Goal: Task Accomplishment & Management: Use online tool/utility

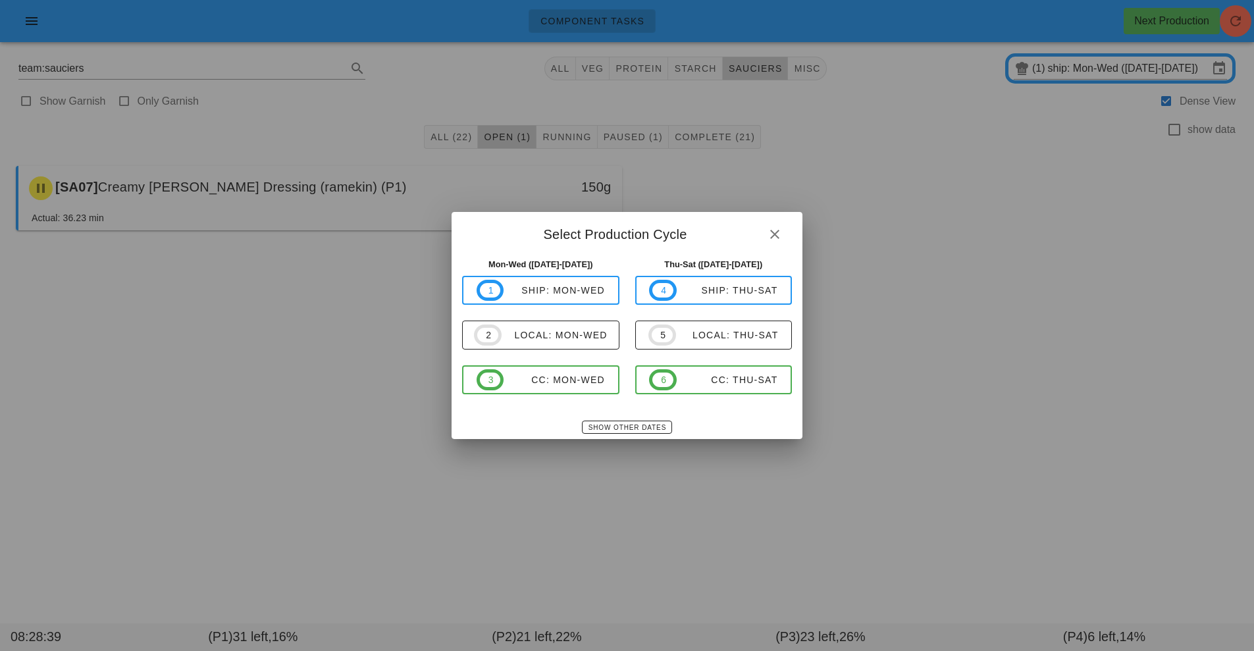
click at [977, 247] on div at bounding box center [627, 325] width 1254 height 651
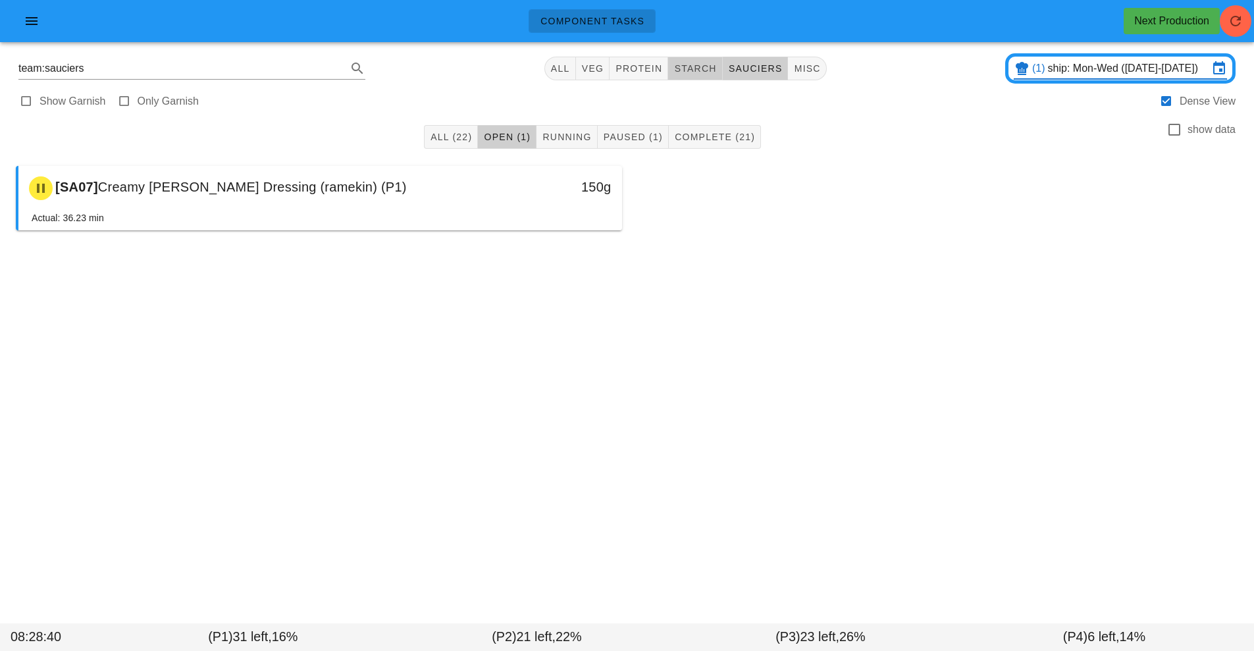
click at [699, 70] on span "starch" at bounding box center [695, 68] width 43 height 11
type input "team:starch"
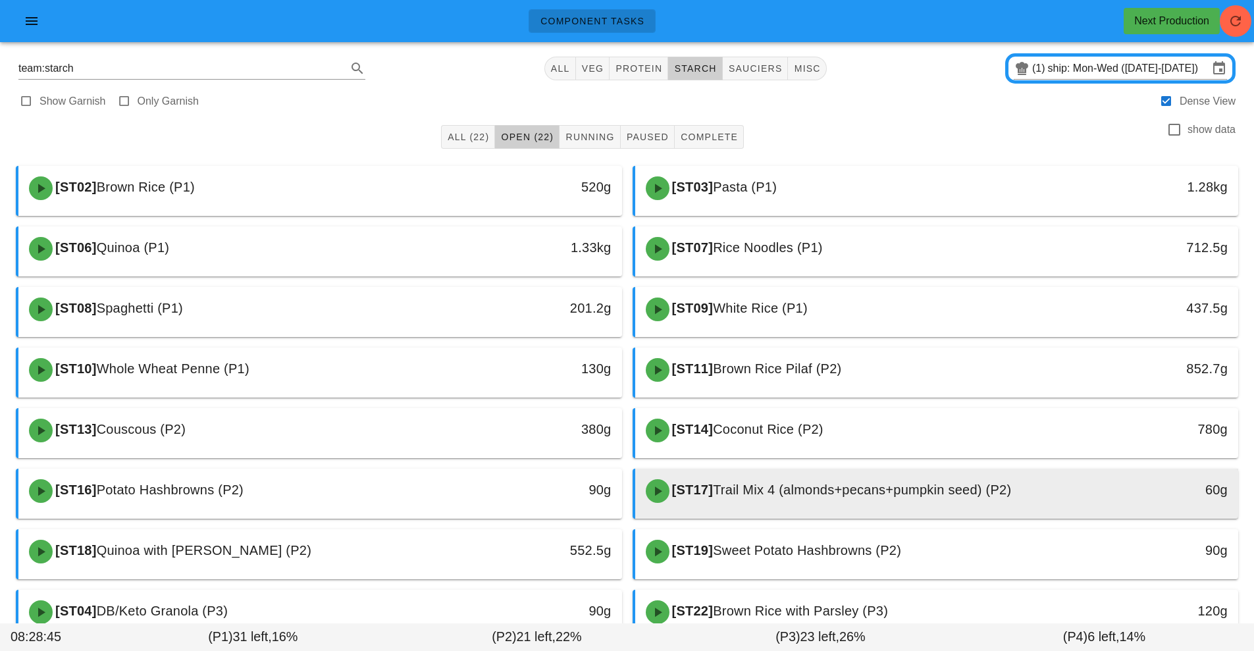
click at [770, 488] on span "Trail Mix 4 (almonds+pecans+pumpkin seed) (P2)" at bounding box center [862, 490] width 298 height 14
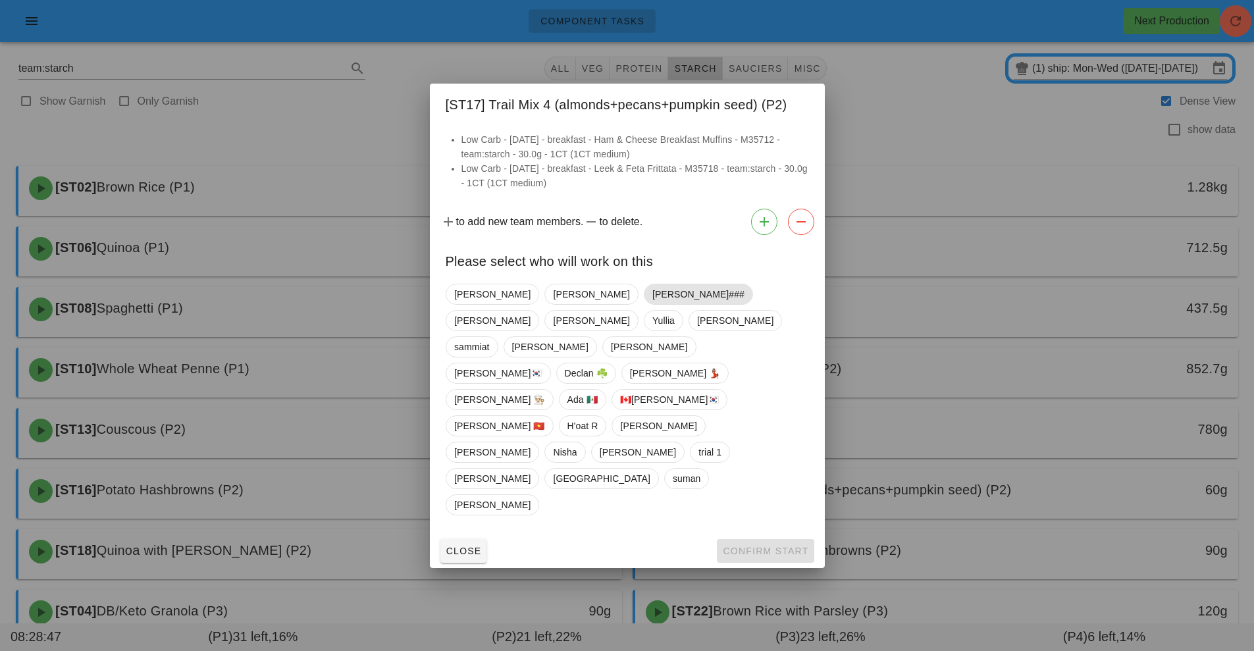
click at [652, 304] on span "[PERSON_NAME]###" at bounding box center [698, 294] width 92 height 20
click at [754, 539] on button "Confirm Start" at bounding box center [765, 551] width 97 height 24
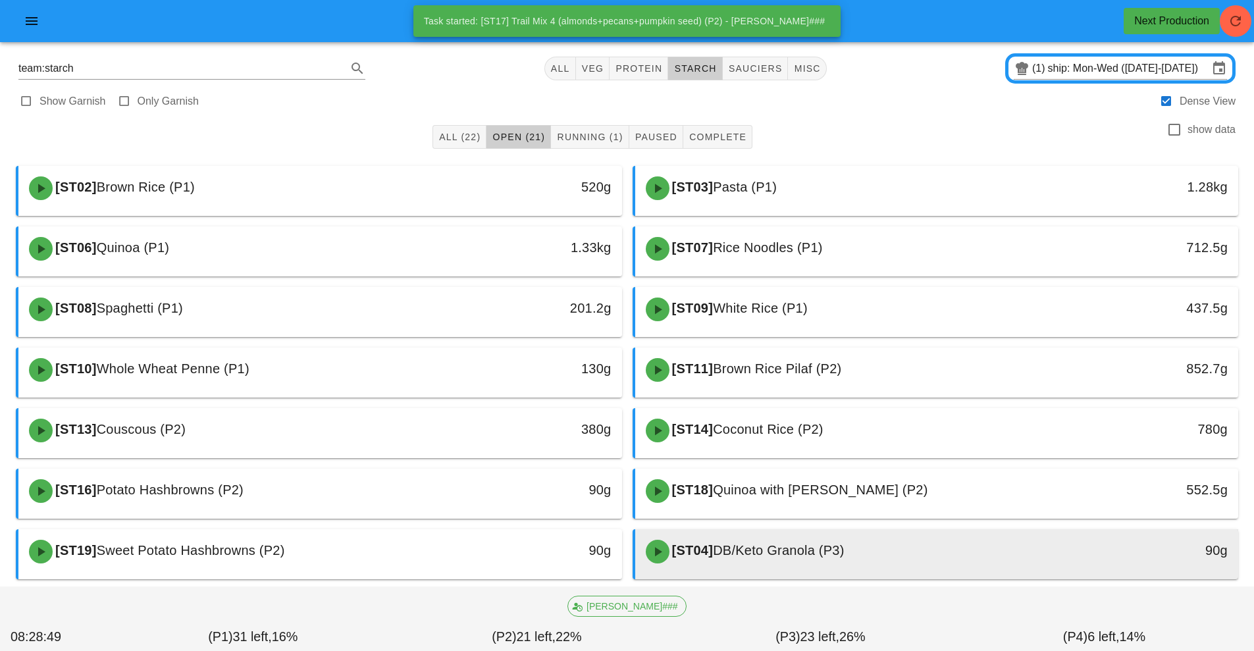
click at [798, 547] on span "DB/Keto Granola (P3)" at bounding box center [779, 550] width 132 height 14
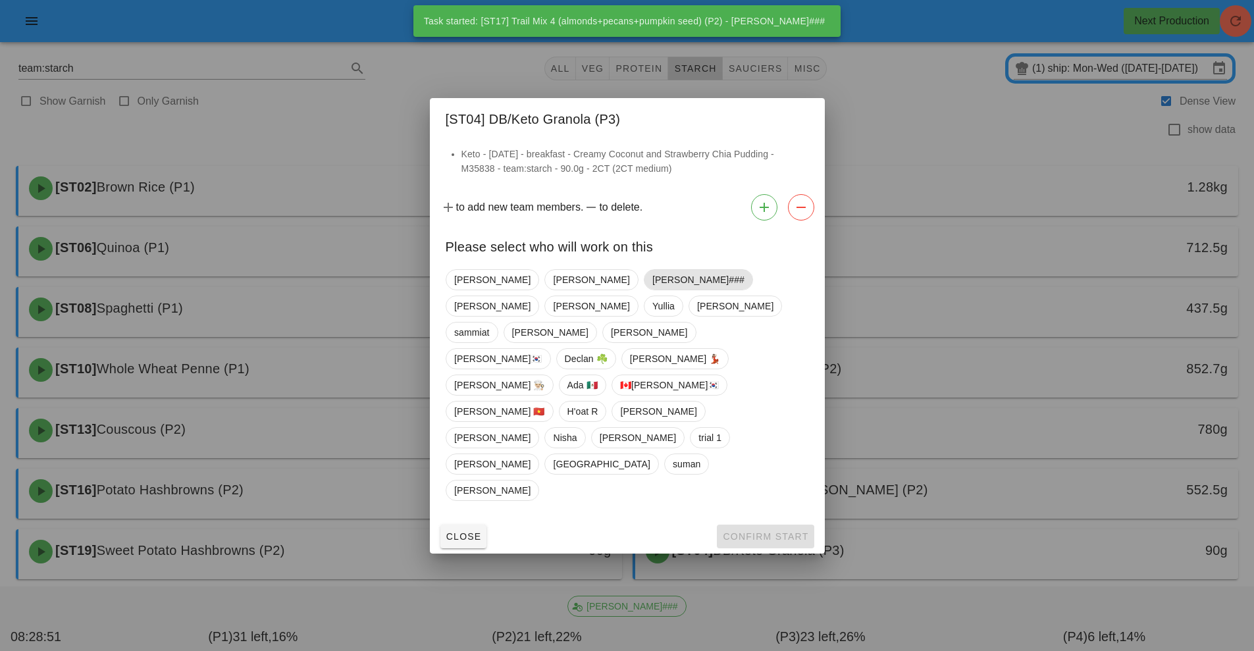
click at [652, 290] on span "[PERSON_NAME]###" at bounding box center [698, 280] width 92 height 20
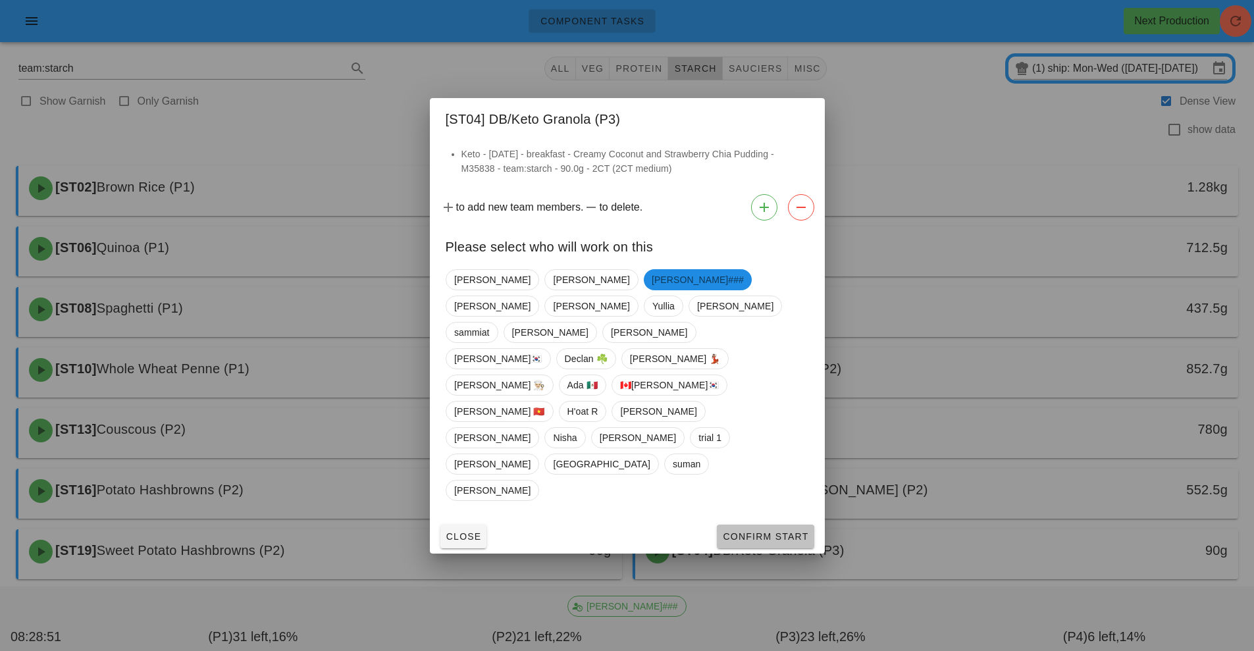
click at [764, 531] on span "Confirm Start" at bounding box center [765, 536] width 86 height 11
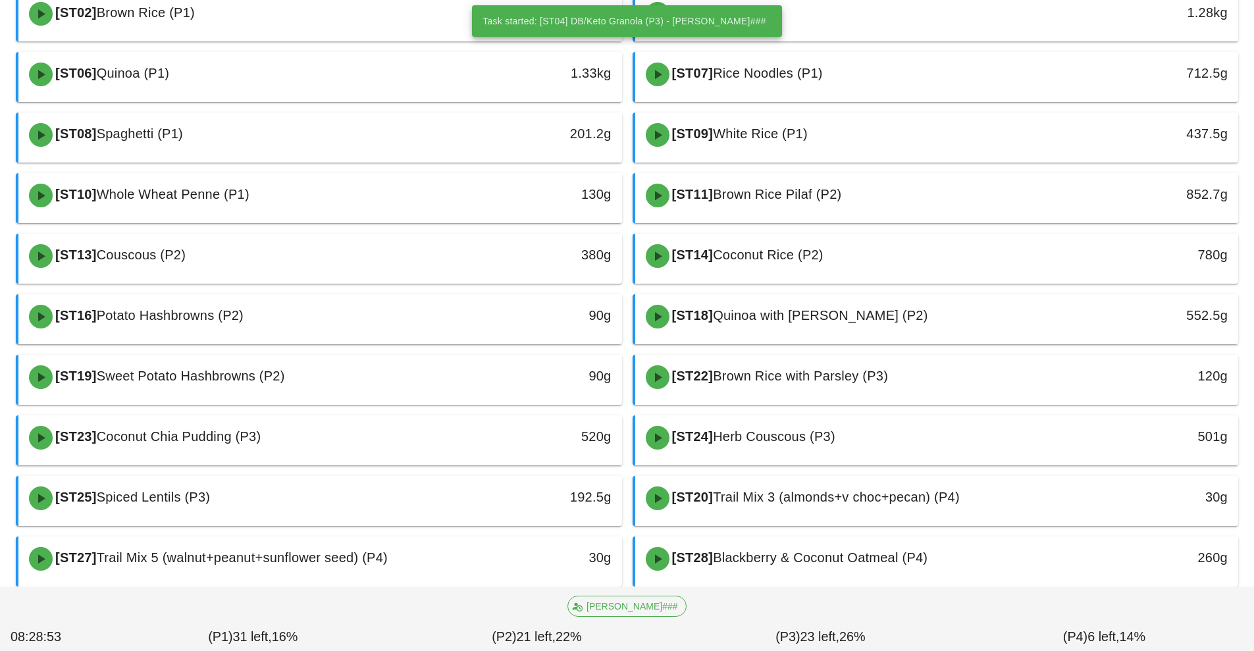
scroll to position [205, 0]
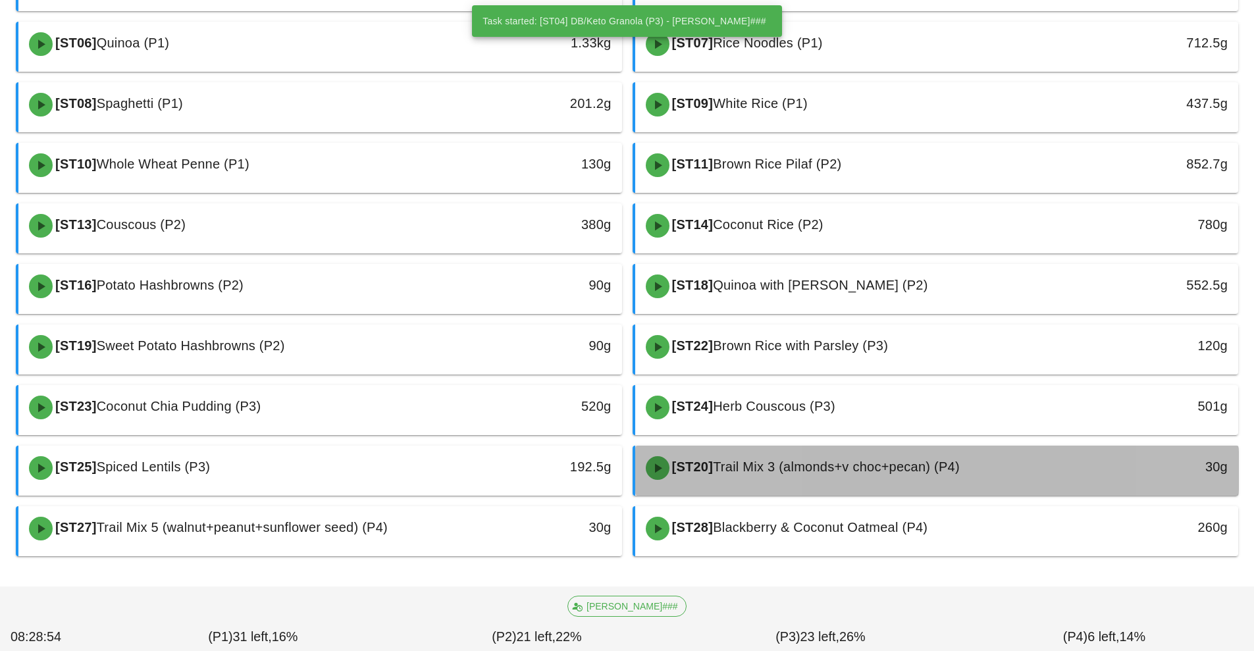
click at [812, 475] on div "[ST20] Trail Mix 3 (almonds+v choc+pecan) (P4)" at bounding box center [862, 468] width 448 height 40
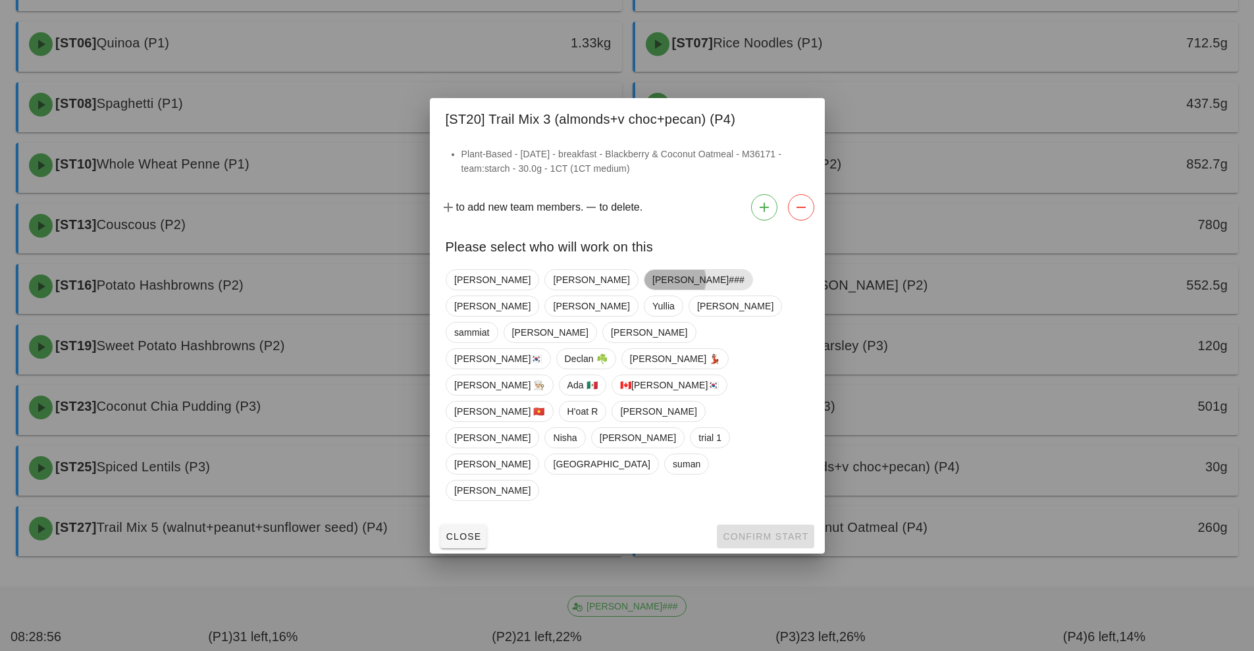
click at [652, 290] on span "[PERSON_NAME]###" at bounding box center [698, 280] width 92 height 20
click at [778, 531] on span "Confirm Start" at bounding box center [765, 536] width 86 height 11
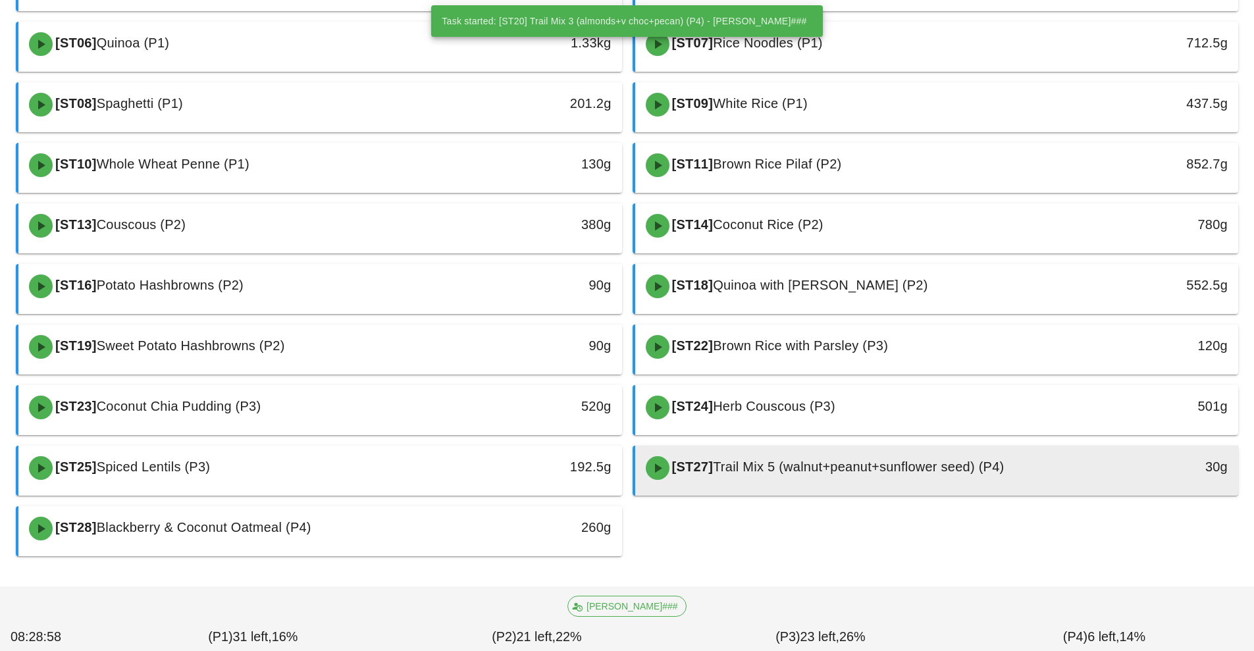
click at [797, 468] on span "Trail Mix 5 (walnut+peanut+sunflower seed) (P4)" at bounding box center [858, 467] width 291 height 14
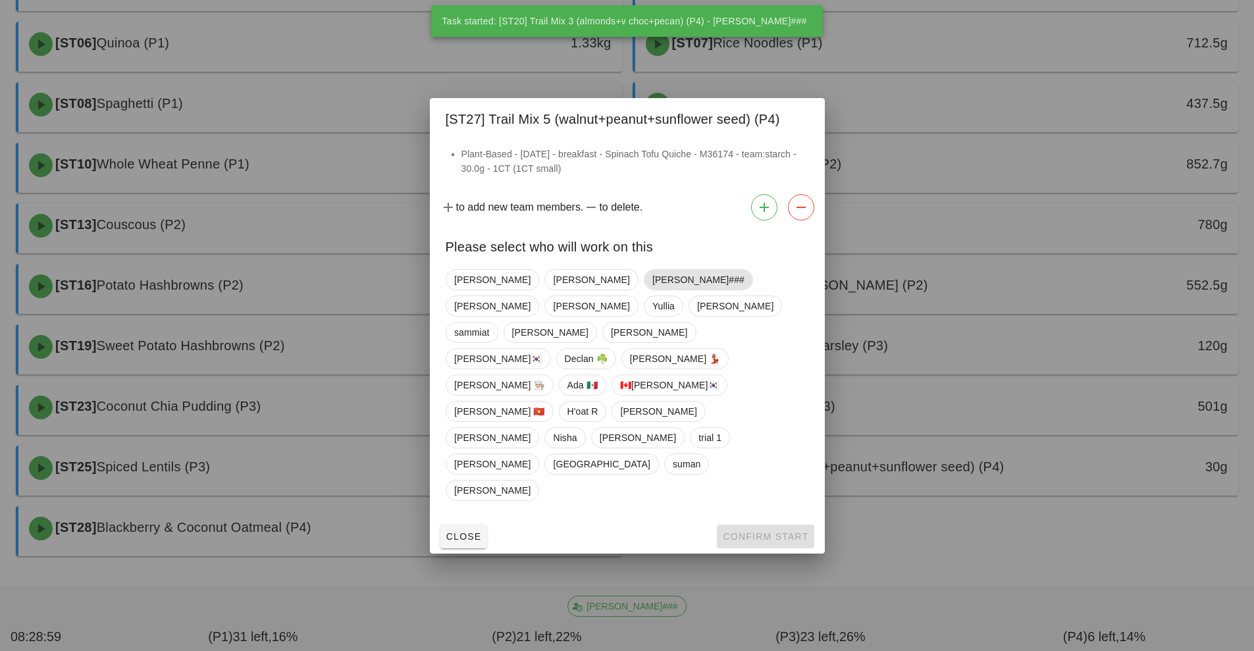
click at [652, 290] on span "[PERSON_NAME]###" at bounding box center [698, 280] width 92 height 20
click at [761, 531] on span "Confirm Start" at bounding box center [765, 536] width 86 height 11
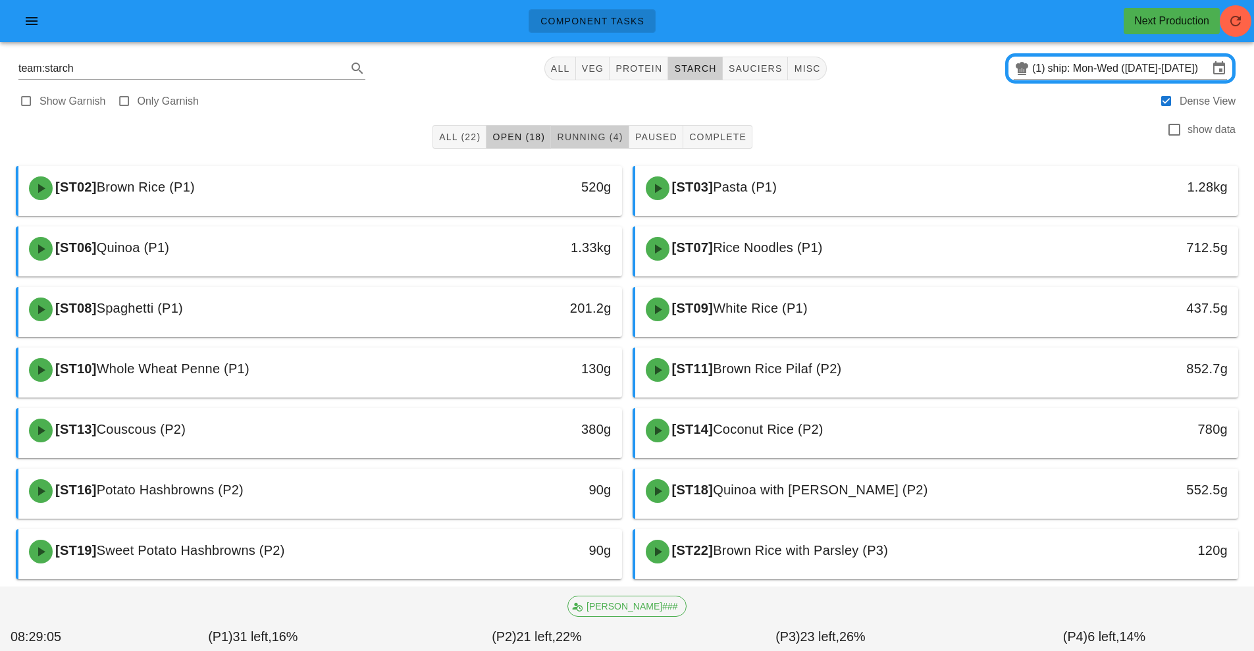
click at [601, 137] on span "Running (4)" at bounding box center [589, 137] width 67 height 11
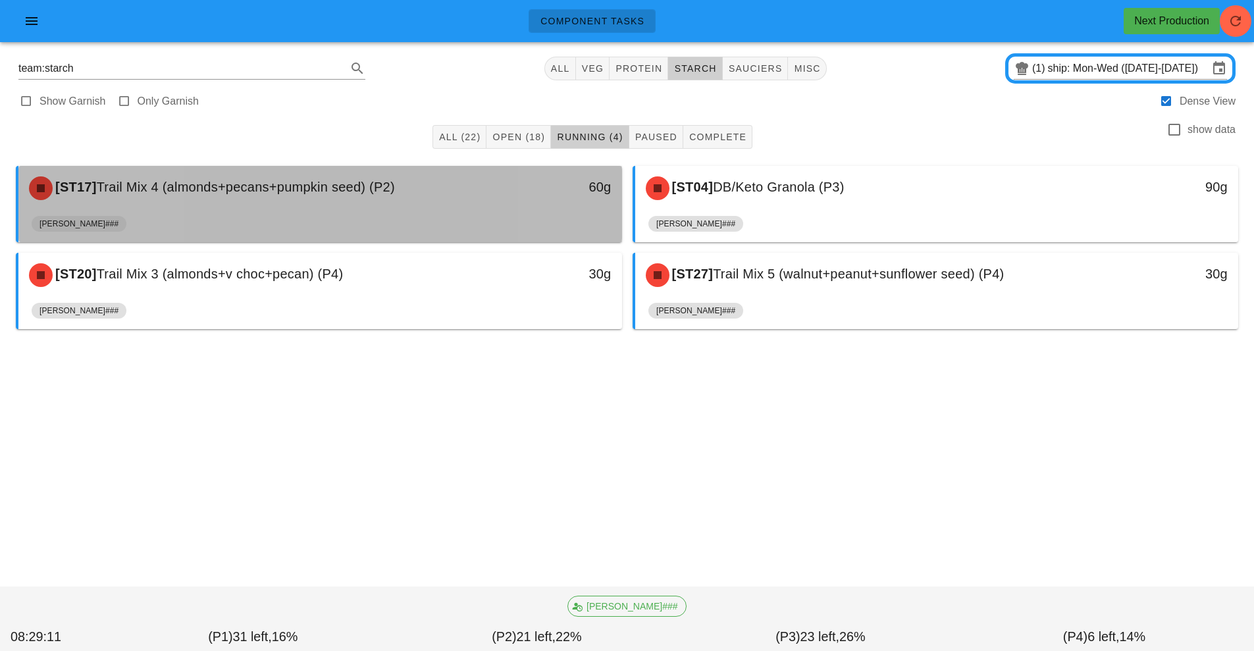
click at [483, 208] on div "[ST17] Trail Mix 4 (almonds+pecans+pumpkin seed) (P2) 60g" at bounding box center [320, 188] width 604 height 45
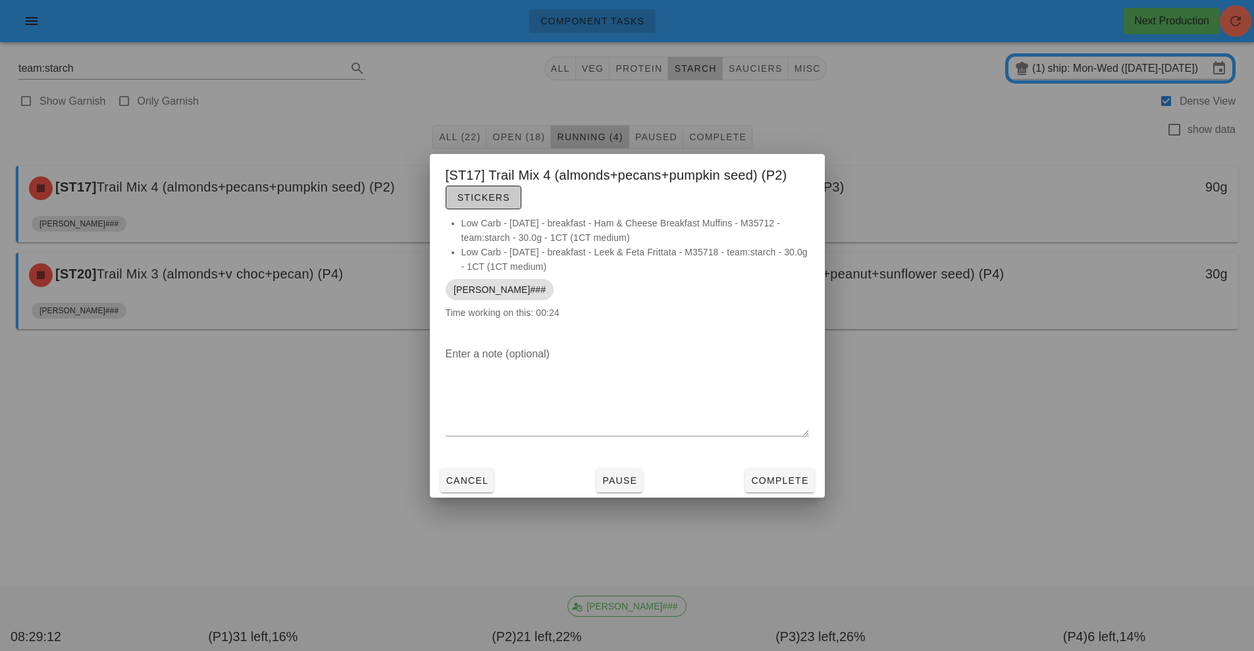
click at [483, 208] on button "Stickers" at bounding box center [484, 198] width 76 height 24
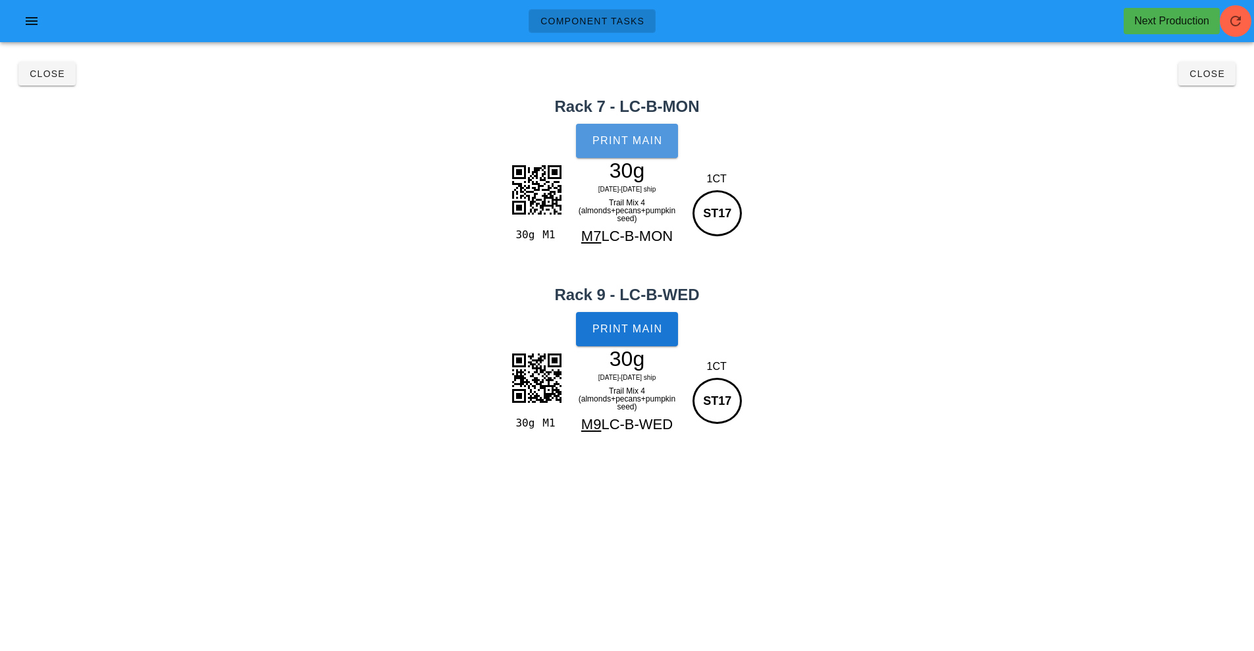
click at [637, 153] on button "Print Main" at bounding box center [626, 141] width 101 height 34
click at [642, 327] on span "Print Main" at bounding box center [627, 329] width 71 height 12
click at [43, 74] on span "Close" at bounding box center [47, 73] width 36 height 11
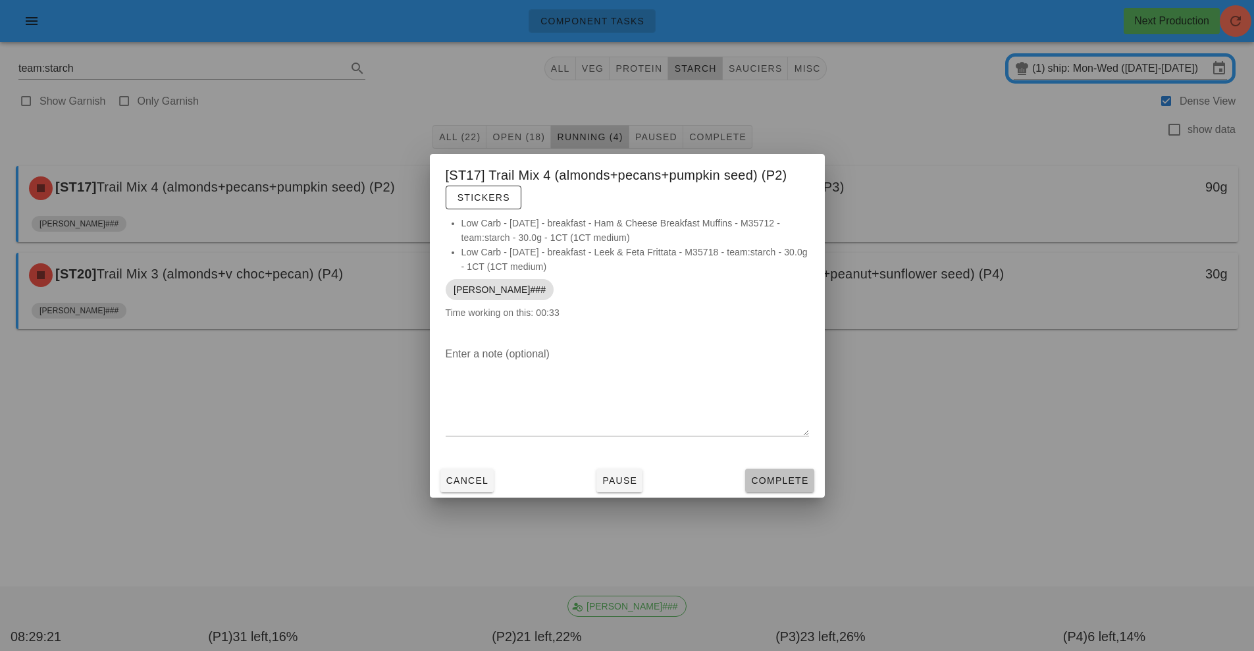
click at [794, 481] on span "Complete" at bounding box center [780, 480] width 58 height 11
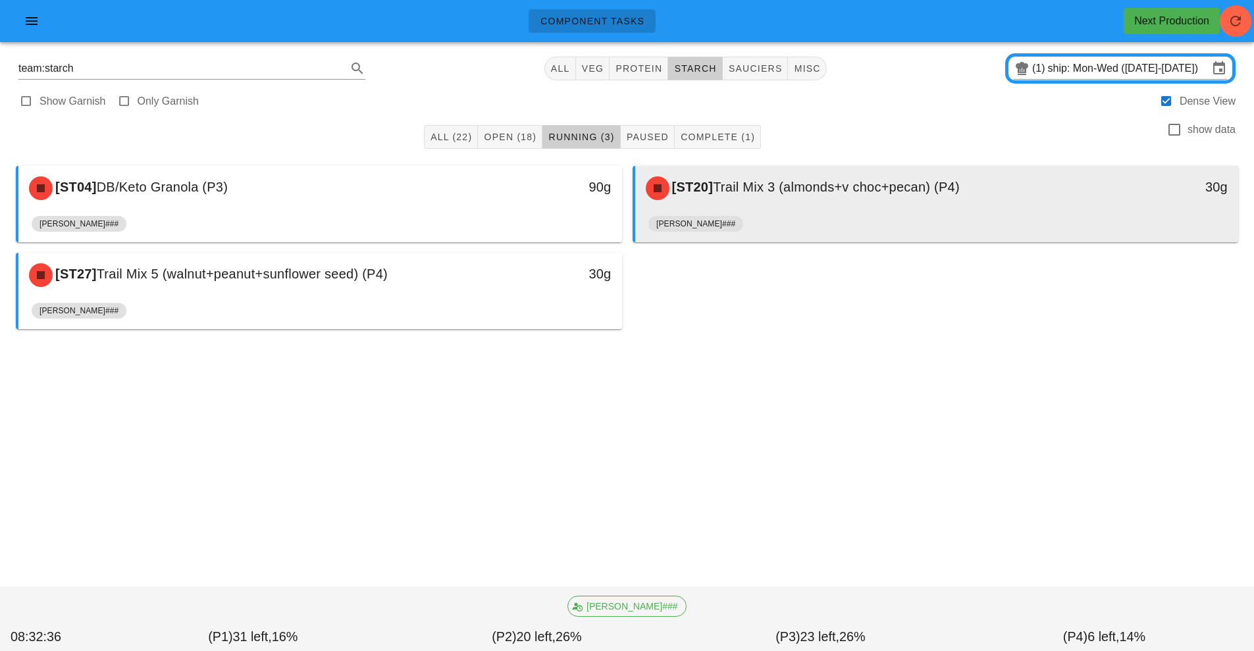
click at [851, 198] on div "[ST20] Trail Mix 3 (almonds+v choc+pecan) (P4)" at bounding box center [862, 189] width 448 height 40
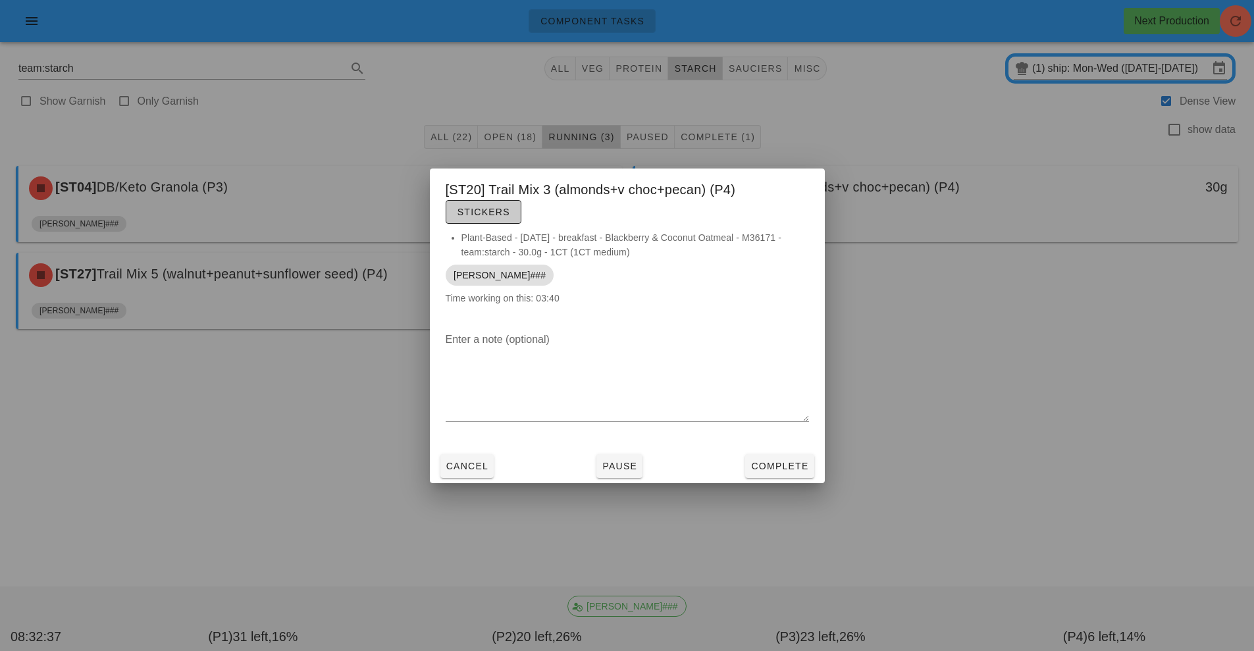
click at [498, 222] on button "Stickers" at bounding box center [484, 212] width 76 height 24
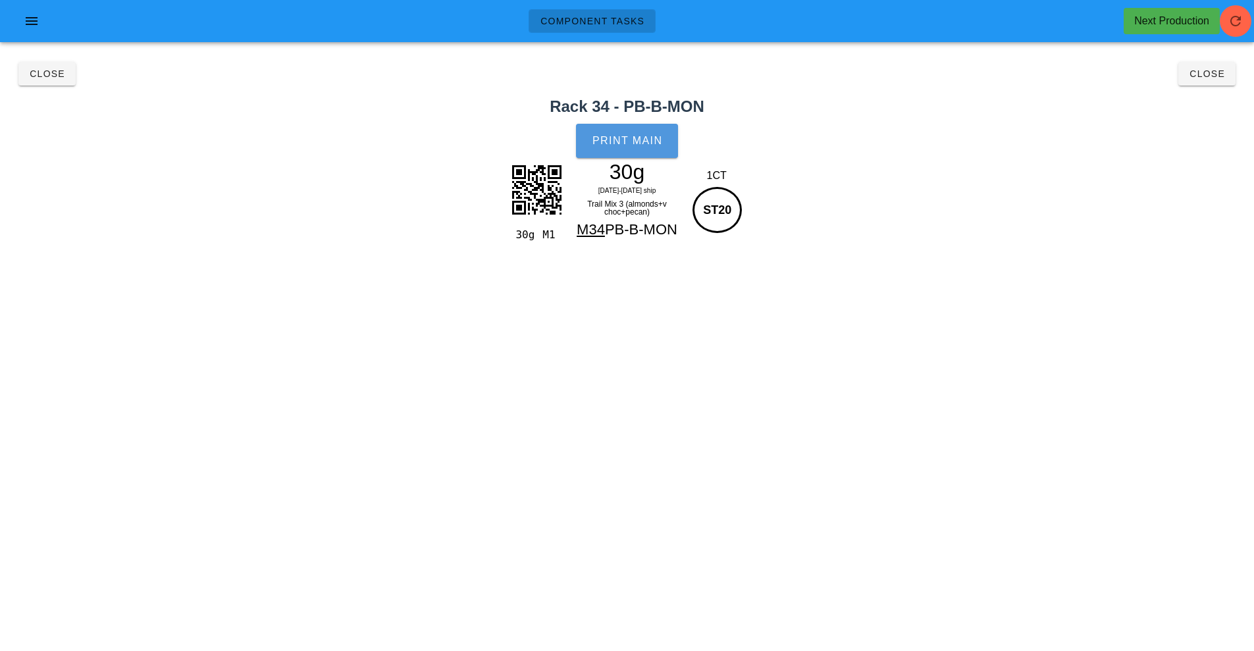
click at [637, 147] on button "Print Main" at bounding box center [626, 141] width 101 height 34
click at [52, 70] on span "Close" at bounding box center [47, 73] width 36 height 11
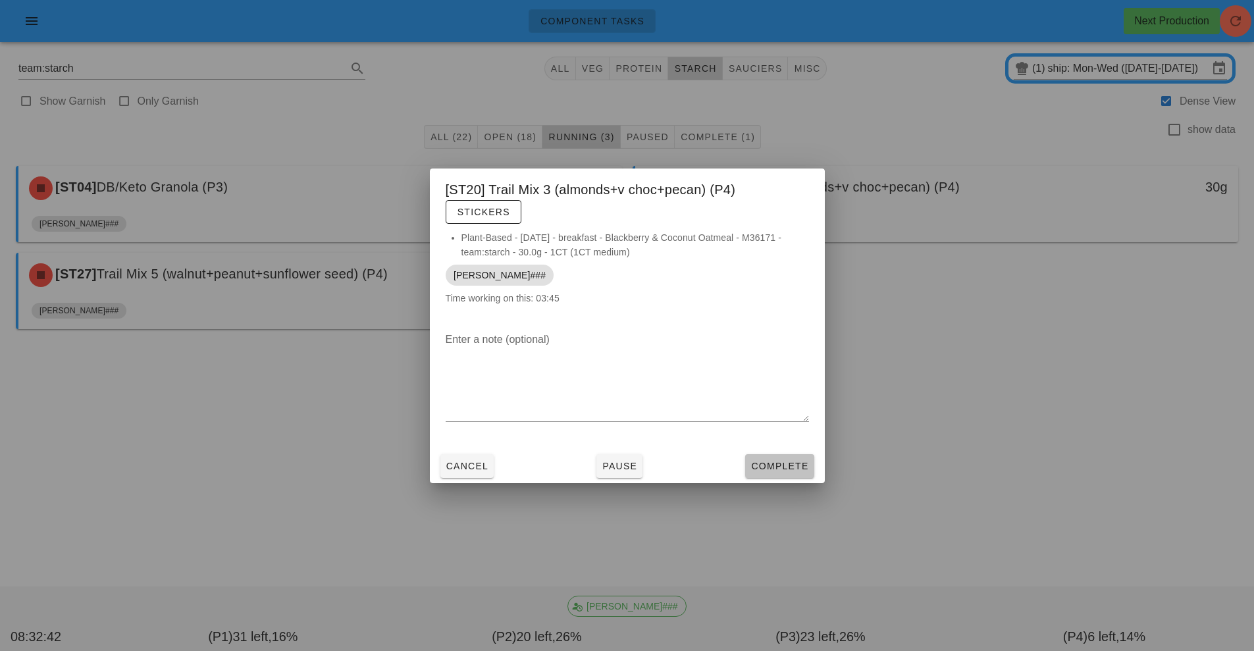
click at [790, 474] on button "Complete" at bounding box center [779, 466] width 68 height 24
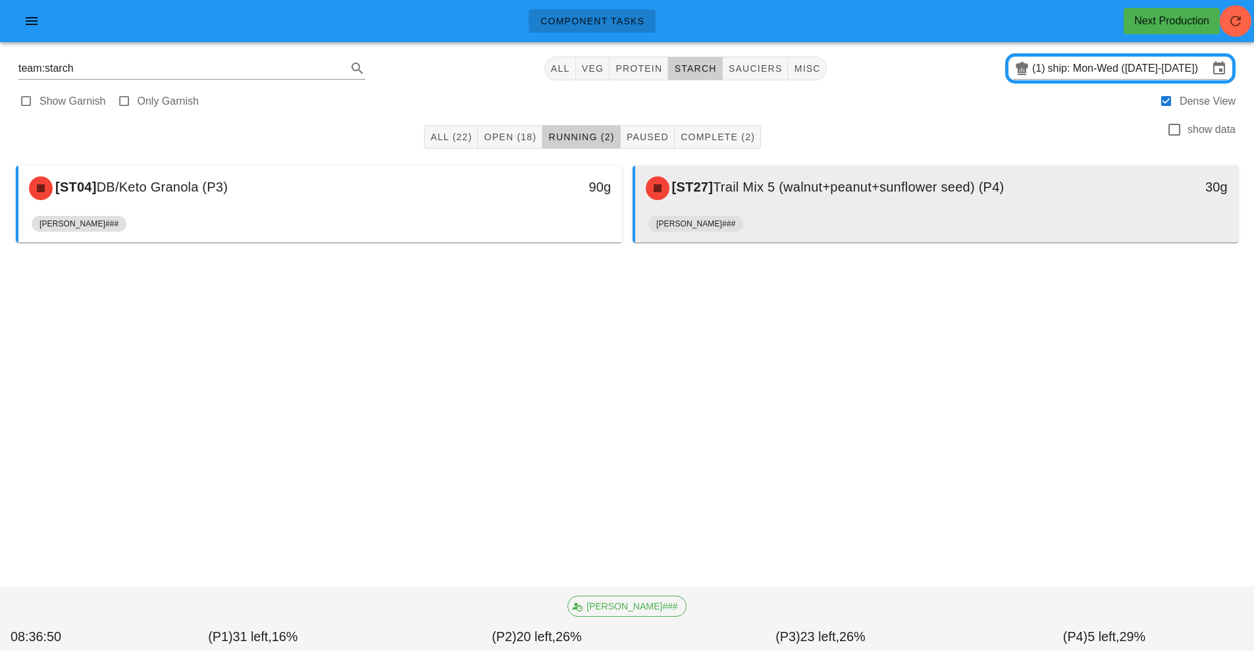
click at [763, 200] on div "[ST27] Trail Mix 5 (walnut+peanut+sunflower seed) (P4)" at bounding box center [862, 189] width 448 height 40
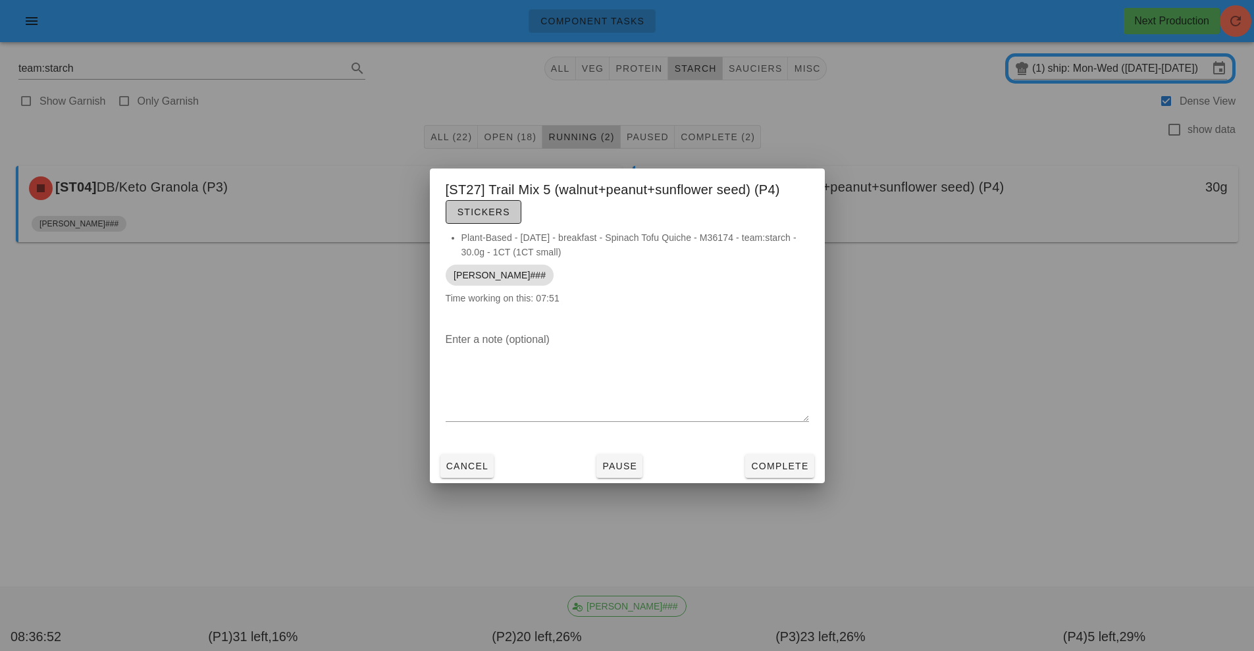
click at [493, 210] on span "Stickers" at bounding box center [483, 212] width 53 height 11
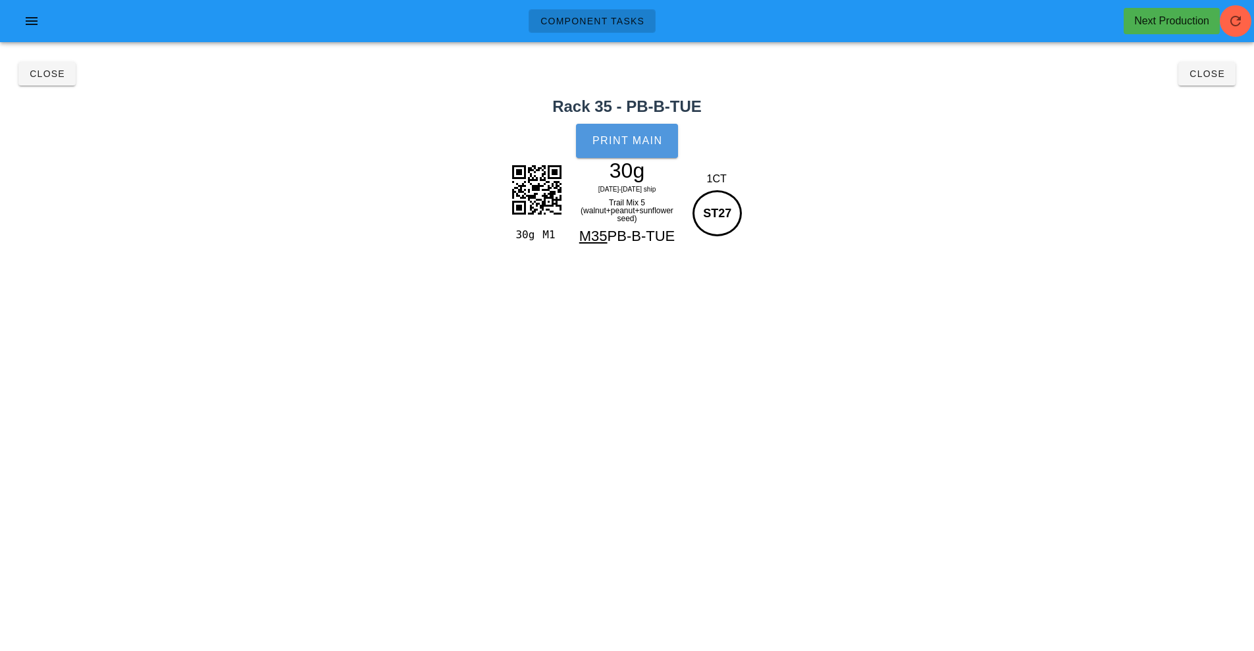
click at [628, 151] on button "Print Main" at bounding box center [626, 141] width 101 height 34
click at [50, 73] on span "Close" at bounding box center [47, 73] width 36 height 11
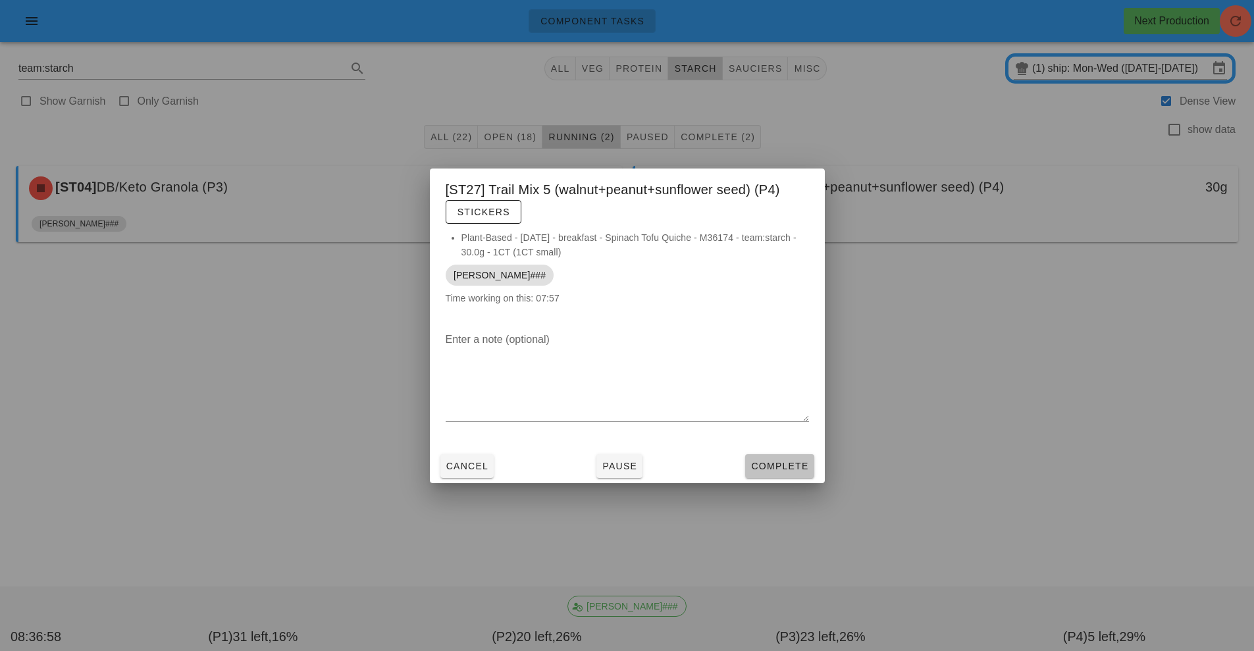
click at [798, 465] on span "Complete" at bounding box center [780, 466] width 58 height 11
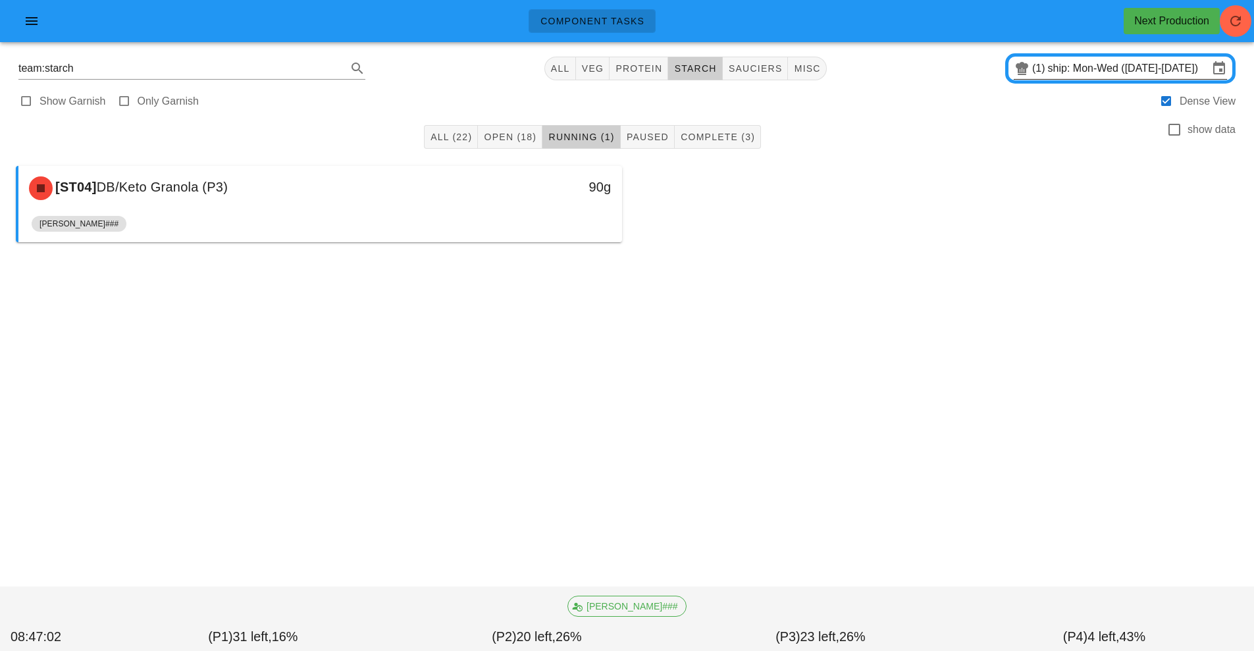
click at [1054, 74] on input "ship: Mon-Wed ([DATE]-[DATE])" at bounding box center [1128, 68] width 161 height 21
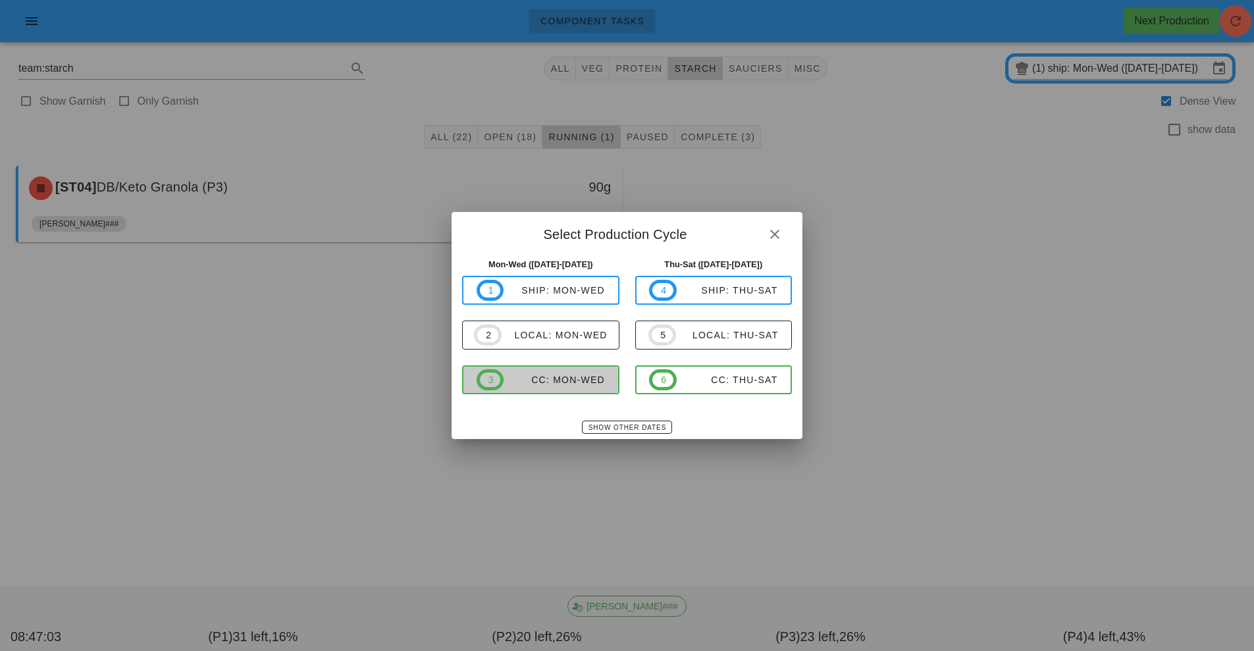
click at [565, 382] on div "CC: Mon-Wed" at bounding box center [554, 380] width 101 height 11
type input "CC: Mon-Wed ([DATE]-[DATE])"
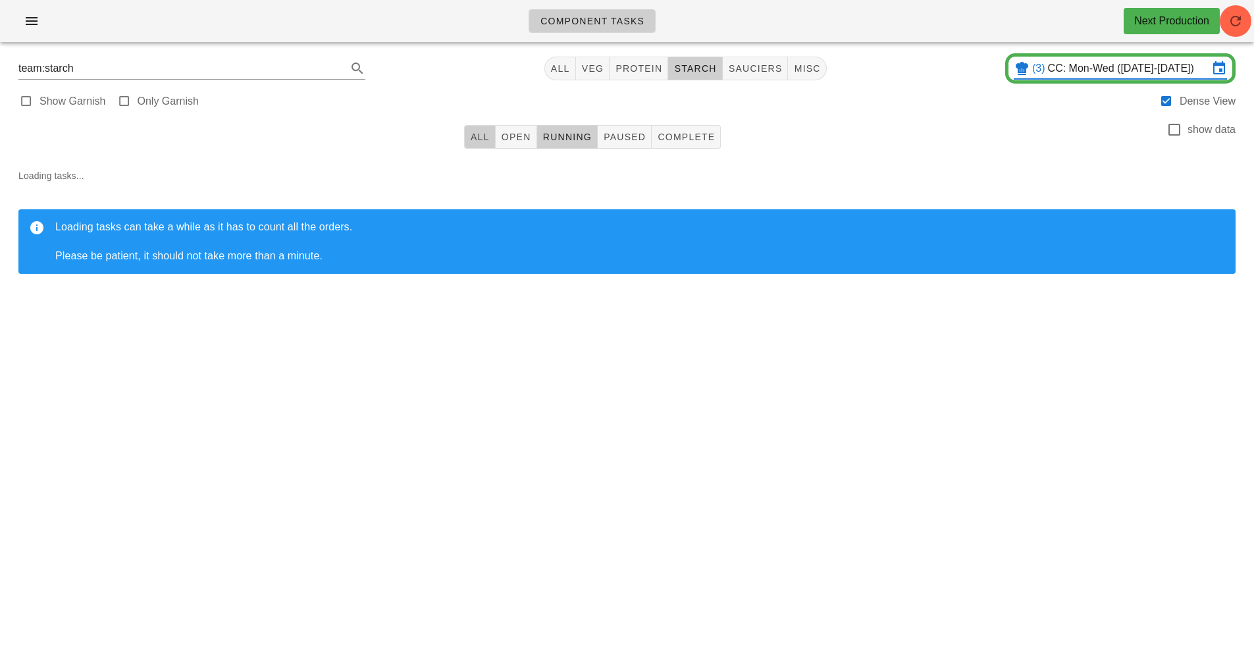
click at [477, 142] on span "All" at bounding box center [480, 137] width 20 height 11
click at [593, 72] on span "veg" at bounding box center [592, 68] width 23 height 11
type input "team:veg"
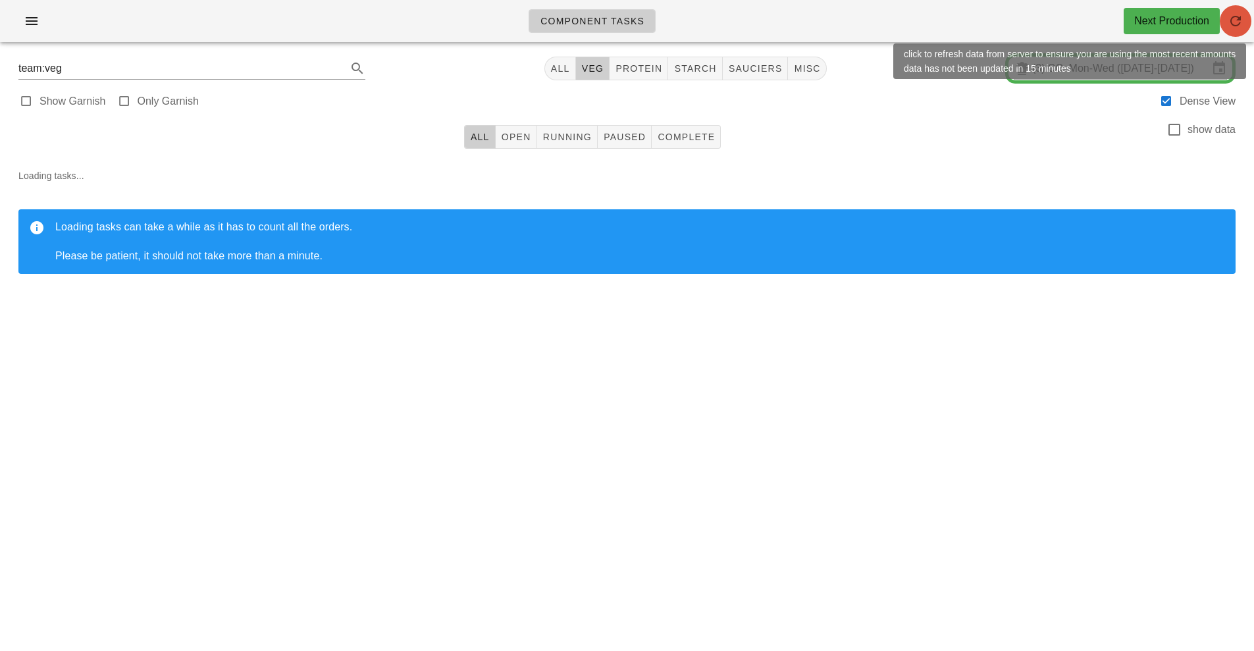
click at [1248, 18] on span "button" at bounding box center [1236, 21] width 32 height 16
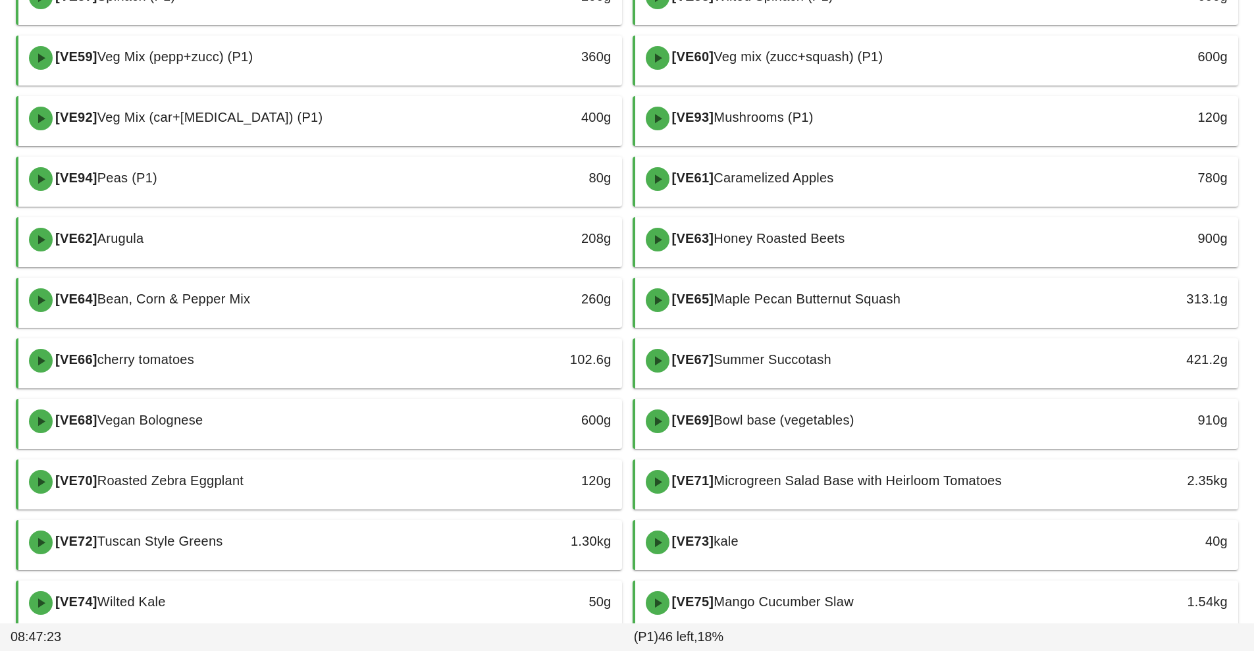
scroll to position [631, 0]
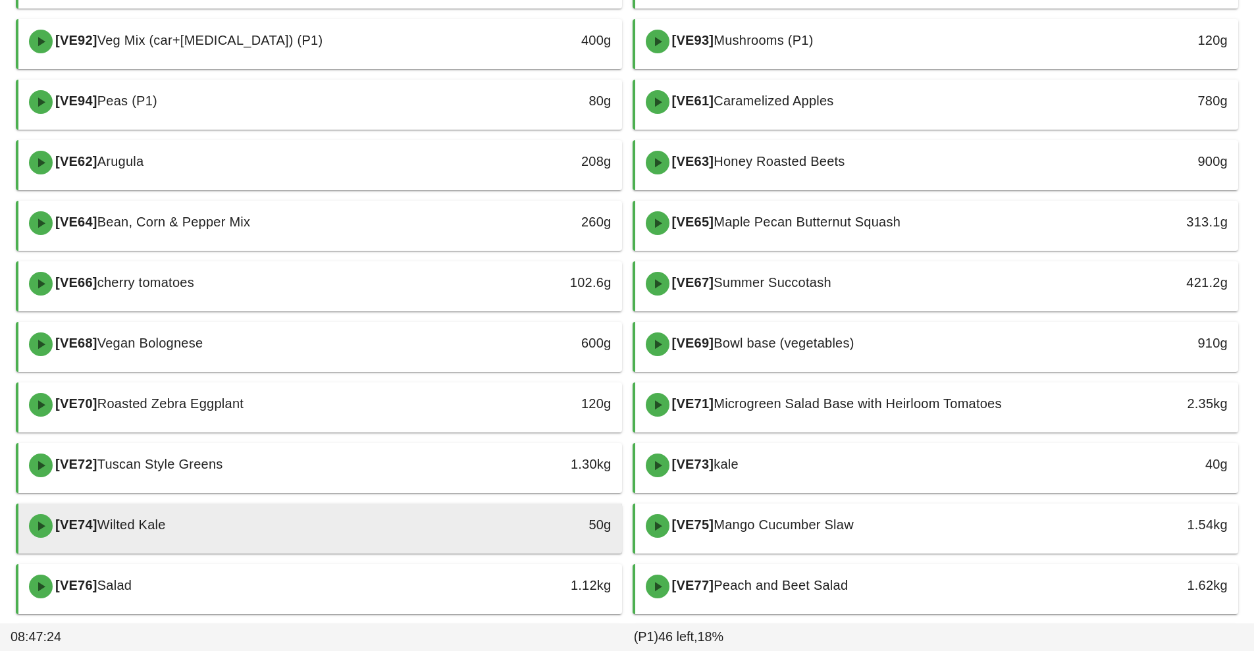
click at [416, 543] on div "[VE74] Wilted Kale" at bounding box center [245, 526] width 448 height 40
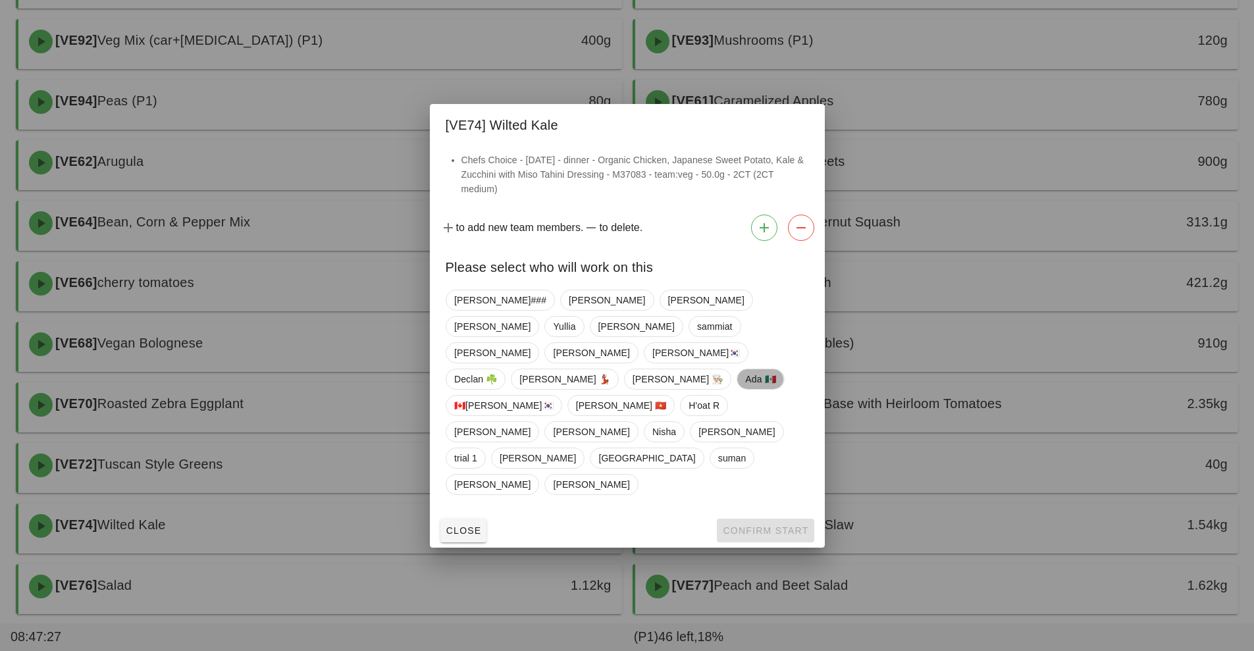
click at [745, 389] on span "Ada 🇲🇽" at bounding box center [760, 379] width 30 height 20
click at [739, 525] on span "Confirm Start" at bounding box center [765, 530] width 86 height 11
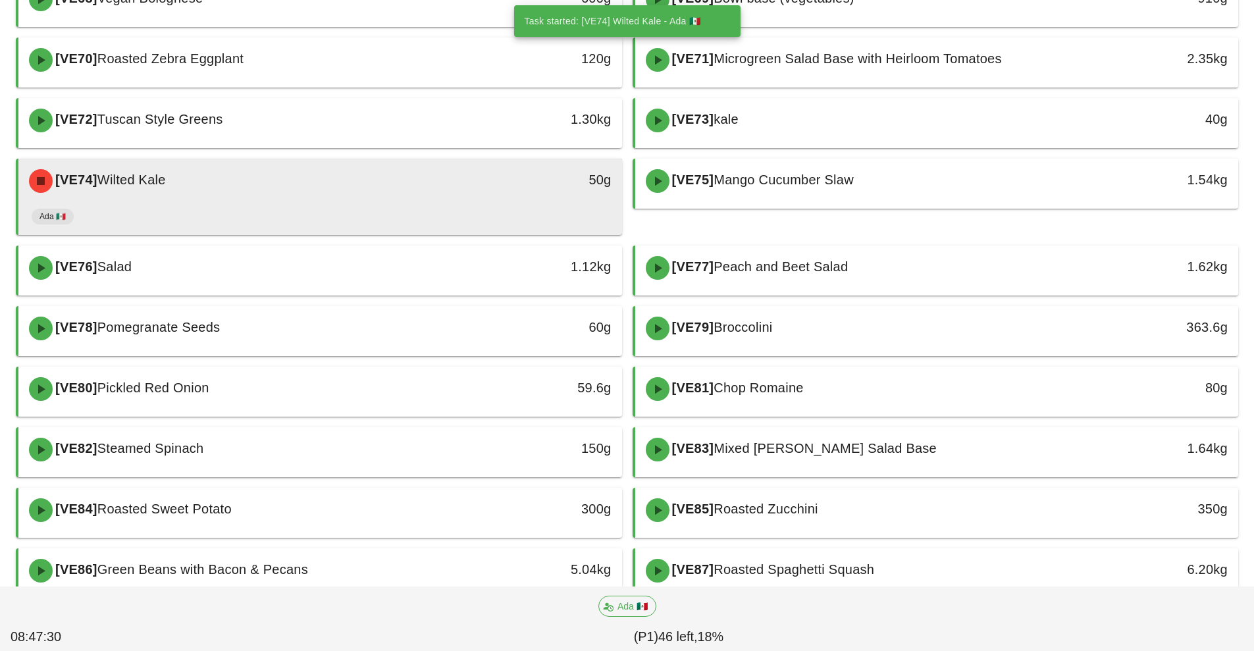
scroll to position [980, 0]
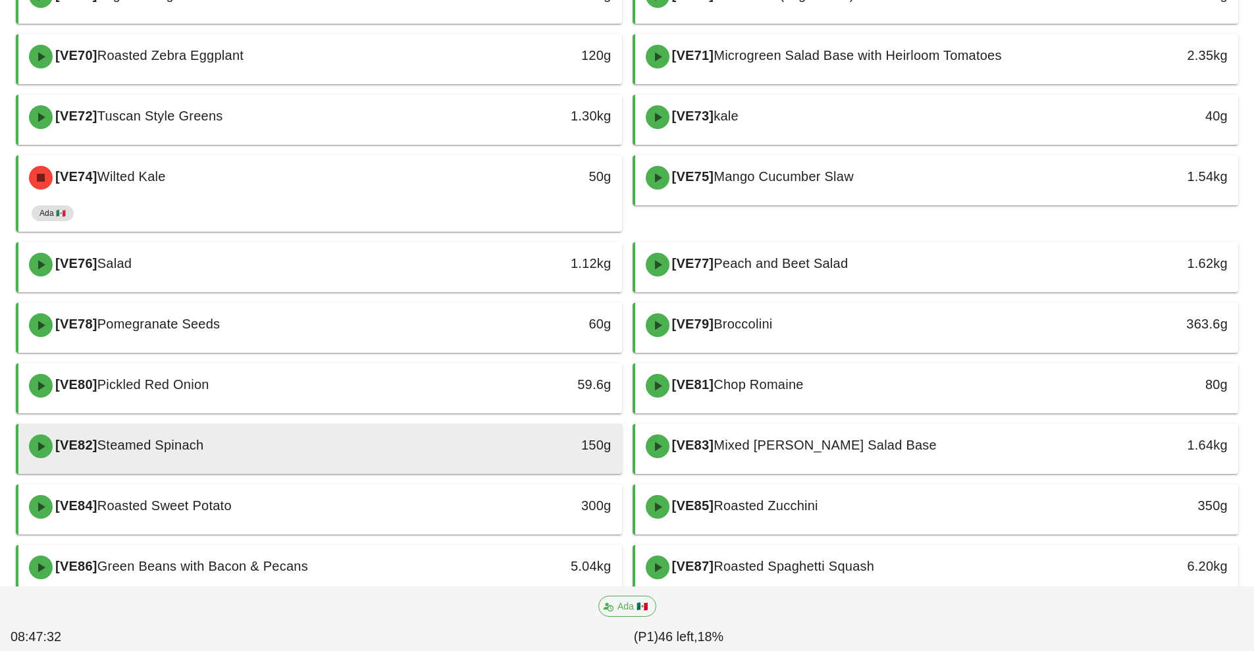
click at [402, 448] on div "[VE82] Steamed Spinach" at bounding box center [245, 447] width 448 height 40
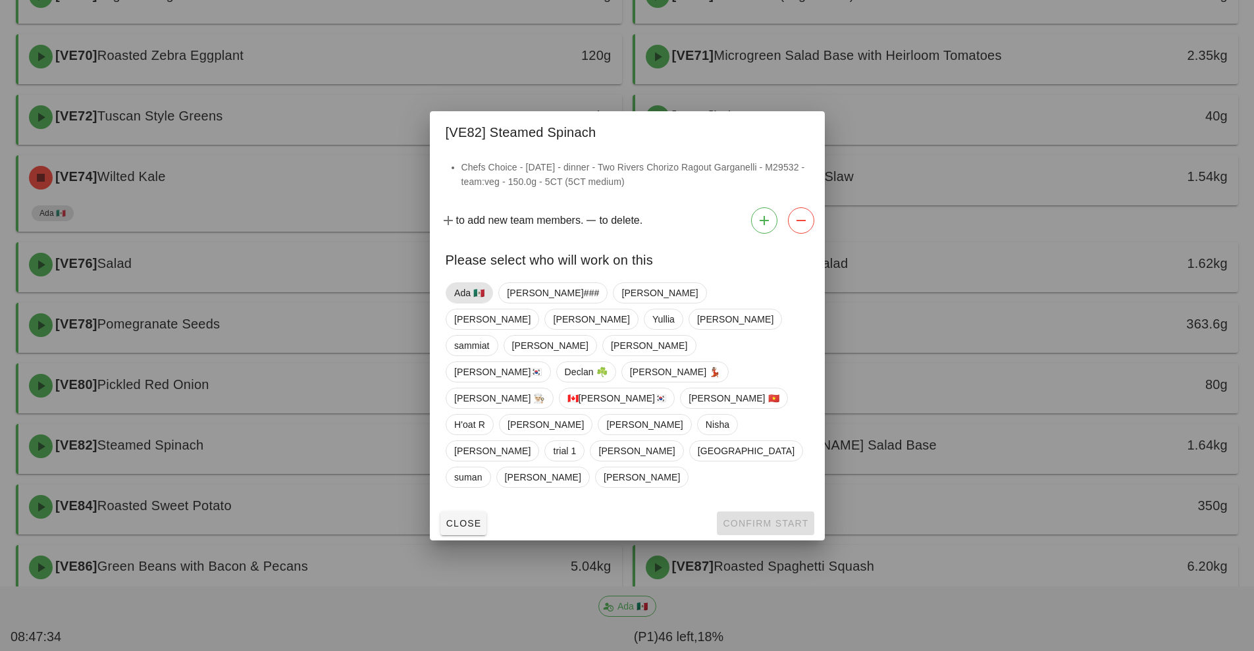
click at [481, 303] on span "Ada 🇲🇽" at bounding box center [469, 293] width 30 height 20
click at [759, 518] on span "Confirm Start" at bounding box center [765, 523] width 86 height 11
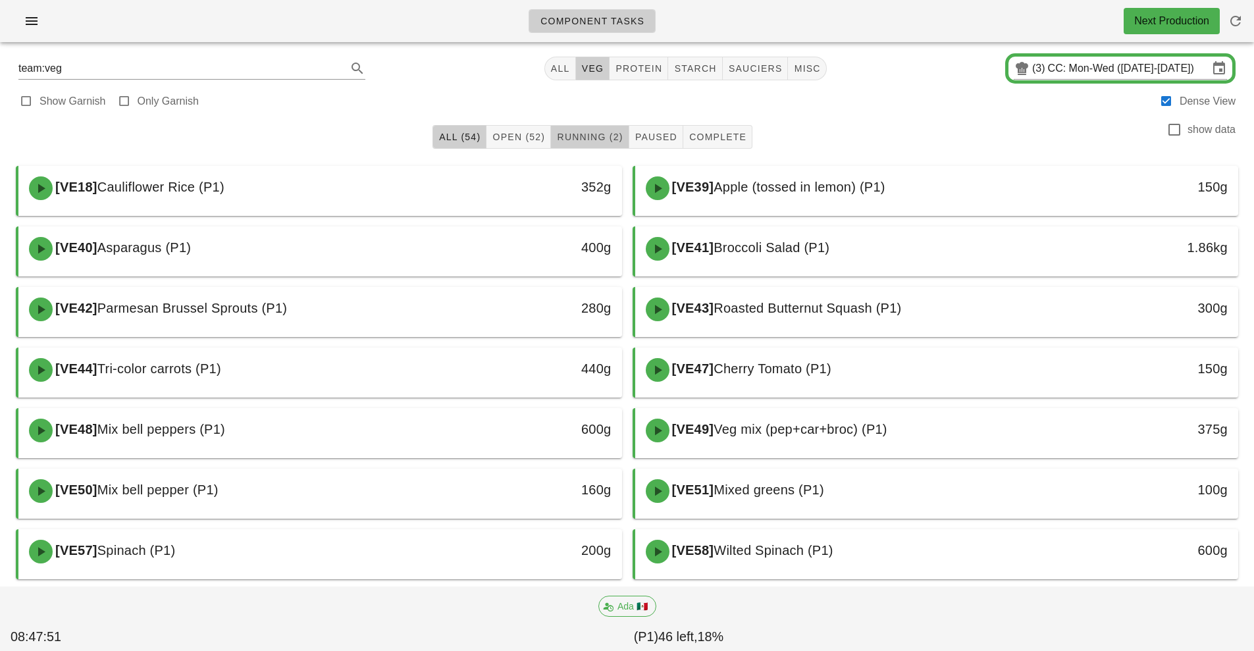
click at [603, 136] on span "Running (2)" at bounding box center [589, 137] width 67 height 11
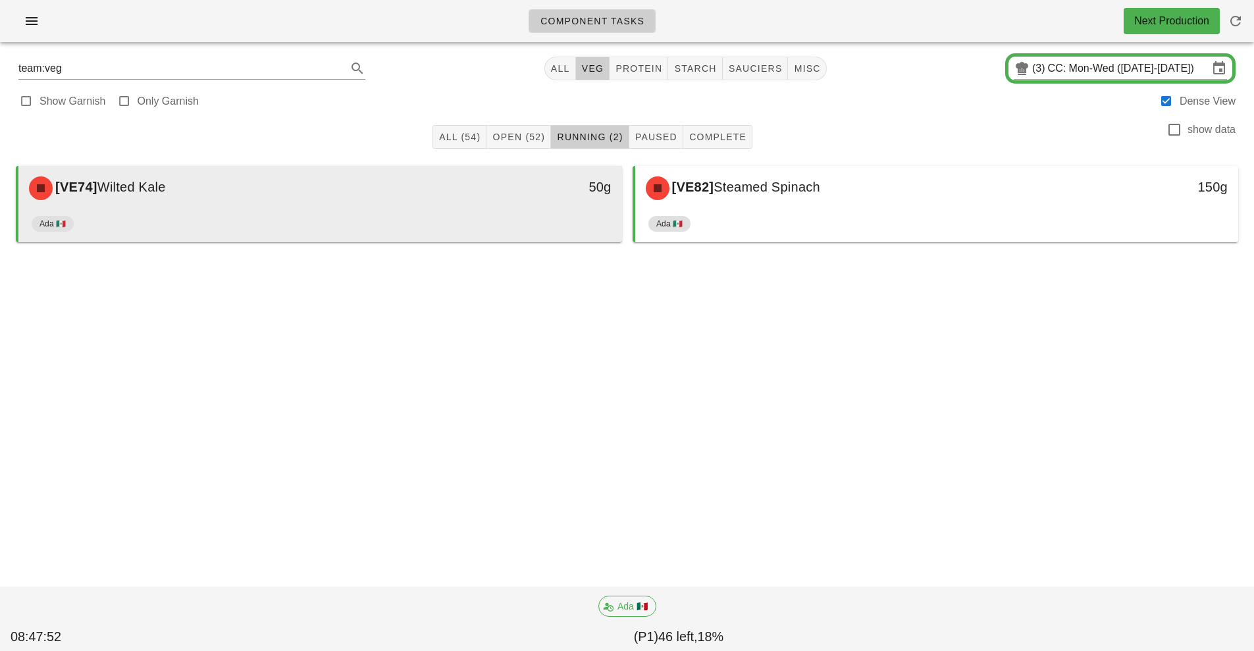
click at [396, 225] on div "Ada 🇲🇽" at bounding box center [320, 227] width 577 height 32
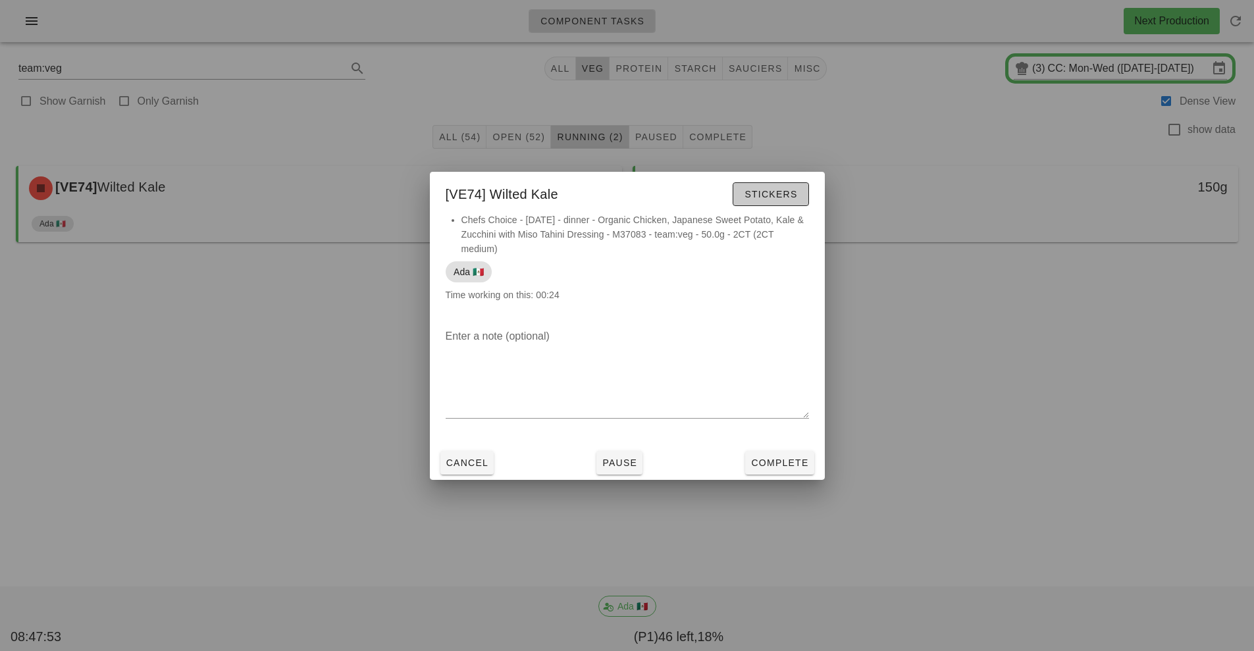
click at [777, 192] on span "Stickers" at bounding box center [770, 194] width 53 height 11
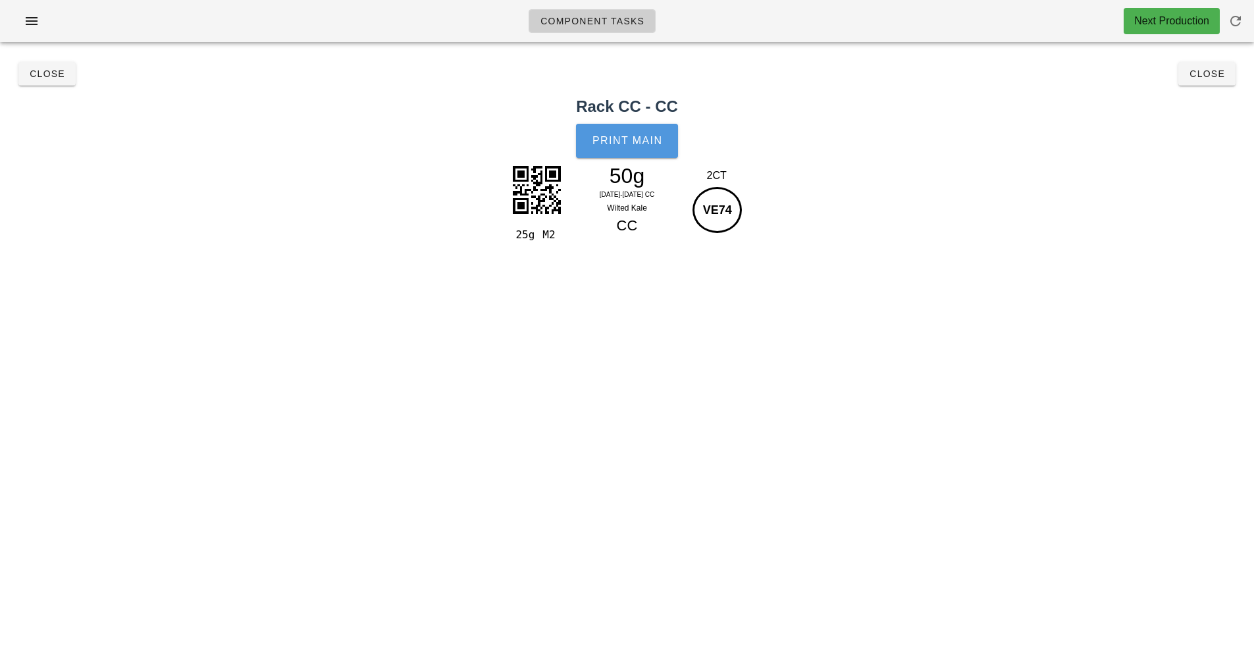
click at [633, 151] on button "Print Main" at bounding box center [626, 141] width 101 height 34
click at [1211, 74] on span "Close" at bounding box center [1207, 73] width 36 height 11
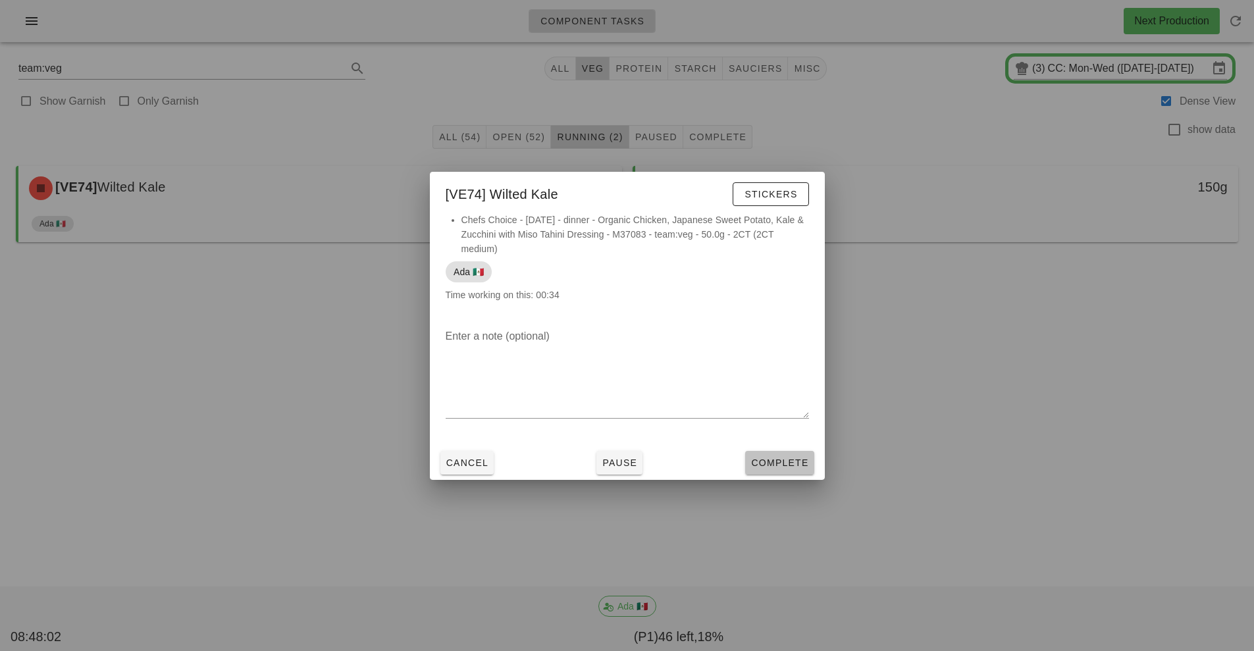
click at [785, 464] on span "Complete" at bounding box center [780, 463] width 58 height 11
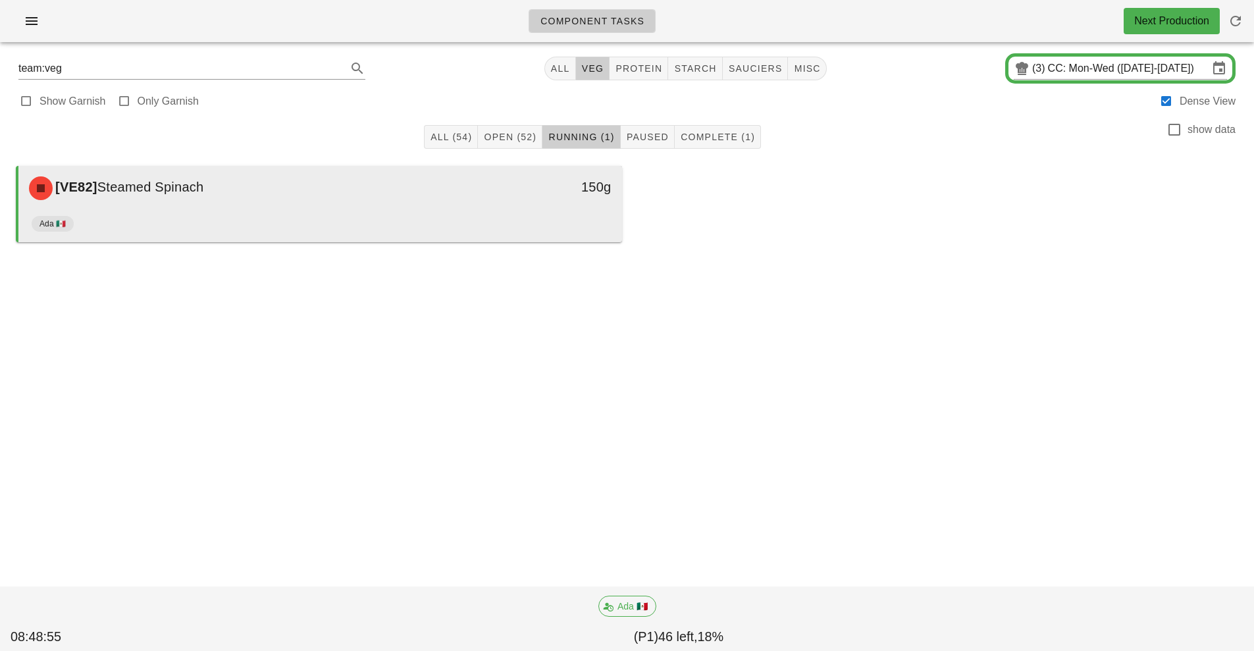
click at [527, 206] on div "150g" at bounding box center [544, 189] width 149 height 40
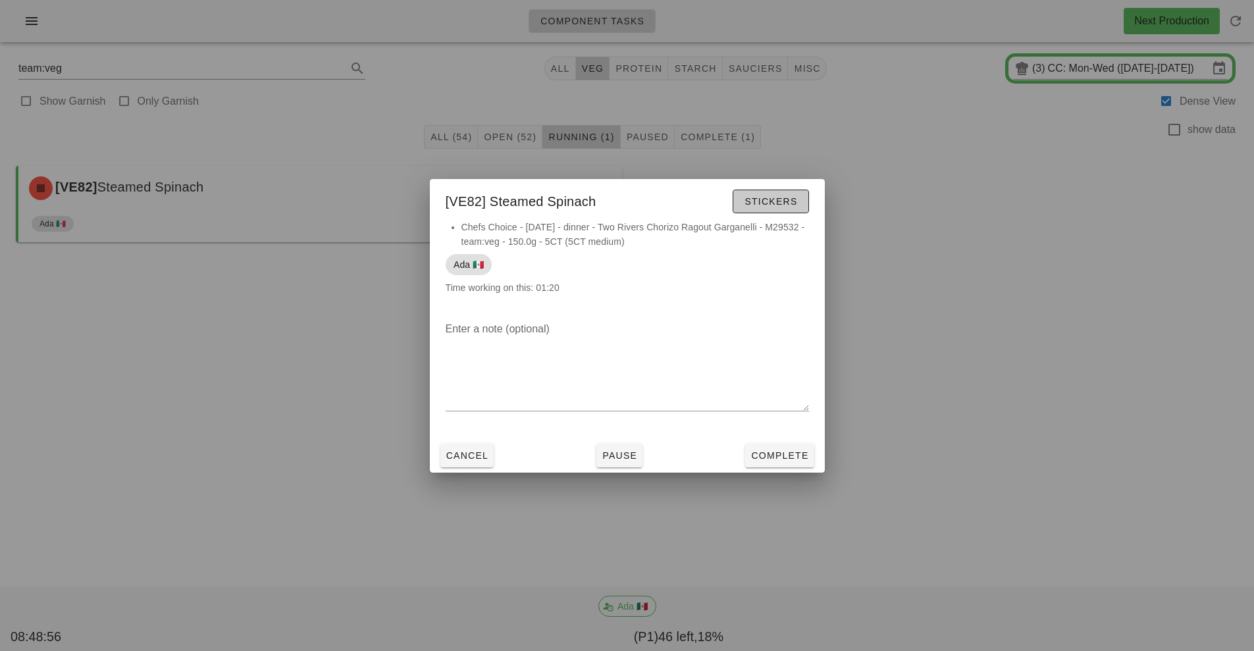
click at [785, 200] on span "Stickers" at bounding box center [770, 201] width 53 height 11
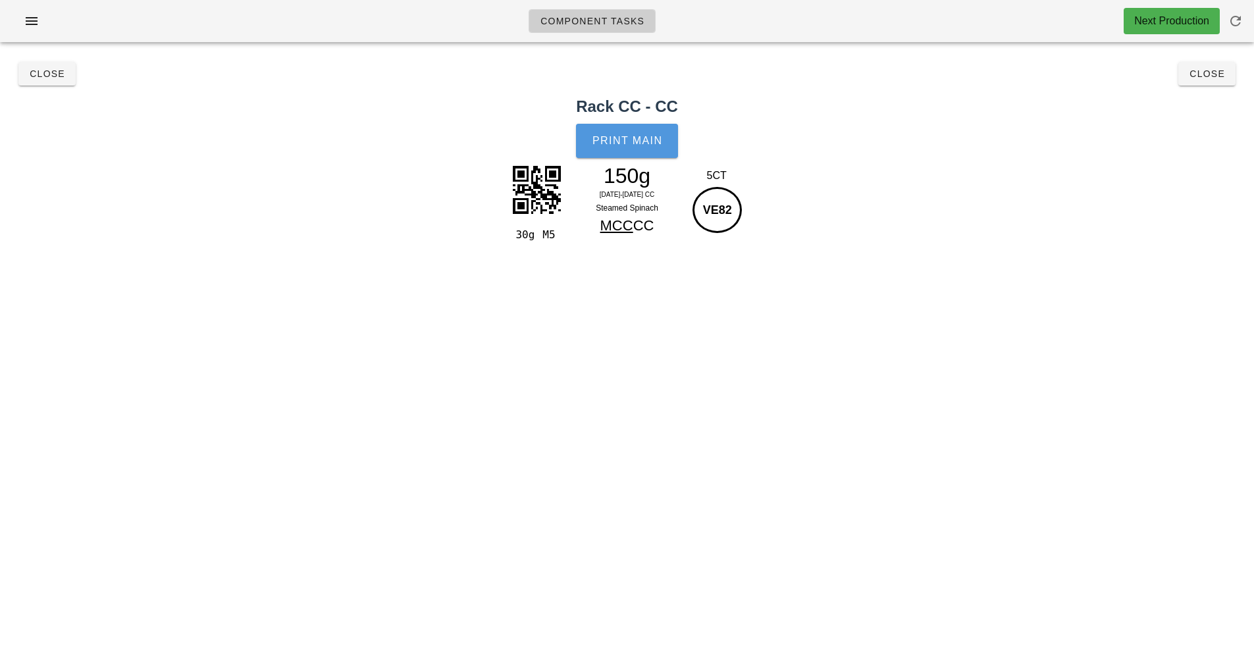
click at [650, 142] on span "Print Main" at bounding box center [627, 141] width 71 height 12
click at [1197, 84] on button "Close" at bounding box center [1207, 74] width 57 height 24
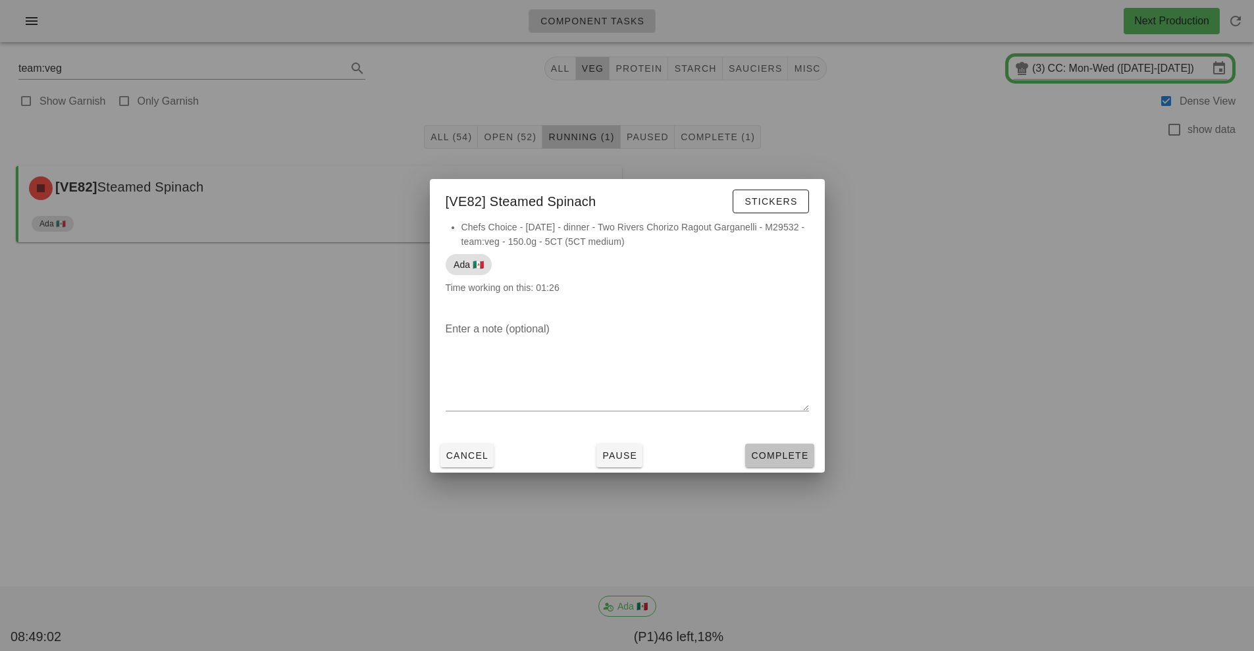
click at [795, 456] on span "Complete" at bounding box center [780, 455] width 58 height 11
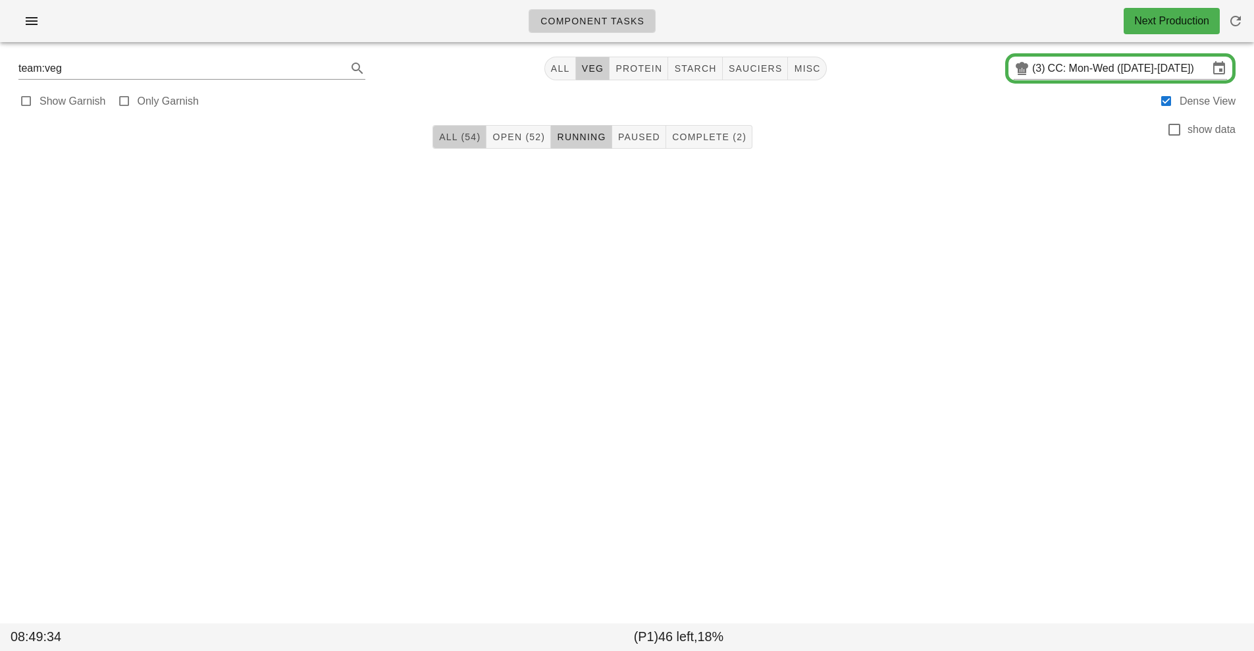
click at [462, 144] on button "All (54)" at bounding box center [460, 137] width 54 height 24
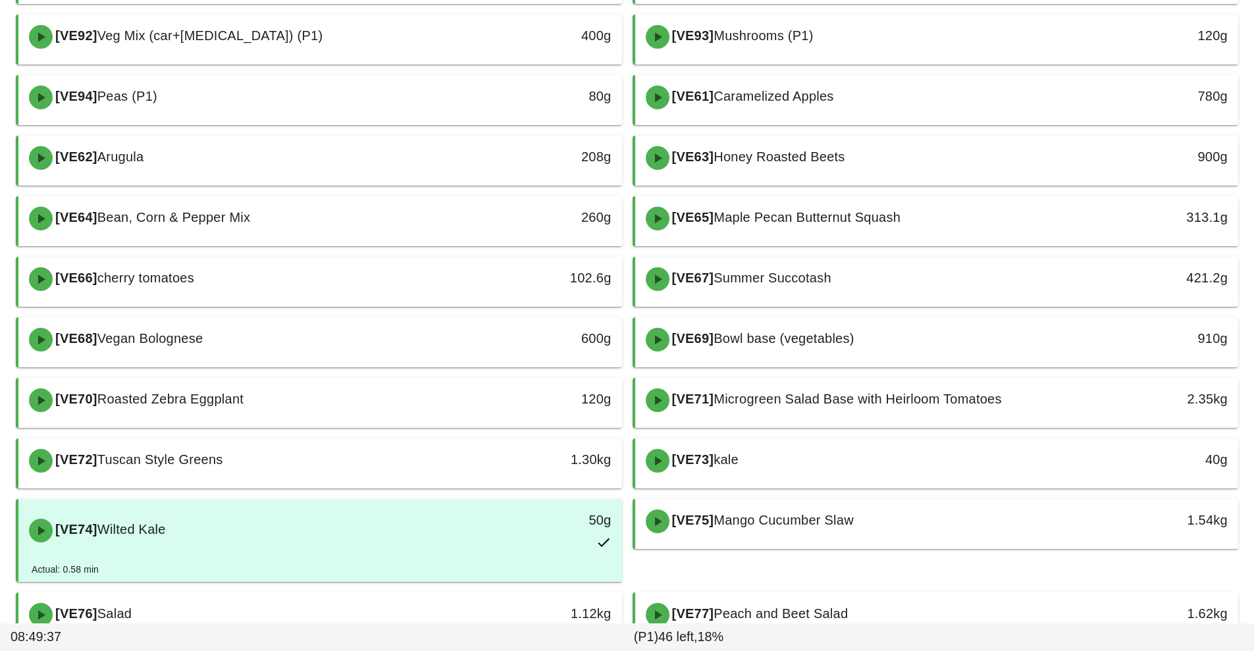
scroll to position [657, 0]
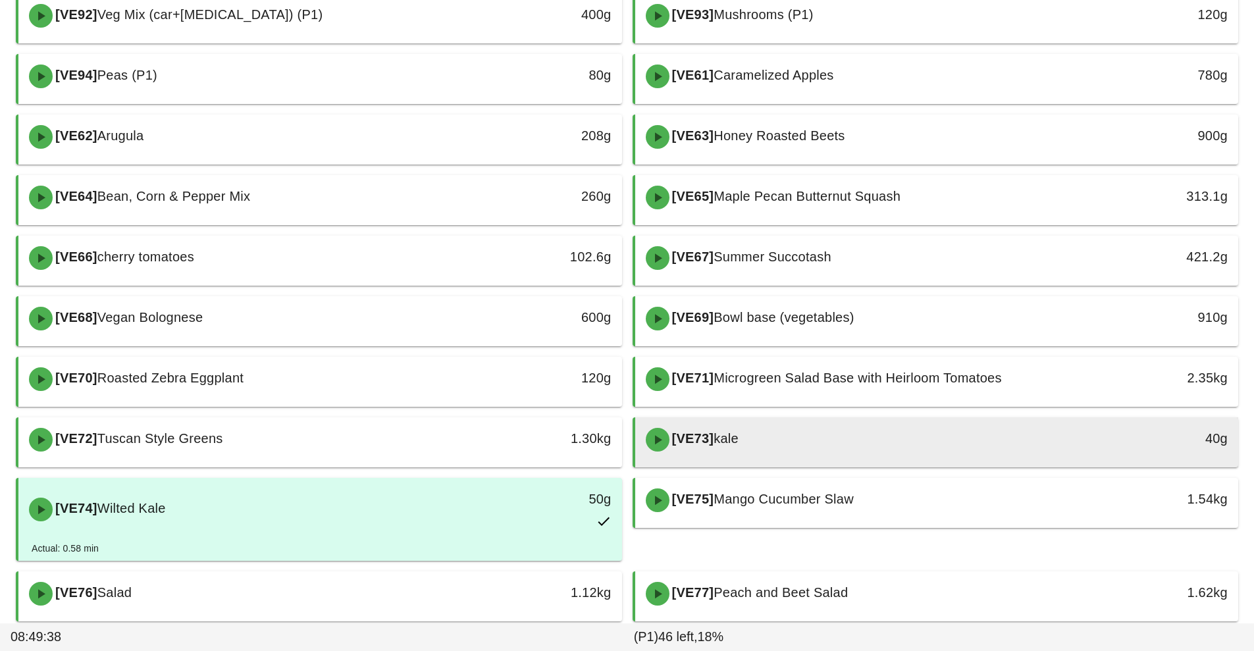
click at [823, 445] on div "[VE73] kale" at bounding box center [862, 440] width 448 height 40
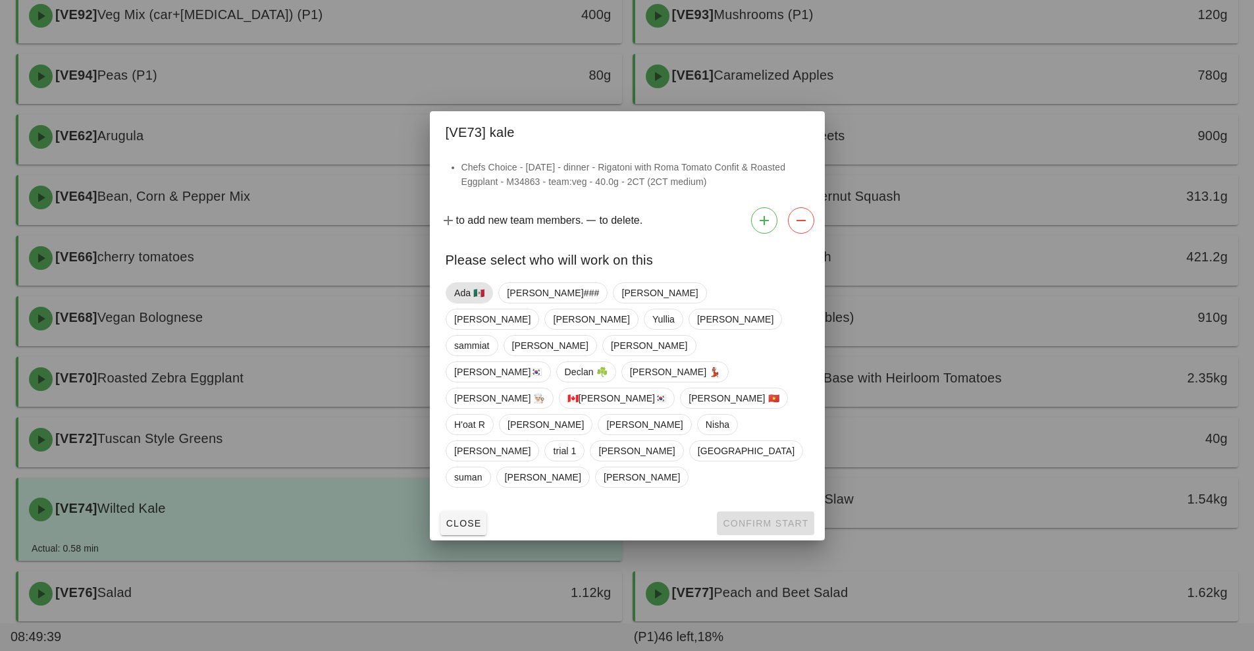
click at [466, 303] on span "Ada 🇲🇽" at bounding box center [469, 293] width 30 height 20
click at [749, 518] on span "Confirm Start" at bounding box center [765, 523] width 86 height 11
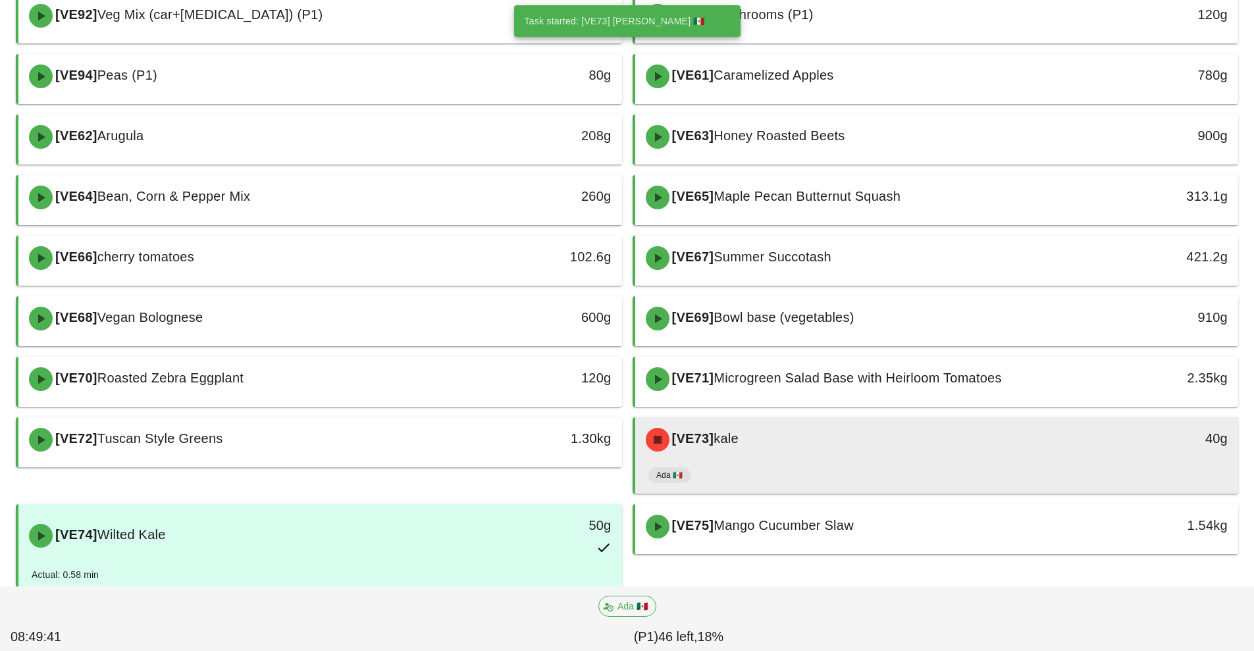
click at [789, 444] on div "[VE73] kale" at bounding box center [862, 440] width 448 height 40
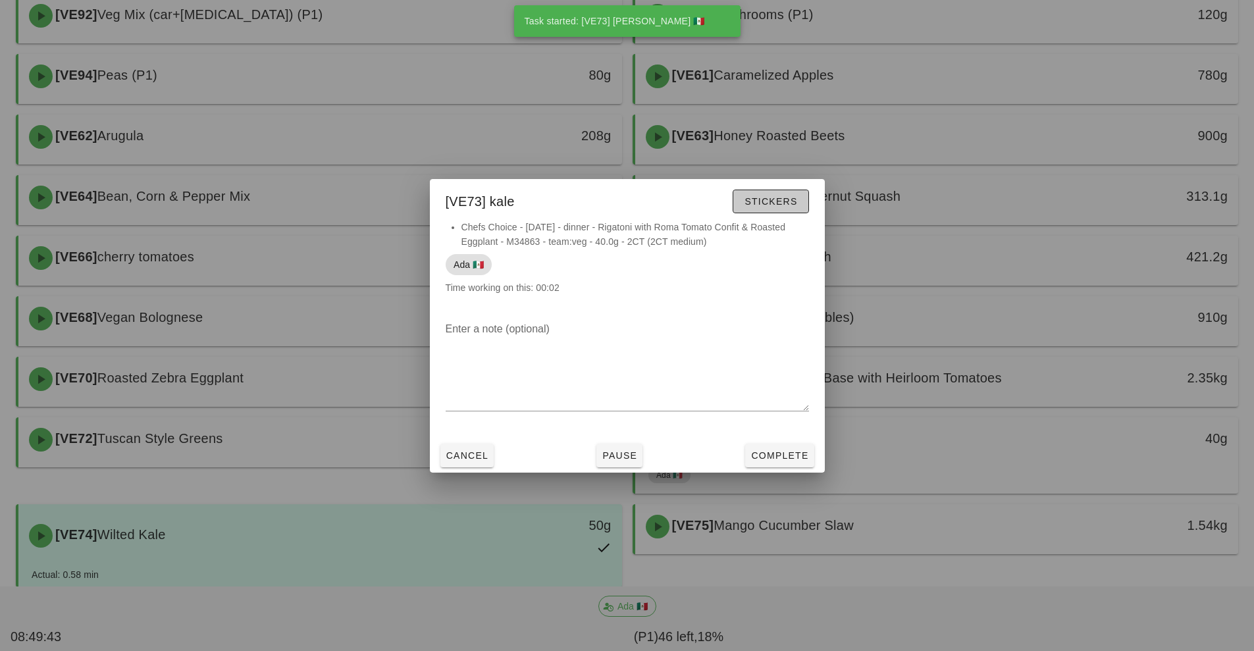
click at [768, 201] on span "Stickers" at bounding box center [770, 201] width 53 height 11
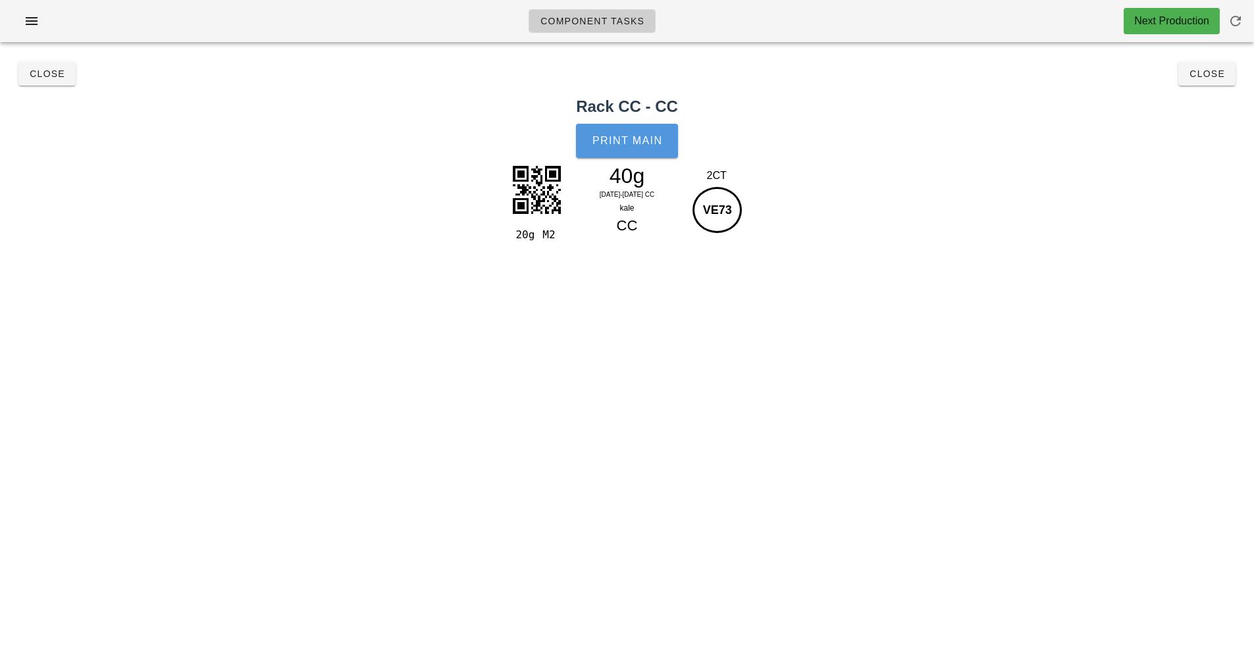
click at [629, 138] on span "Print Main" at bounding box center [627, 141] width 71 height 12
click at [1222, 76] on span "Close" at bounding box center [1207, 73] width 36 height 11
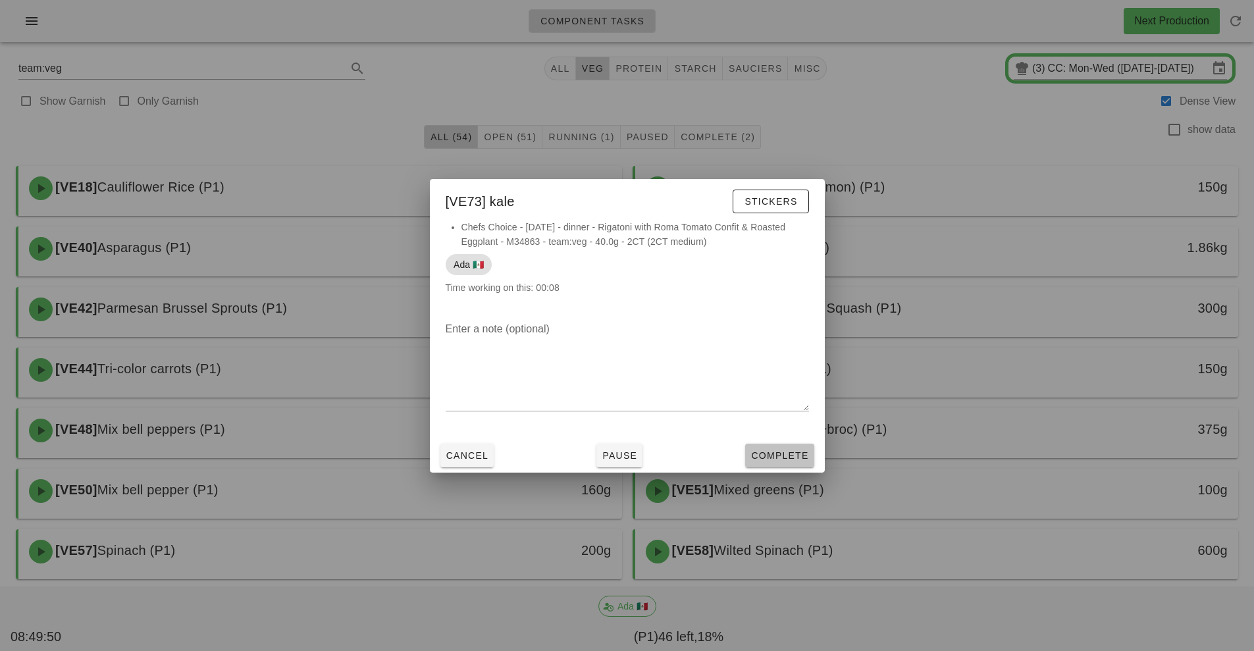
click at [778, 460] on span "Complete" at bounding box center [780, 455] width 58 height 11
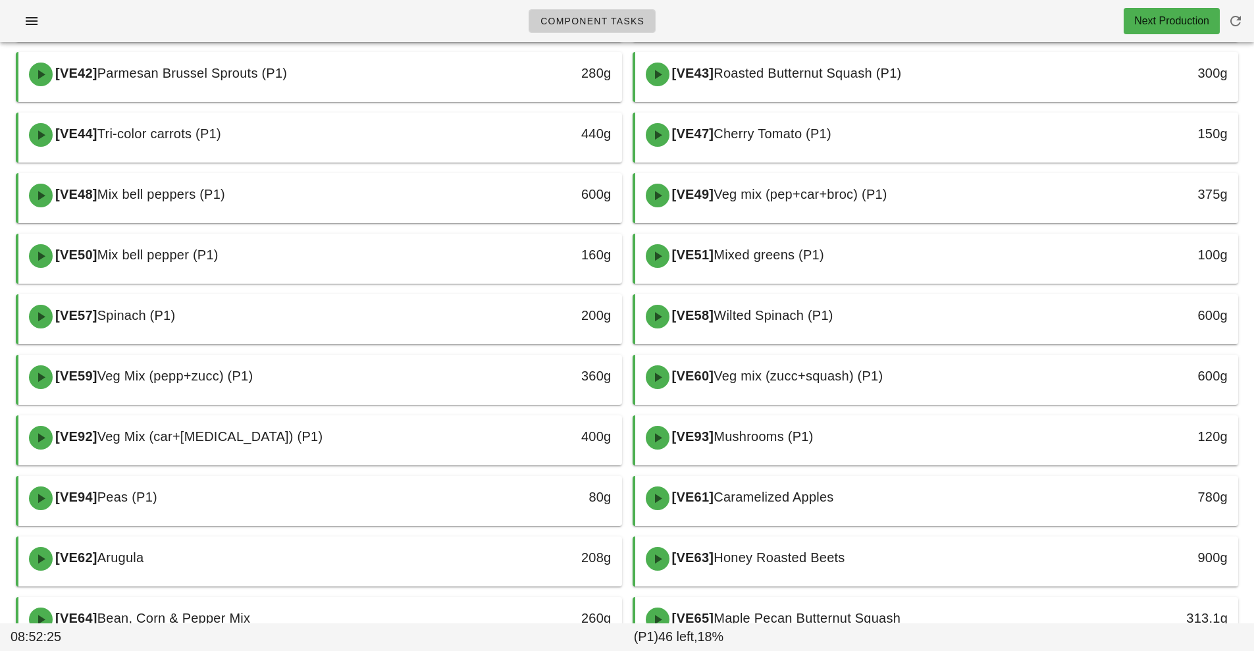
scroll to position [237, 0]
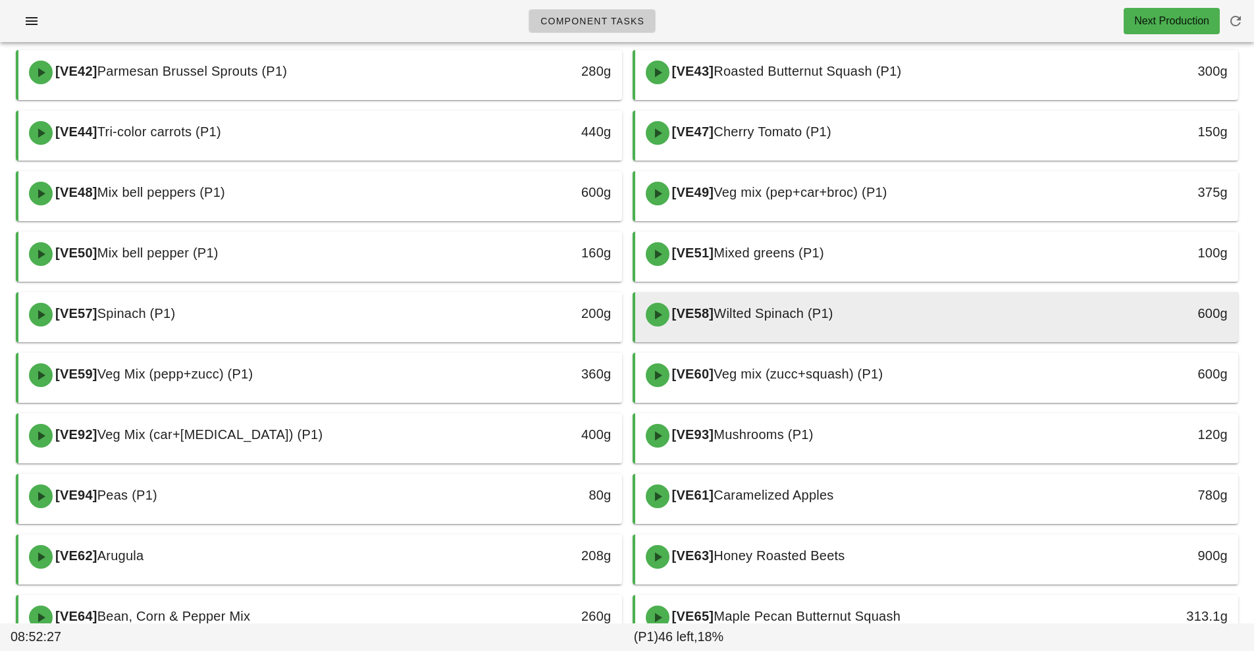
click at [834, 318] on span "Wilted Spinach (P1)" at bounding box center [774, 313] width 120 height 14
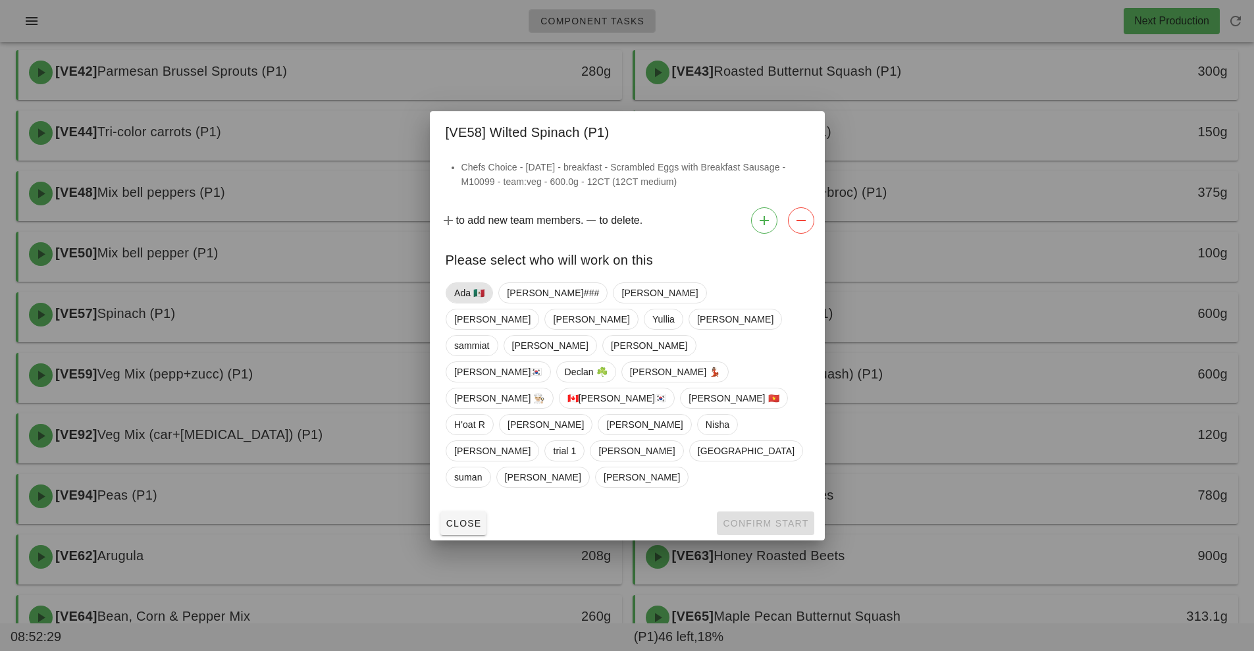
click at [463, 303] on span "Ada 🇲🇽" at bounding box center [469, 293] width 30 height 20
click at [751, 518] on span "Confirm Start" at bounding box center [765, 523] width 86 height 11
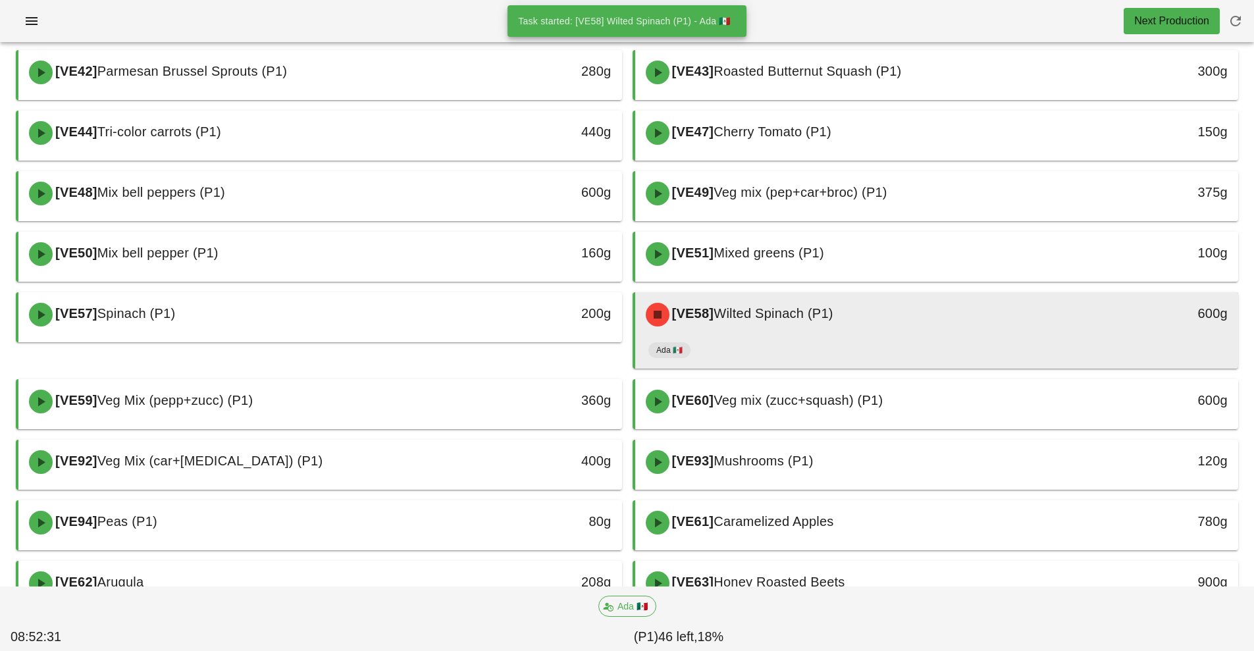
click at [883, 318] on div "[VE58] Wilted Spinach (P1)" at bounding box center [862, 315] width 448 height 40
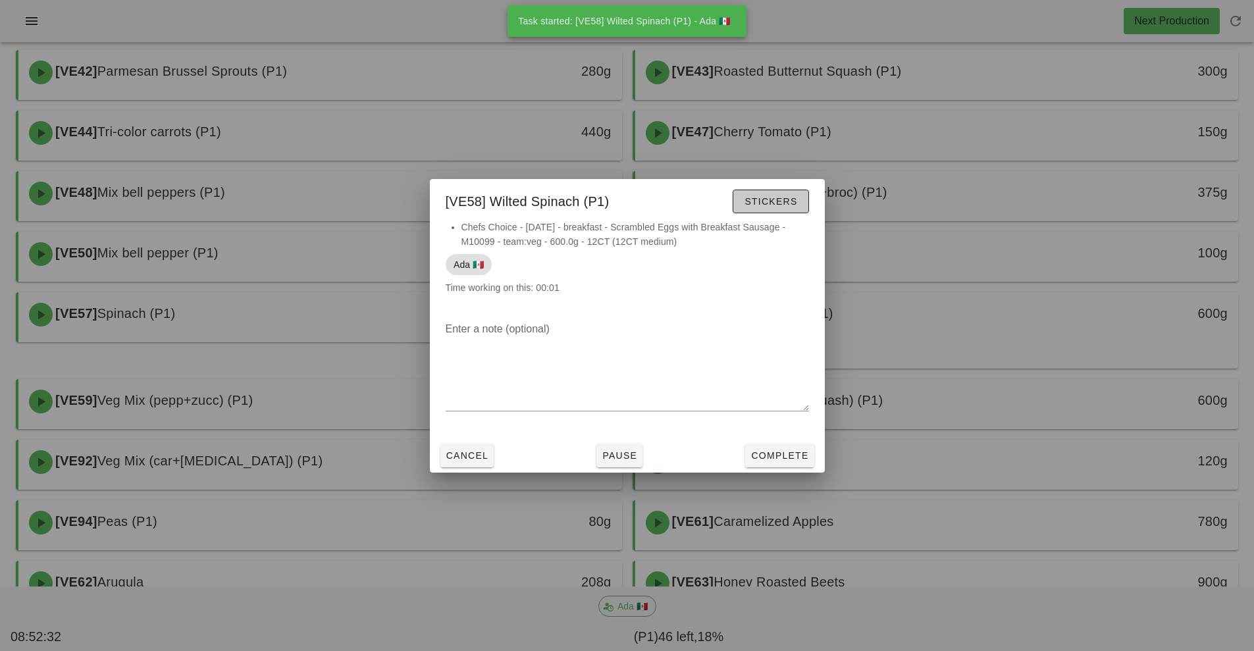
click at [786, 202] on span "Stickers" at bounding box center [770, 201] width 53 height 11
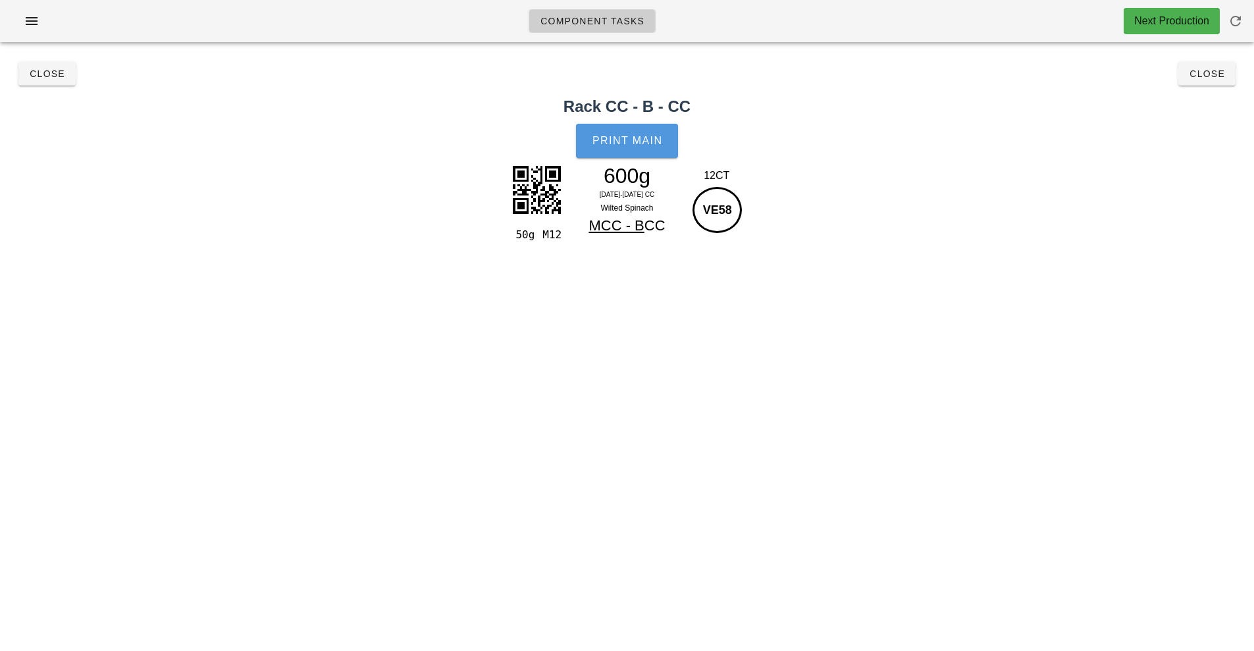
click at [629, 147] on button "Print Main" at bounding box center [626, 141] width 101 height 34
click at [1209, 80] on button "Close" at bounding box center [1207, 74] width 57 height 24
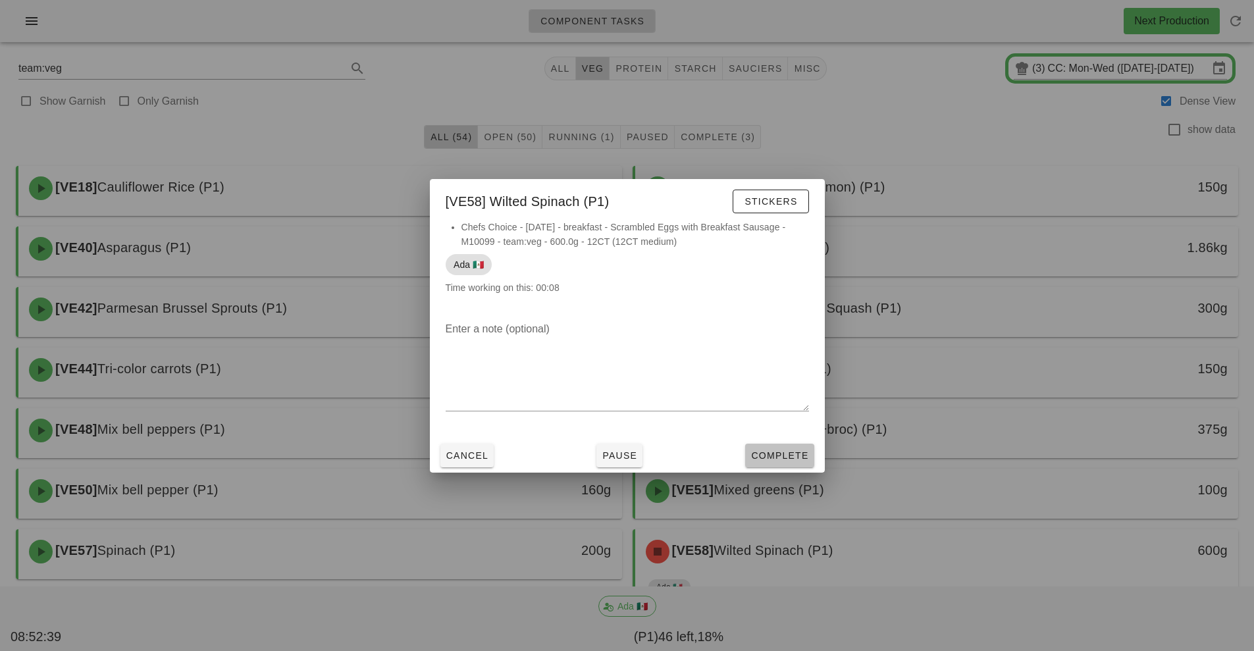
click at [790, 458] on span "Complete" at bounding box center [780, 455] width 58 height 11
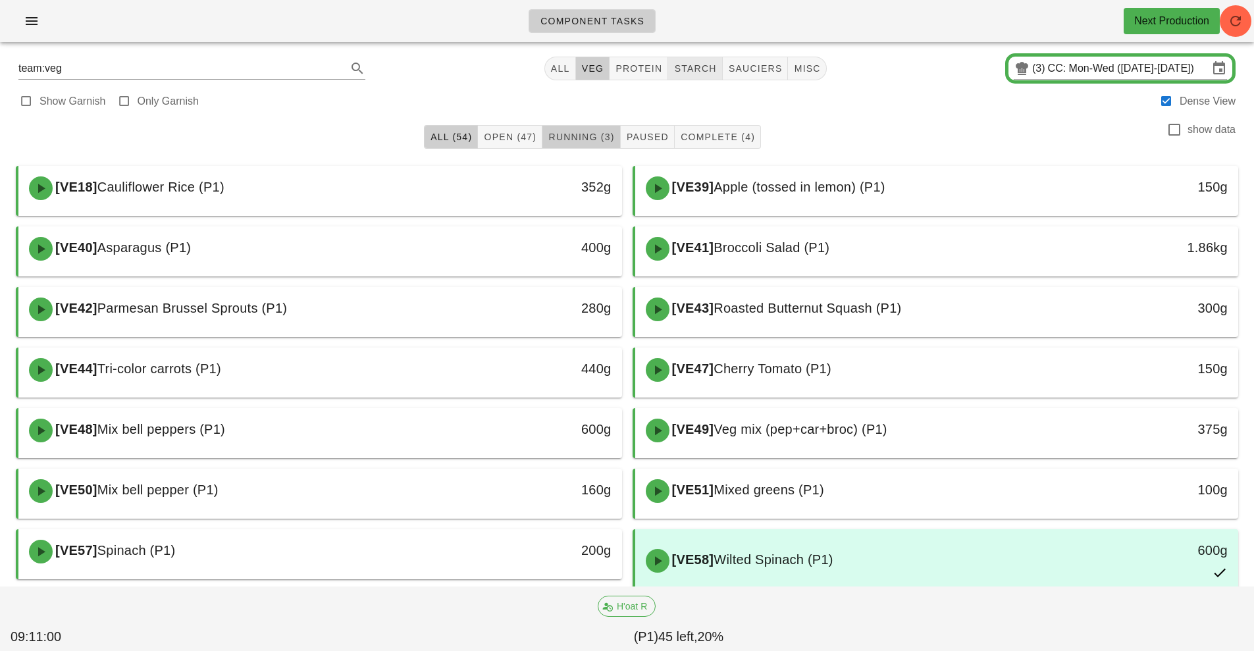
click at [577, 137] on span "Running (3)" at bounding box center [581, 137] width 67 height 11
click at [704, 67] on span "starch" at bounding box center [695, 68] width 43 height 11
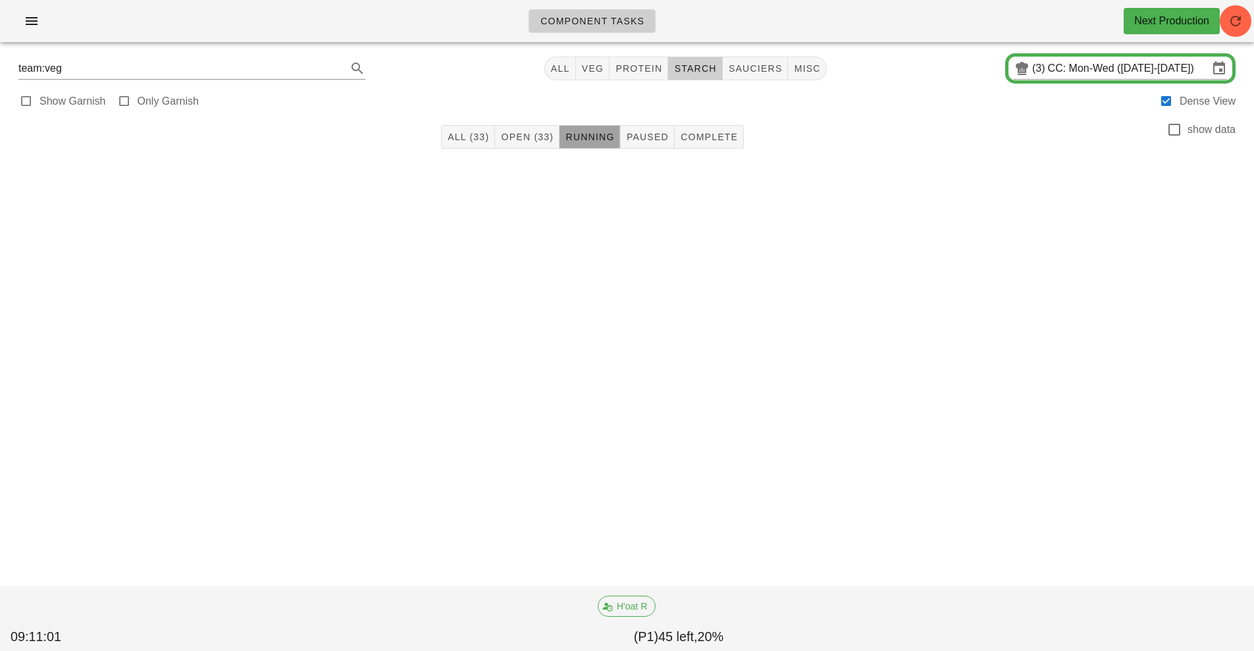
type input "team:starch"
click at [1069, 77] on input "CC: Mon-Wed ([DATE]-[DATE])" at bounding box center [1128, 68] width 161 height 21
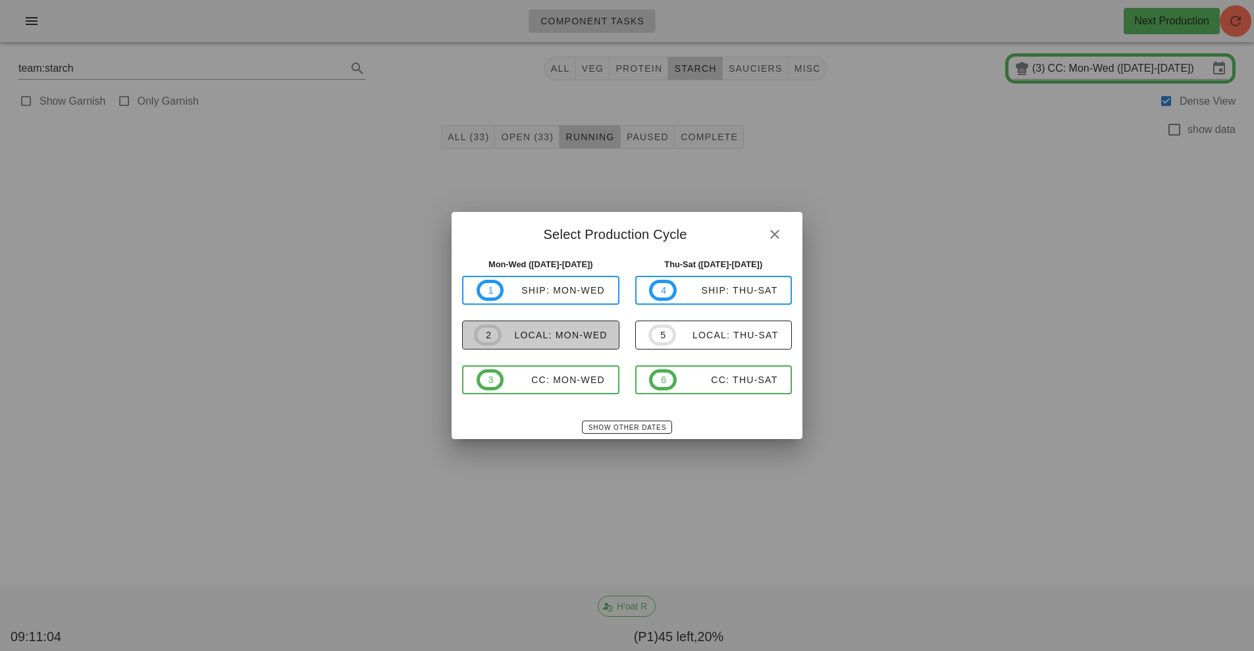
click at [584, 346] on button "2 local: Mon-Wed" at bounding box center [540, 335] width 157 height 29
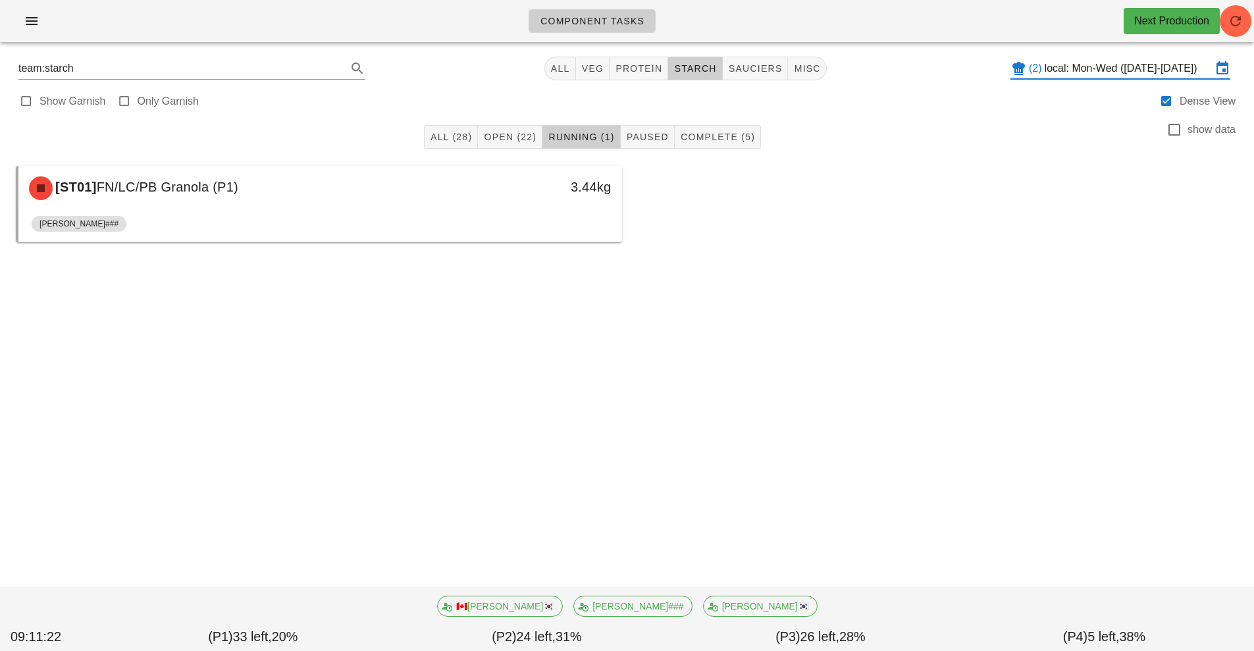
click at [1111, 65] on input "local: Mon-Wed ([DATE]-[DATE])" at bounding box center [1128, 68] width 167 height 21
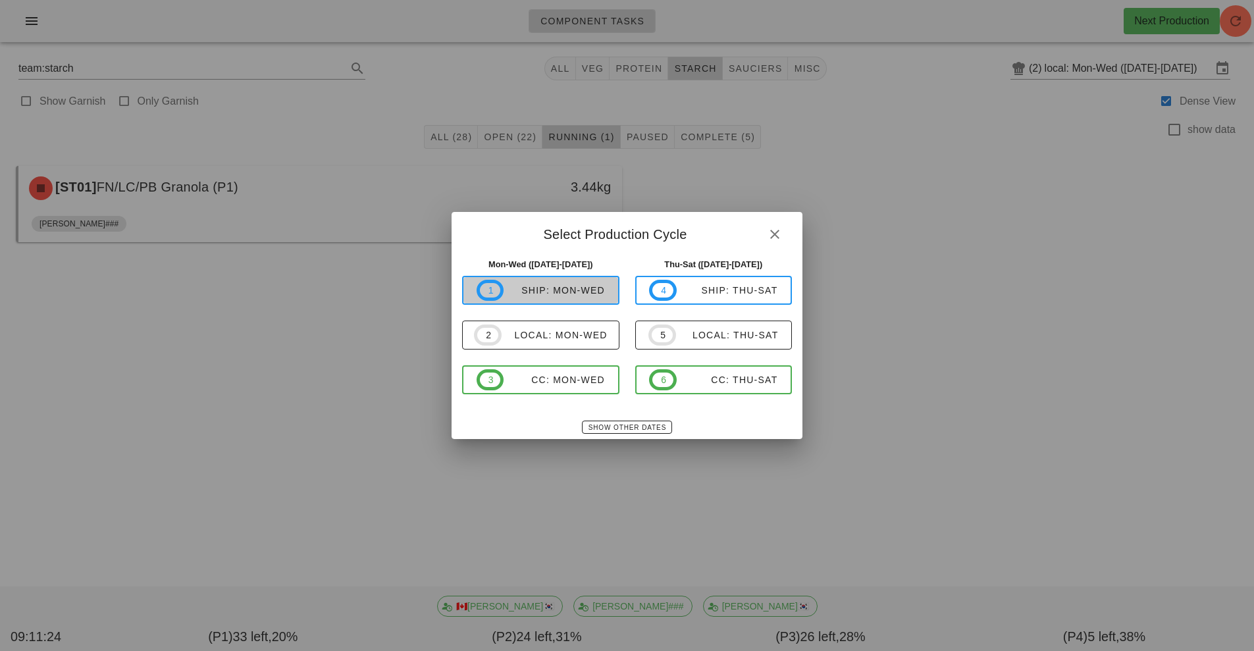
click at [578, 291] on div "ship: Mon-Wed" at bounding box center [554, 290] width 101 height 11
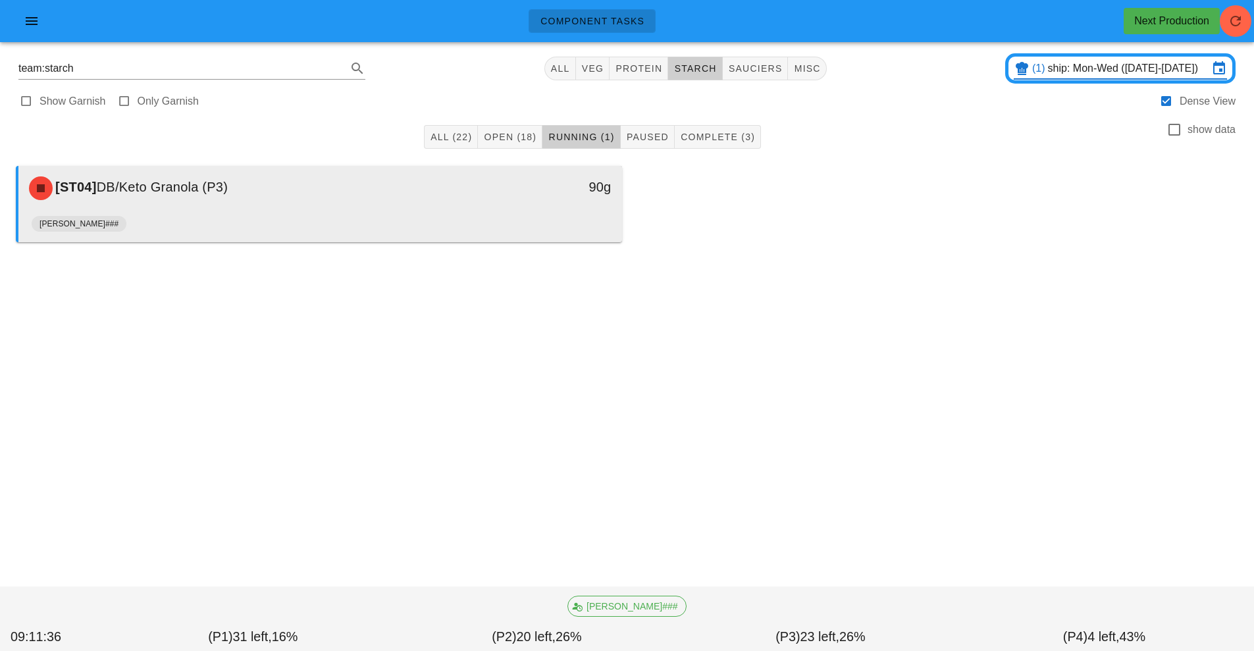
click at [348, 213] on div "[PERSON_NAME]###" at bounding box center [320, 227] width 577 height 32
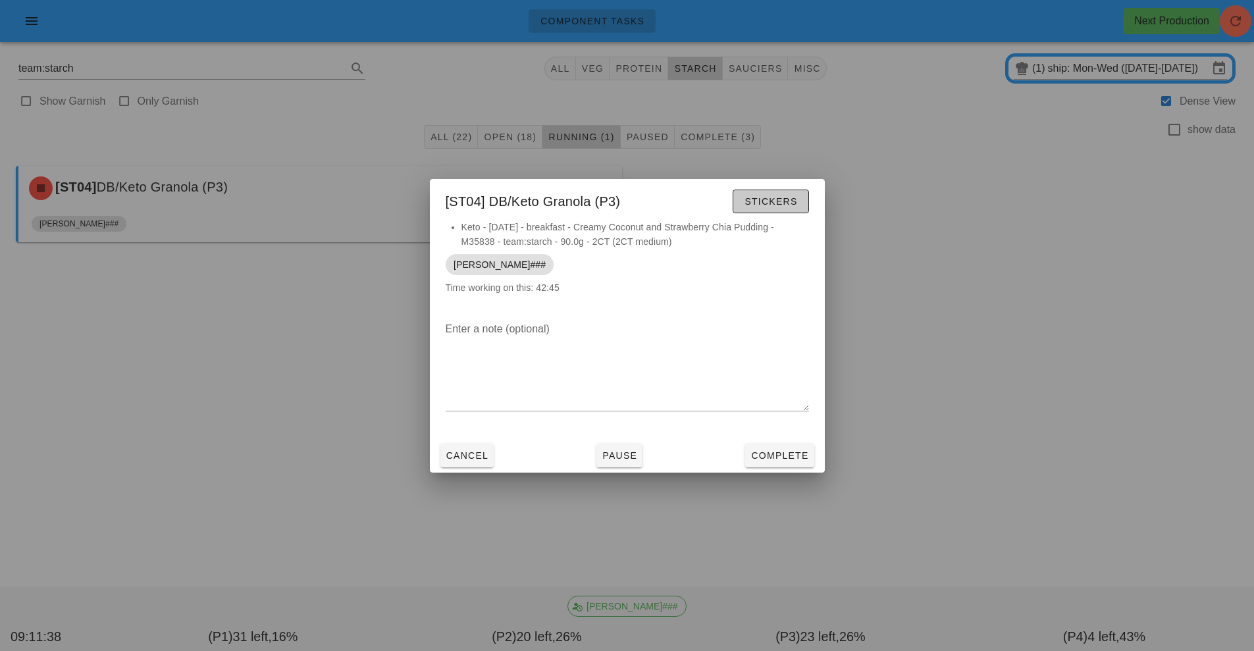
click at [778, 200] on span "Stickers" at bounding box center [770, 201] width 53 height 11
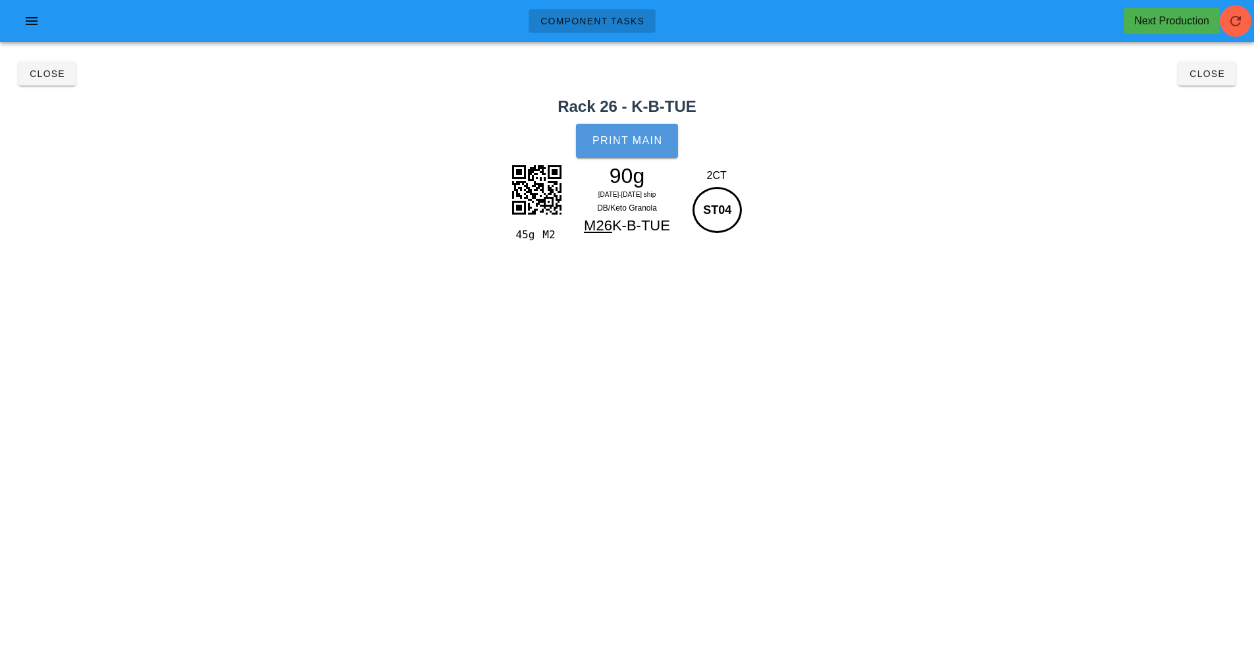
click at [636, 147] on button "Print Main" at bounding box center [626, 141] width 101 height 34
click at [38, 74] on span "Close" at bounding box center [47, 73] width 36 height 11
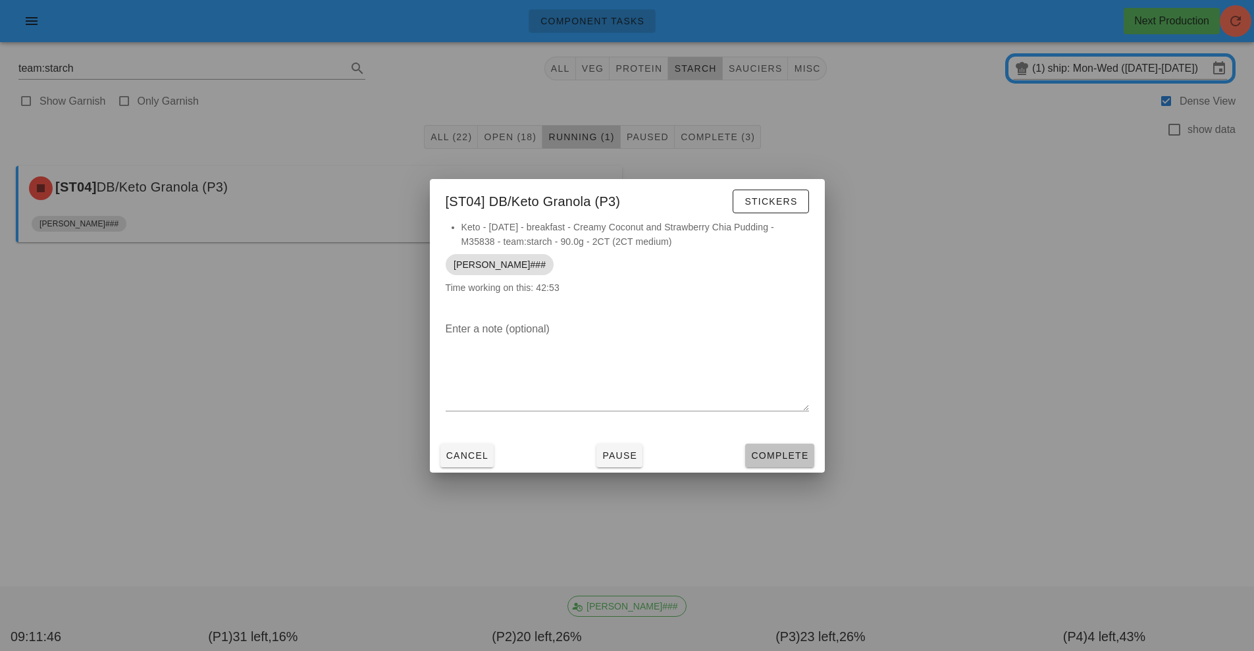
click at [772, 454] on span "Complete" at bounding box center [780, 455] width 58 height 11
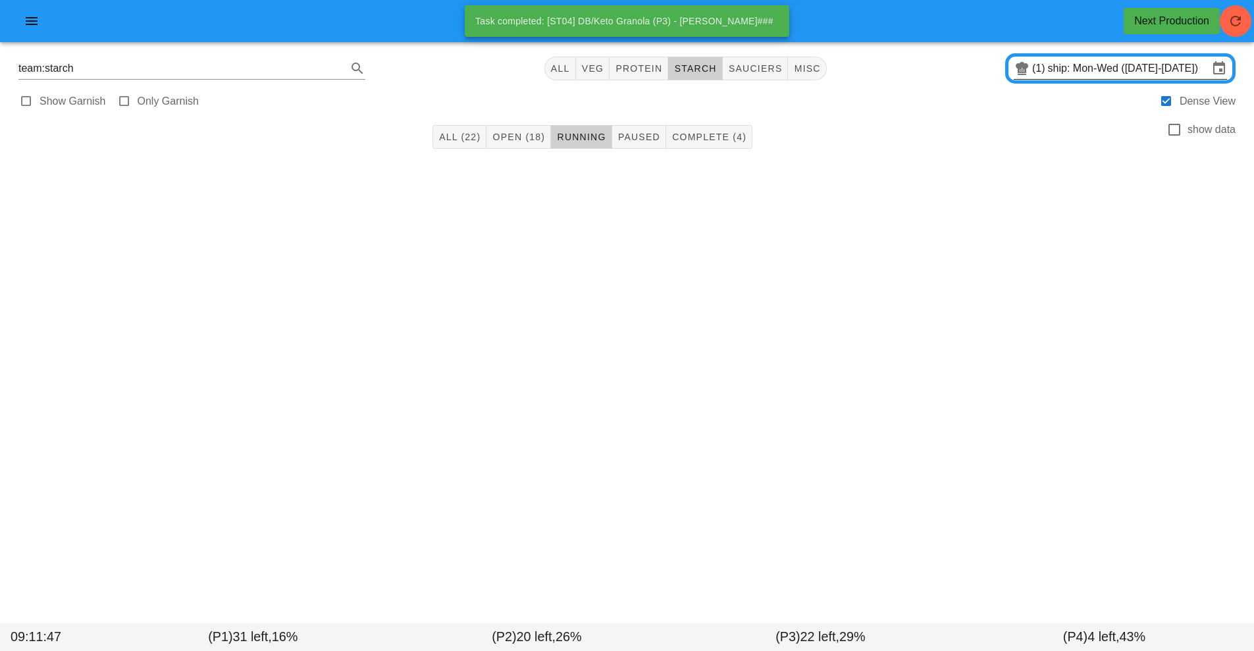
click at [1092, 61] on input "ship: Mon-Wed ([DATE]-[DATE])" at bounding box center [1128, 68] width 161 height 21
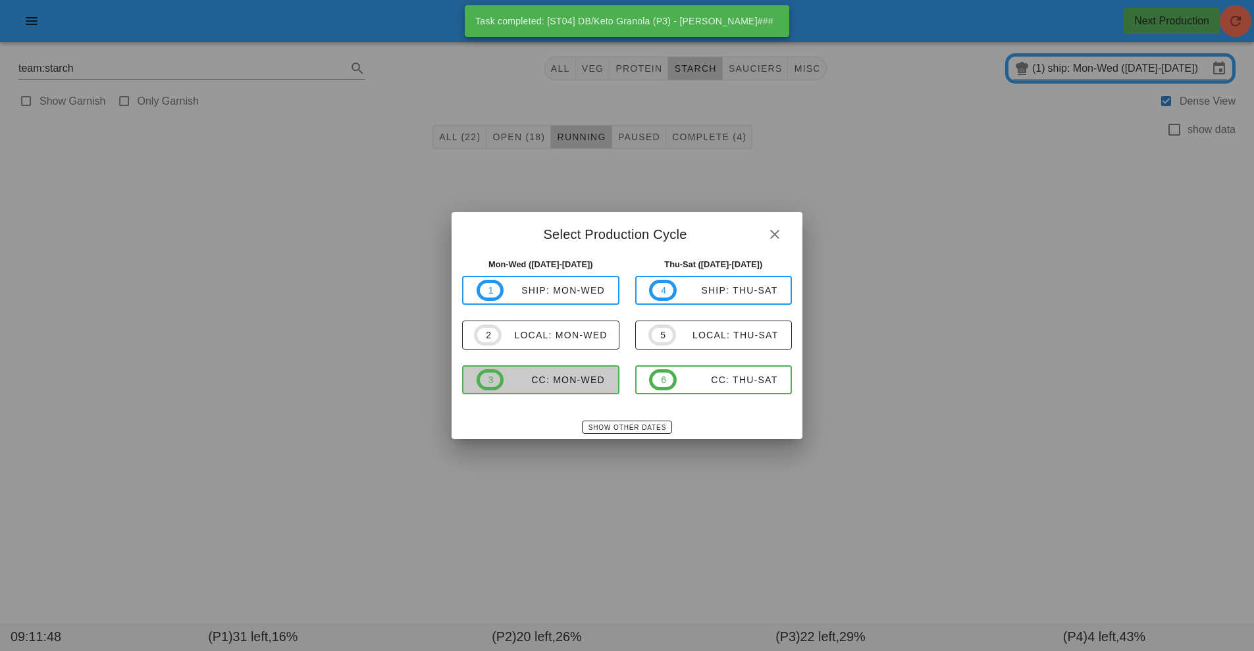
click at [570, 391] on button "3 CC: Mon-Wed" at bounding box center [540, 379] width 157 height 29
type input "CC: Mon-Wed ([DATE]-[DATE])"
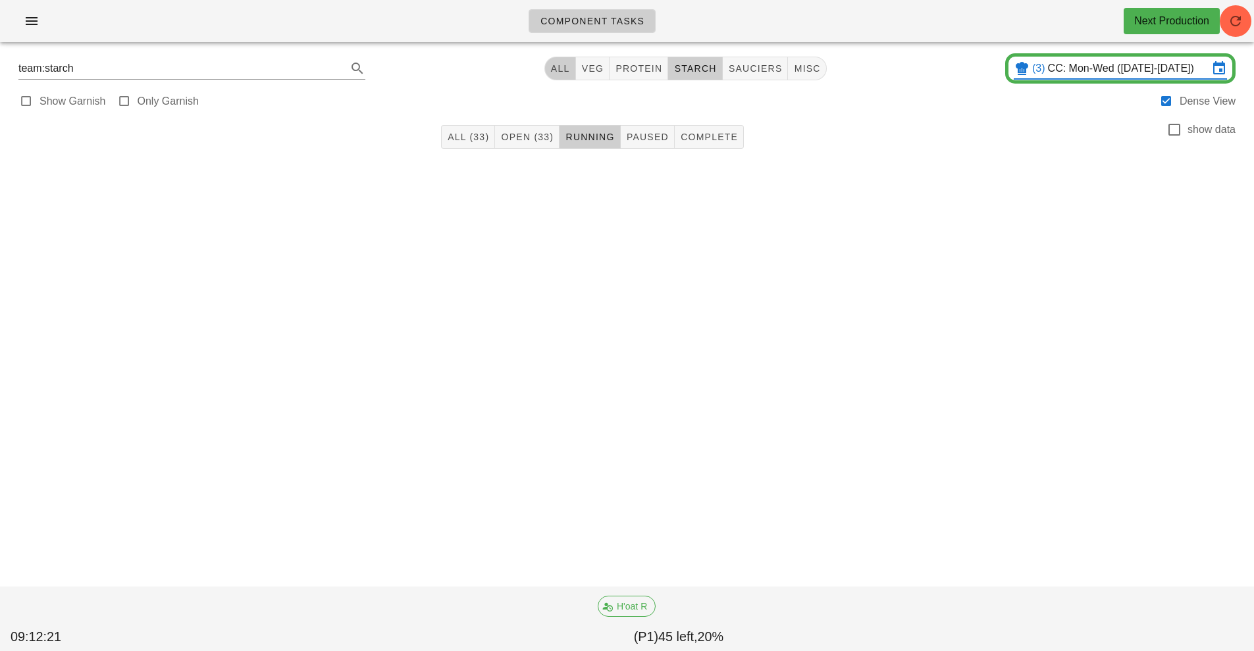
click at [562, 65] on span "All" at bounding box center [560, 68] width 20 height 11
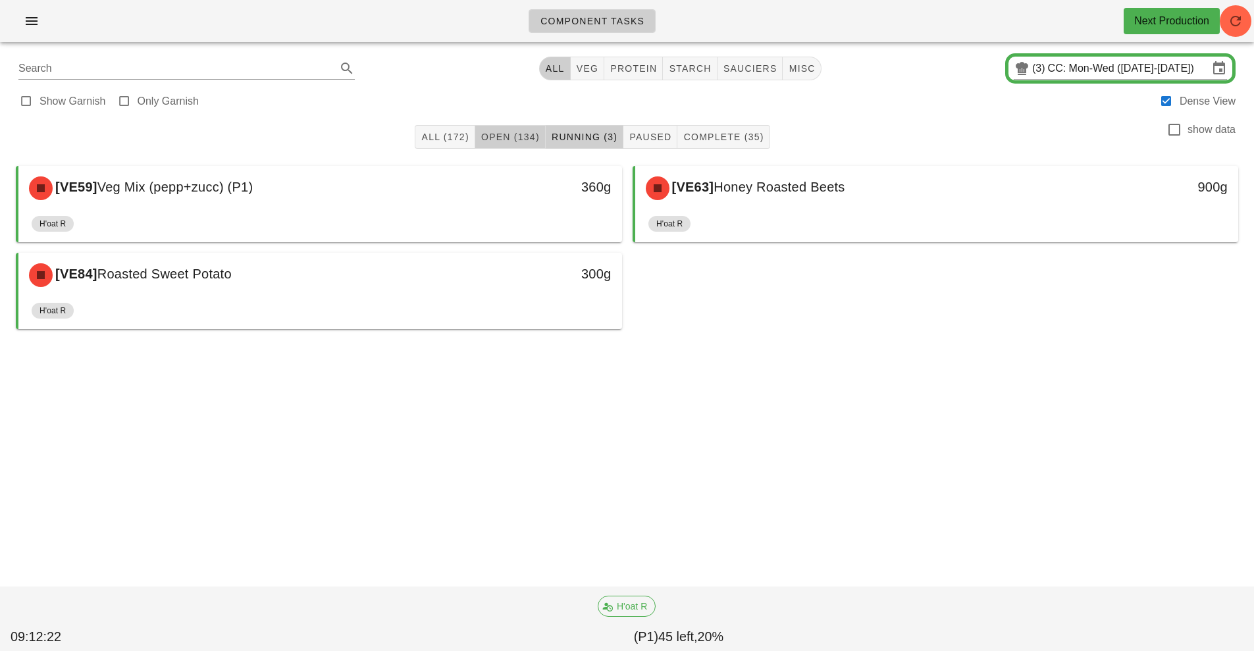
click at [508, 136] on span "Open (134)" at bounding box center [510, 137] width 59 height 11
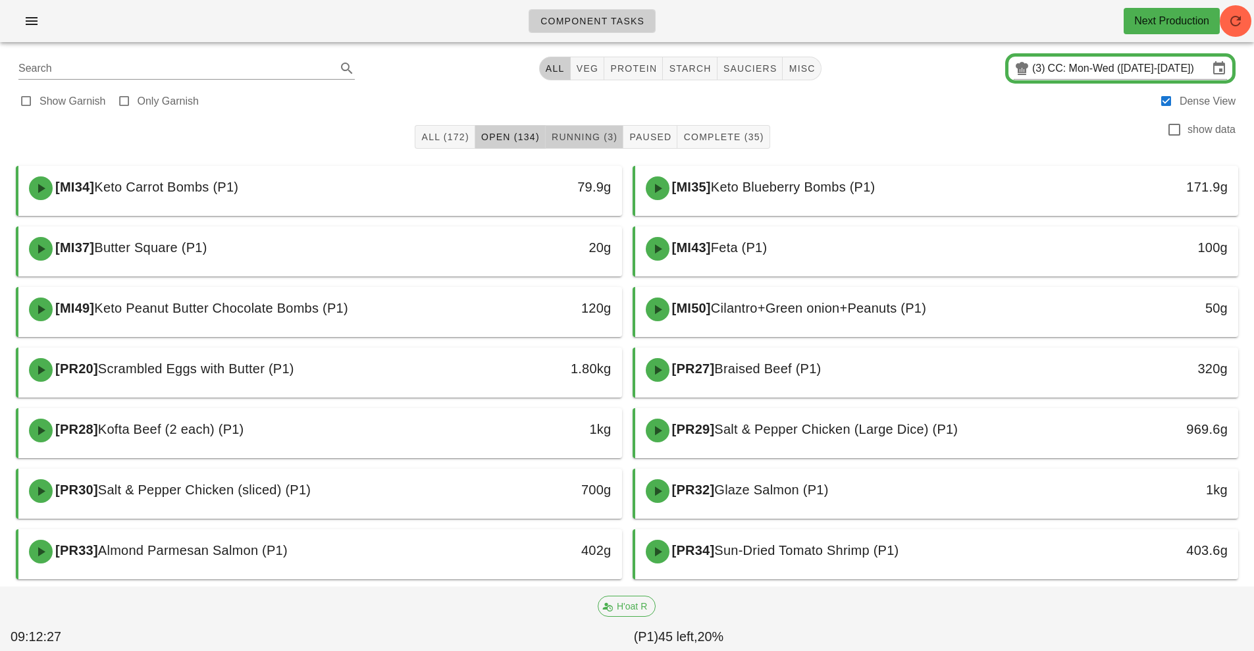
click at [580, 140] on span "Running (3)" at bounding box center [584, 137] width 67 height 11
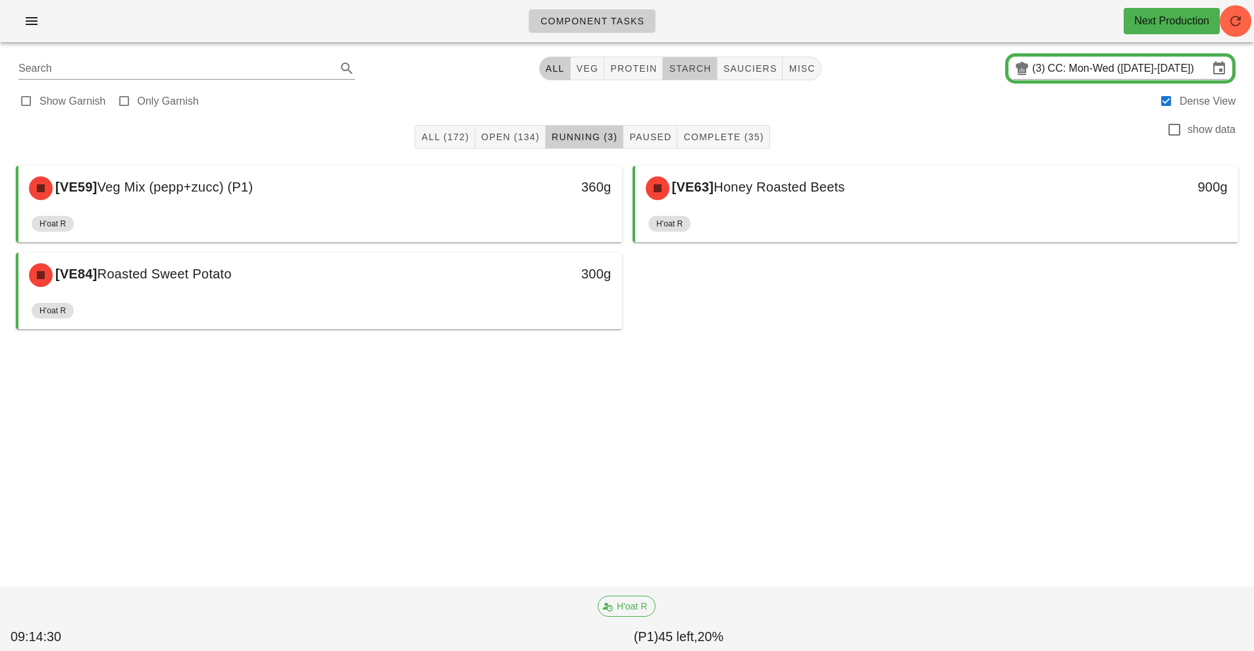
click at [697, 78] on button "starch" at bounding box center [690, 69] width 54 height 24
type input "team:starch"
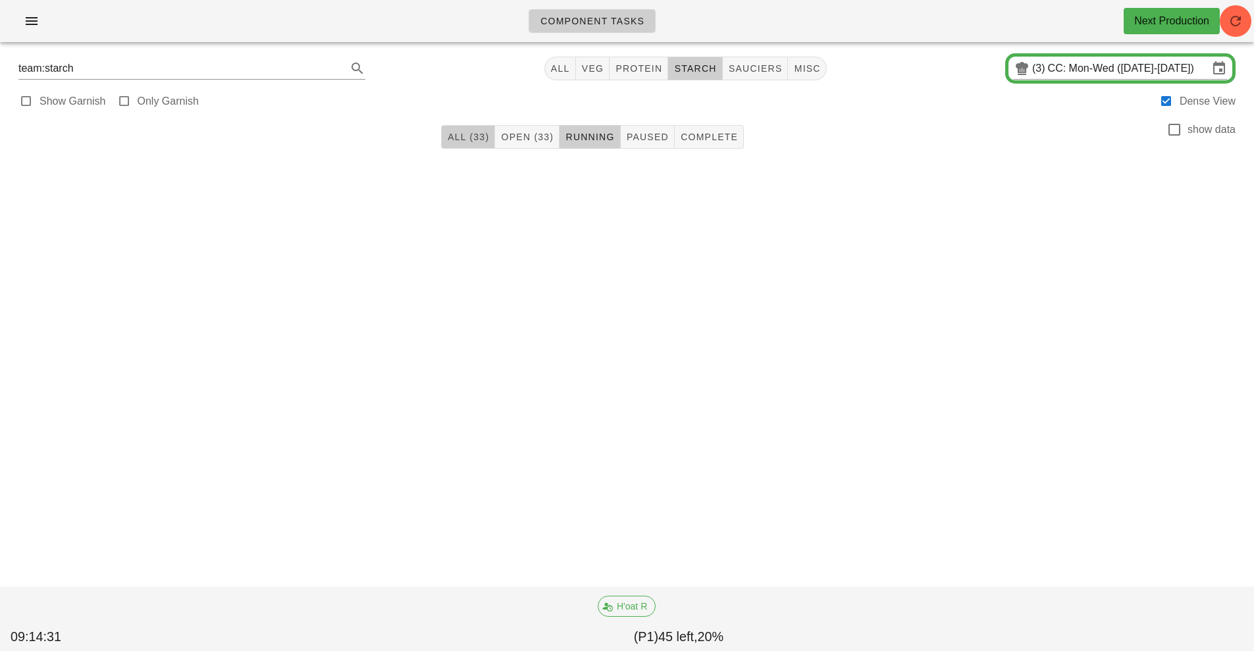
click at [470, 148] on button "All (33)" at bounding box center [468, 137] width 54 height 24
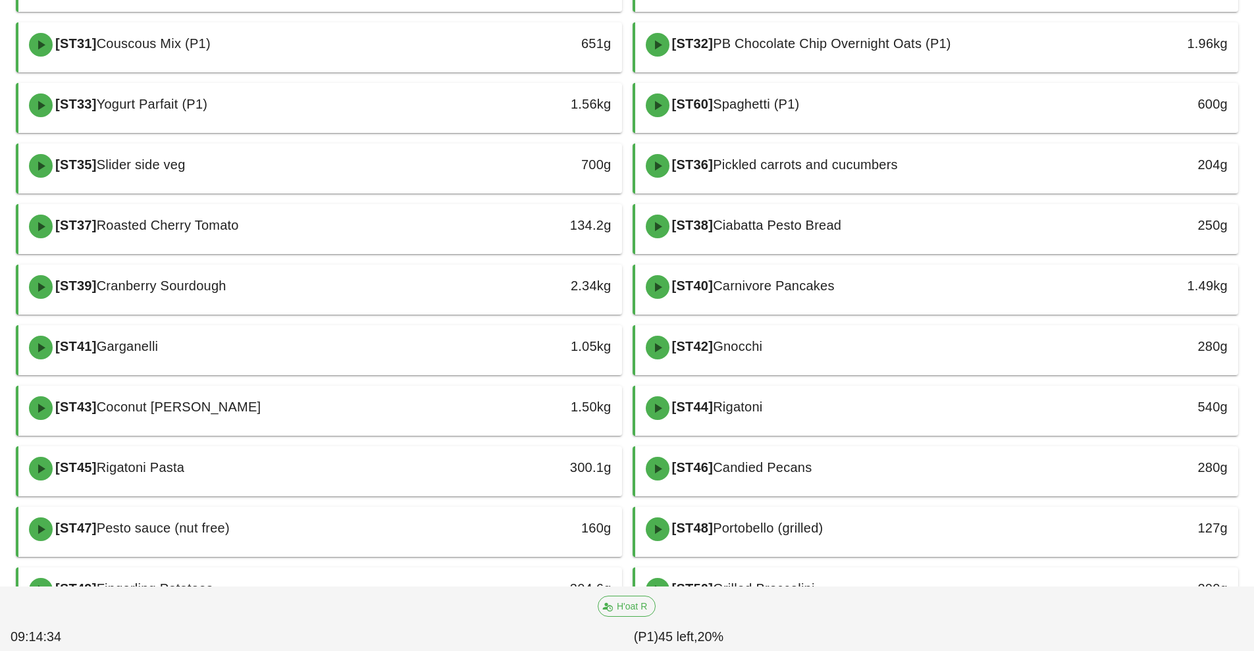
scroll to position [272, 0]
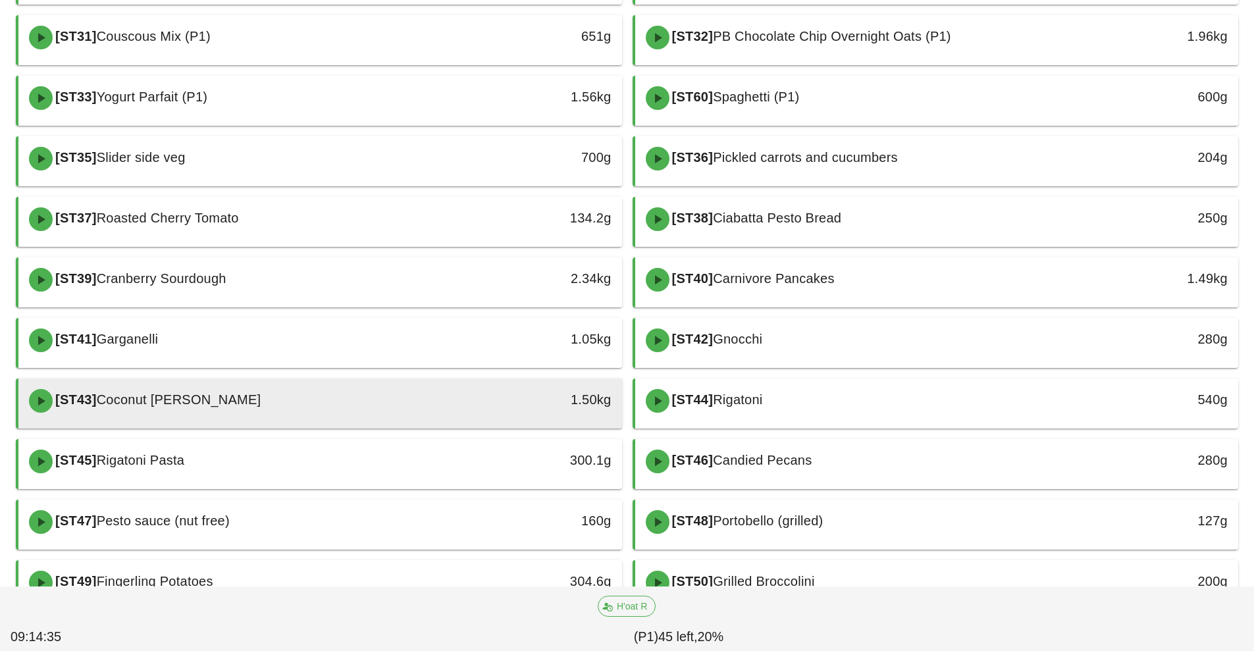
click at [400, 418] on div "[ST43] Coconut [PERSON_NAME]" at bounding box center [245, 401] width 448 height 40
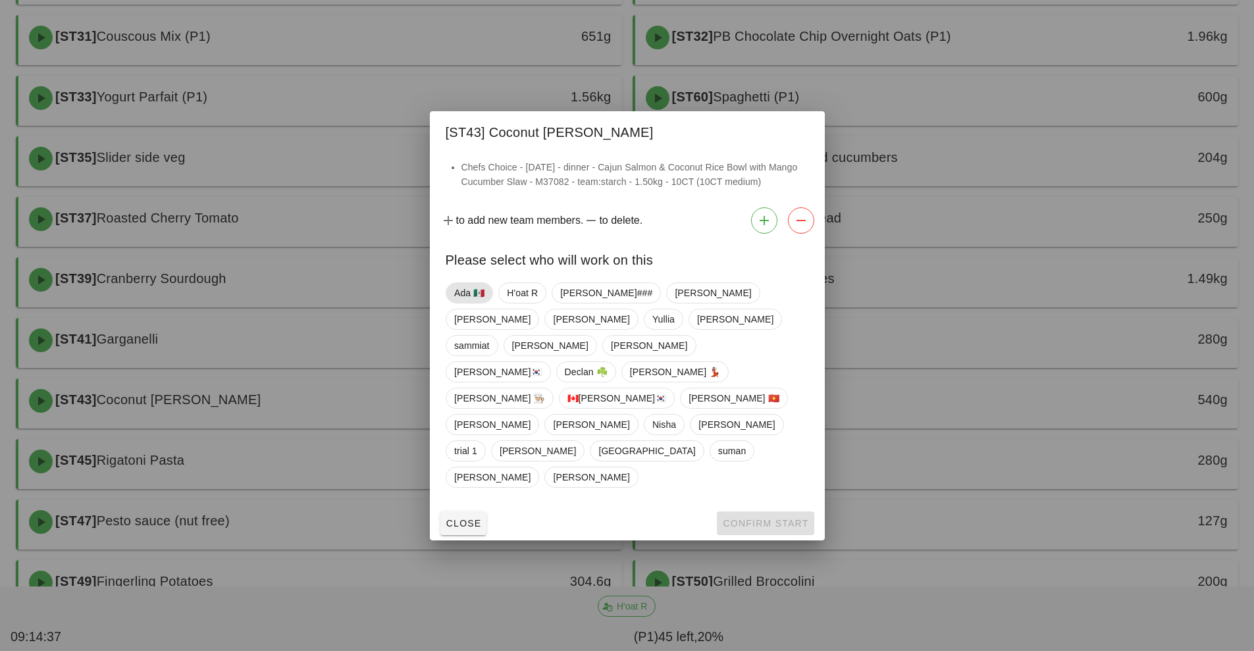
click at [470, 303] on span "Ada 🇲🇽" at bounding box center [469, 293] width 30 height 20
click at [755, 518] on span "Confirm Start" at bounding box center [765, 523] width 86 height 11
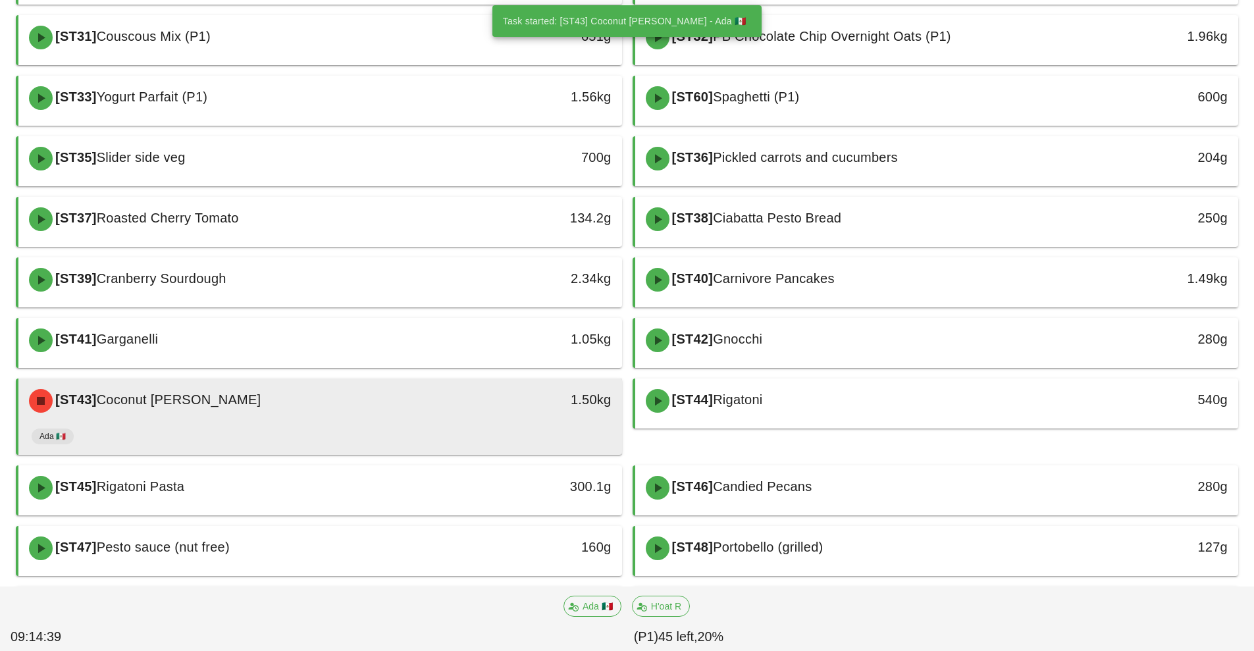
click at [440, 416] on div "[ST43] Coconut [PERSON_NAME]" at bounding box center [245, 401] width 448 height 40
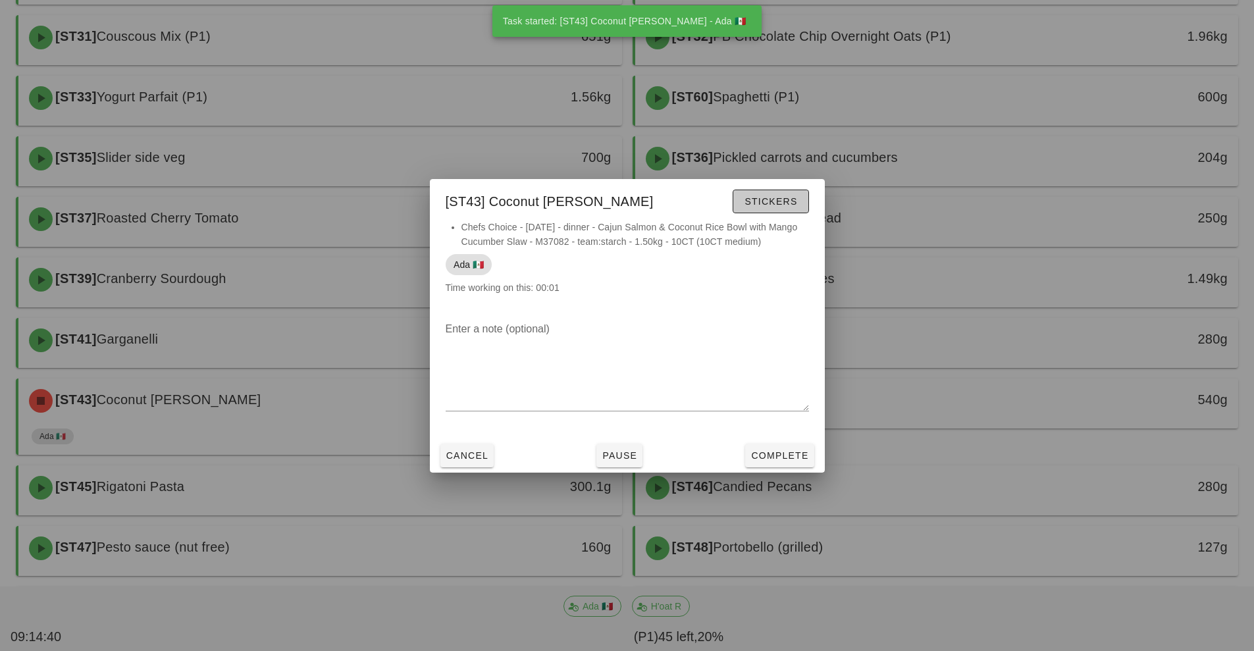
click at [774, 201] on span "Stickers" at bounding box center [770, 201] width 53 height 11
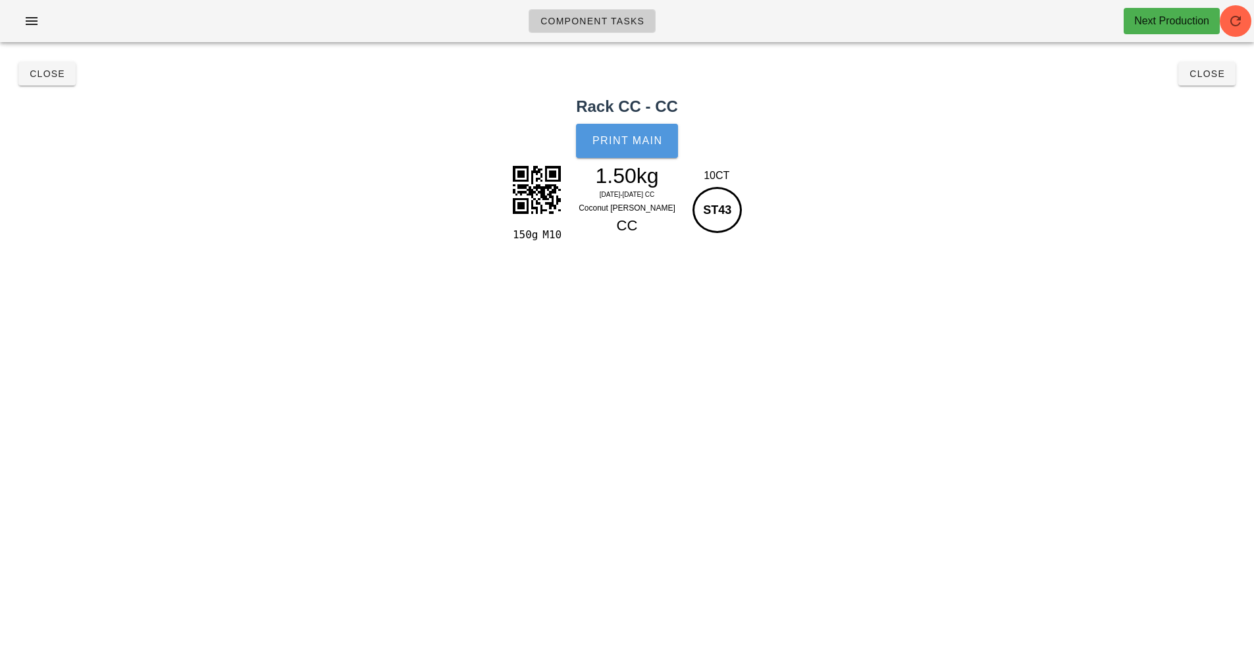
click at [637, 149] on button "Print Main" at bounding box center [626, 141] width 101 height 34
click at [1210, 74] on span "Close" at bounding box center [1207, 73] width 36 height 11
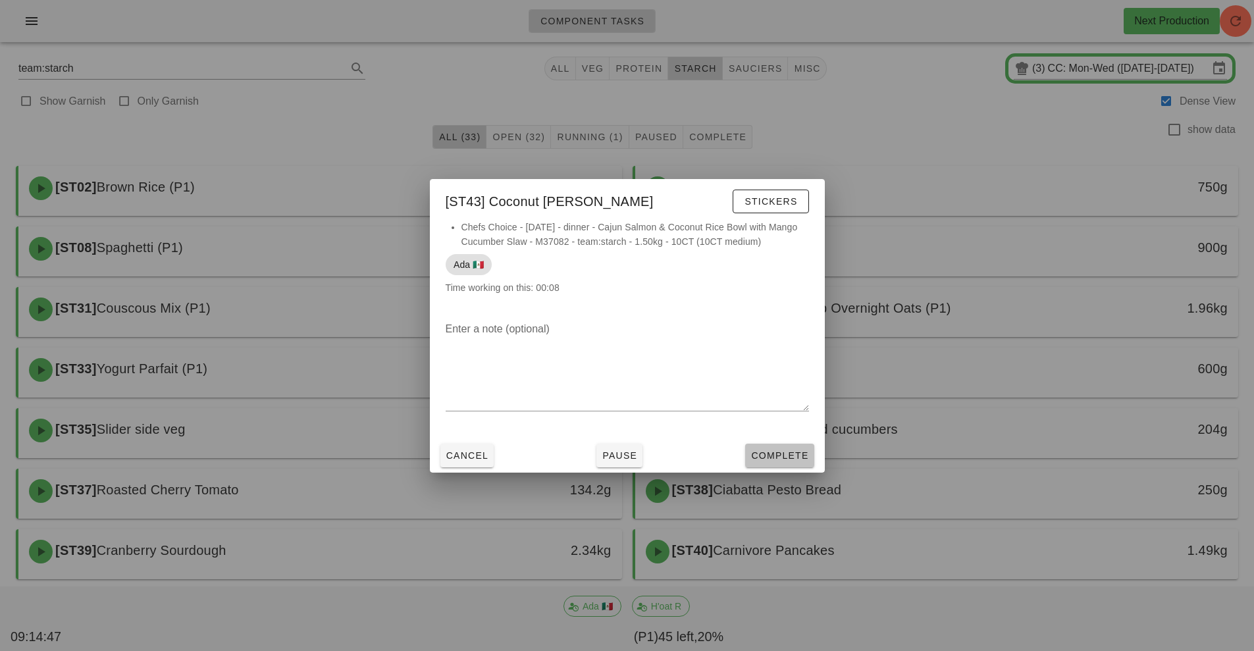
click at [777, 456] on span "Complete" at bounding box center [780, 455] width 58 height 11
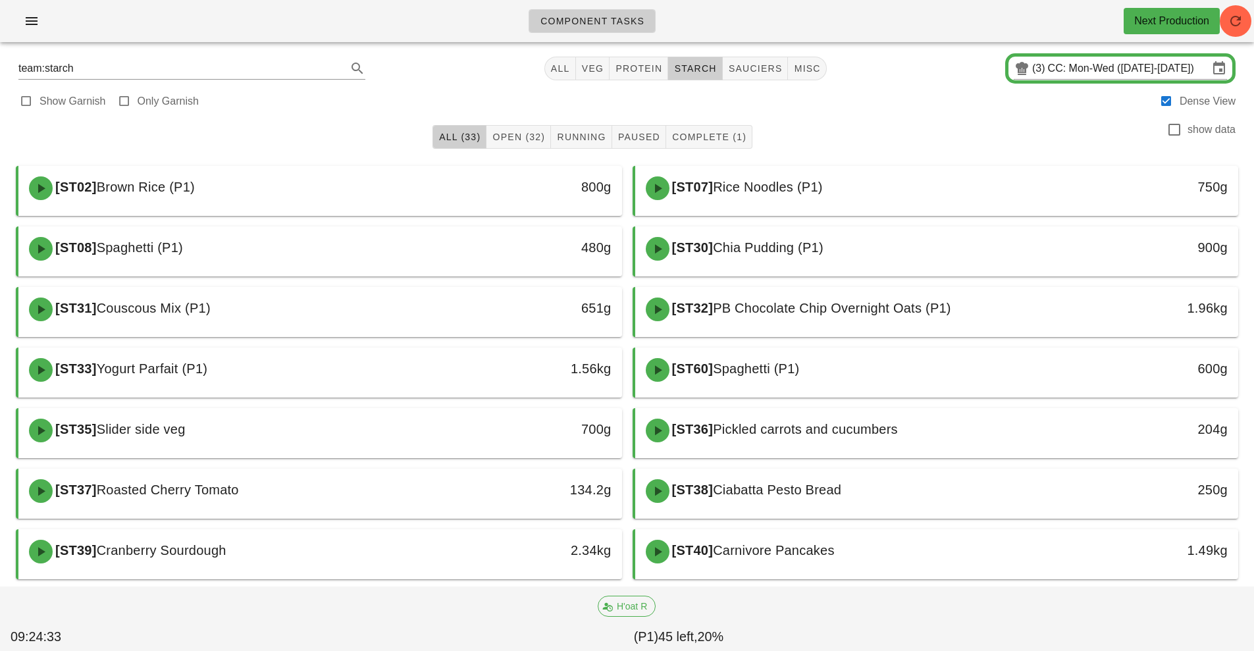
scroll to position [146, 0]
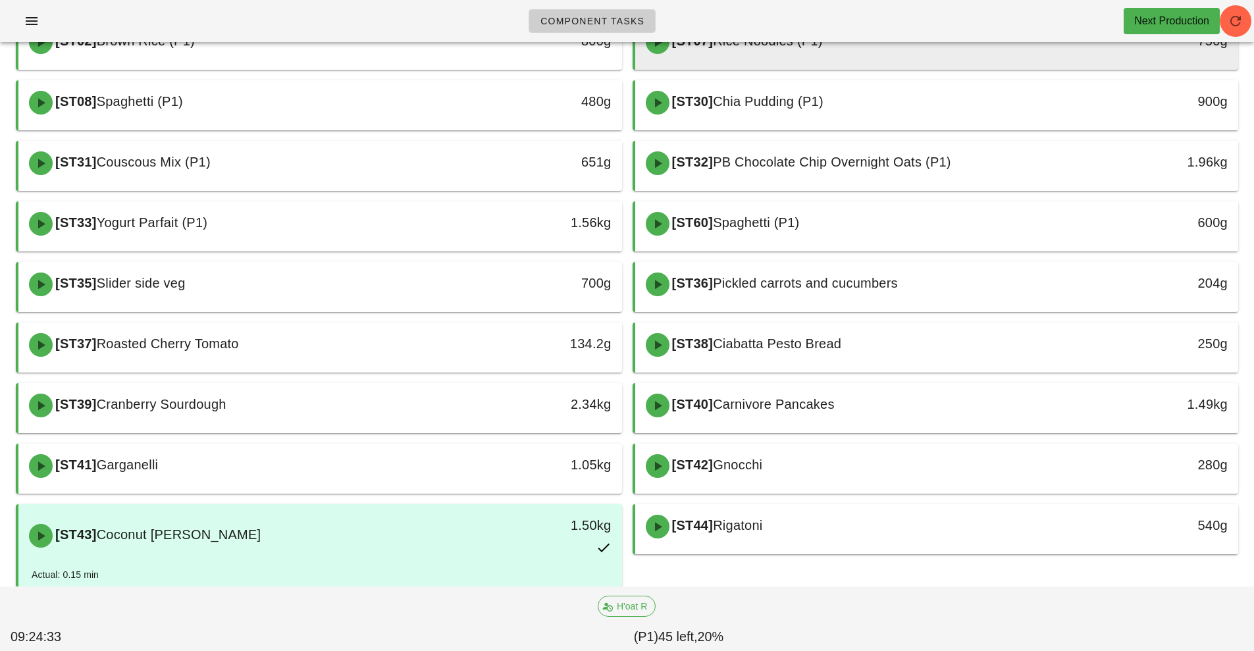
click at [1040, 67] on div at bounding box center [937, 67] width 577 height 5
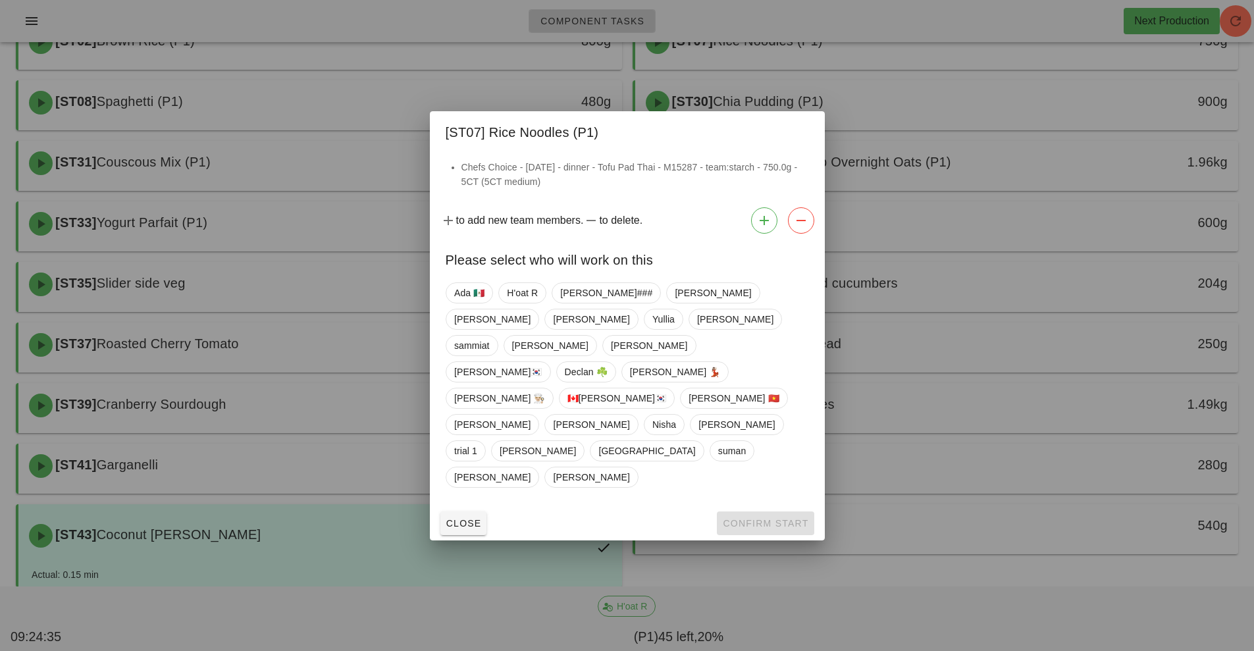
click at [1001, 107] on div at bounding box center [627, 325] width 1254 height 651
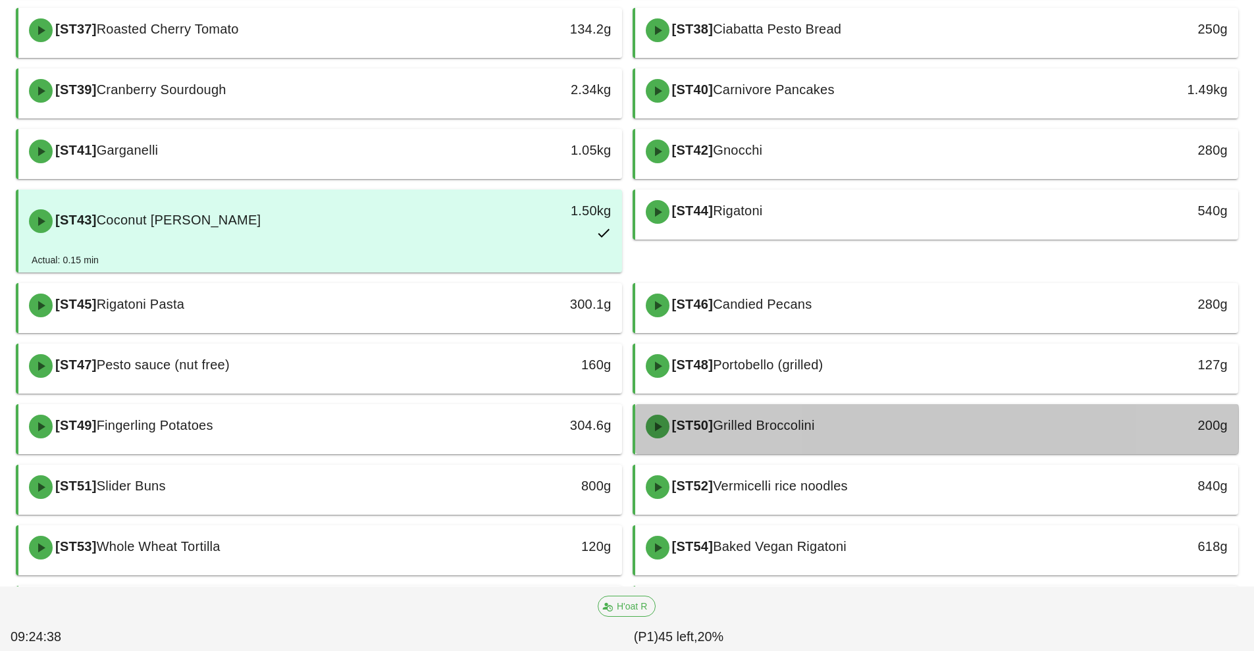
scroll to position [581, 0]
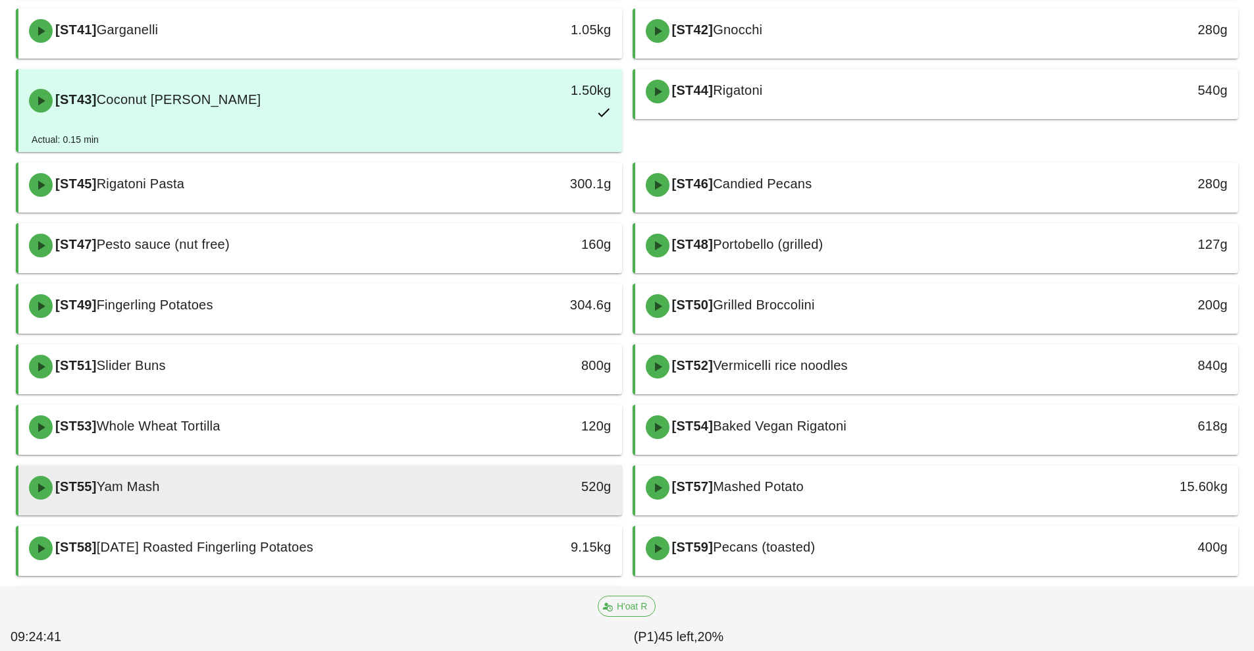
click at [437, 499] on div "[ST55] Yam Mash" at bounding box center [245, 488] width 448 height 40
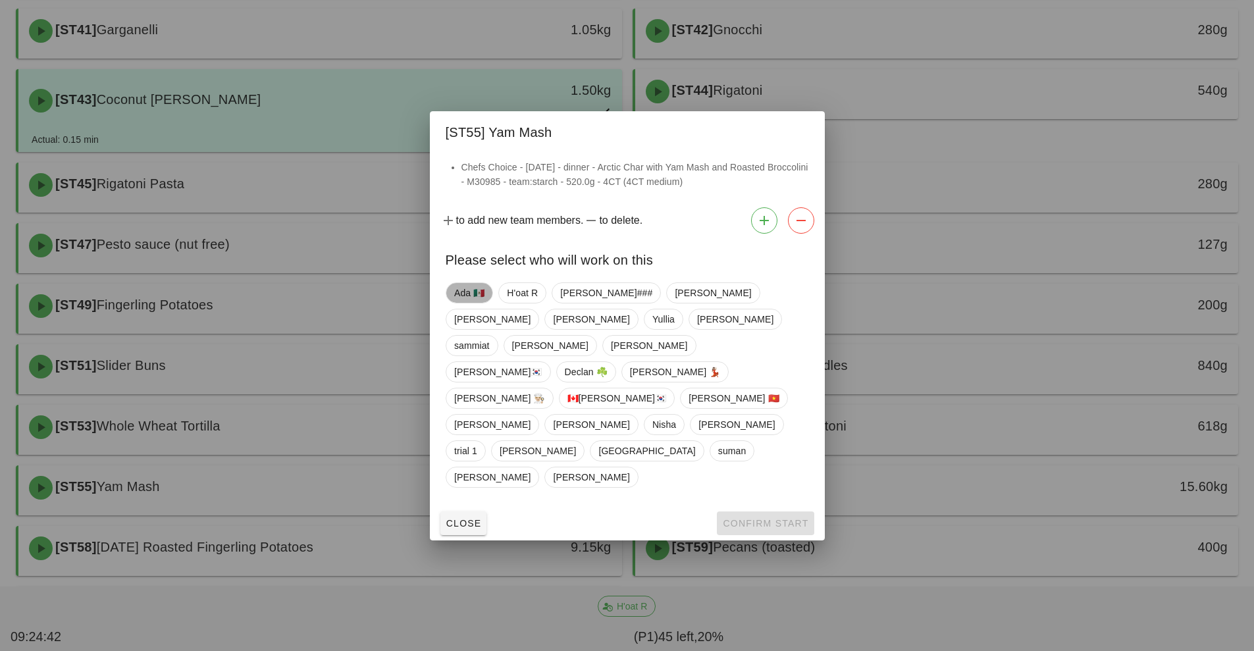
click at [482, 303] on span "Ada 🇲🇽" at bounding box center [469, 293] width 30 height 20
click at [756, 518] on span "Confirm Start" at bounding box center [765, 523] width 86 height 11
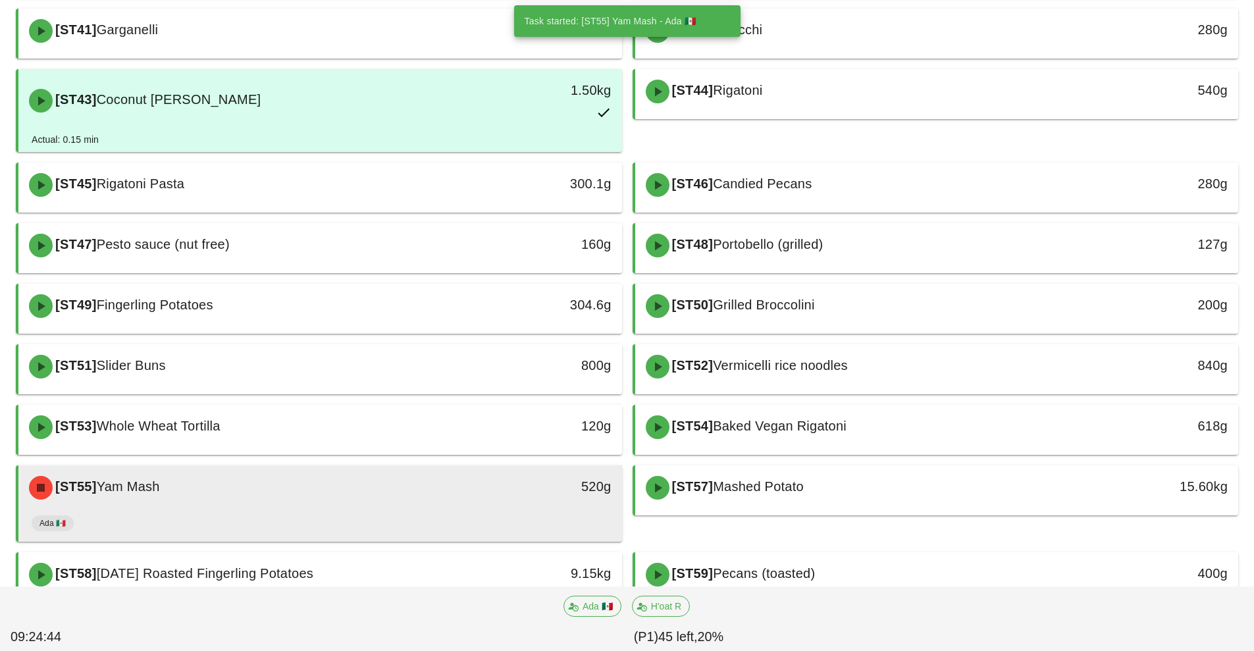
click at [497, 508] on div "[ST55] Yam Mash 520g" at bounding box center [320, 488] width 604 height 45
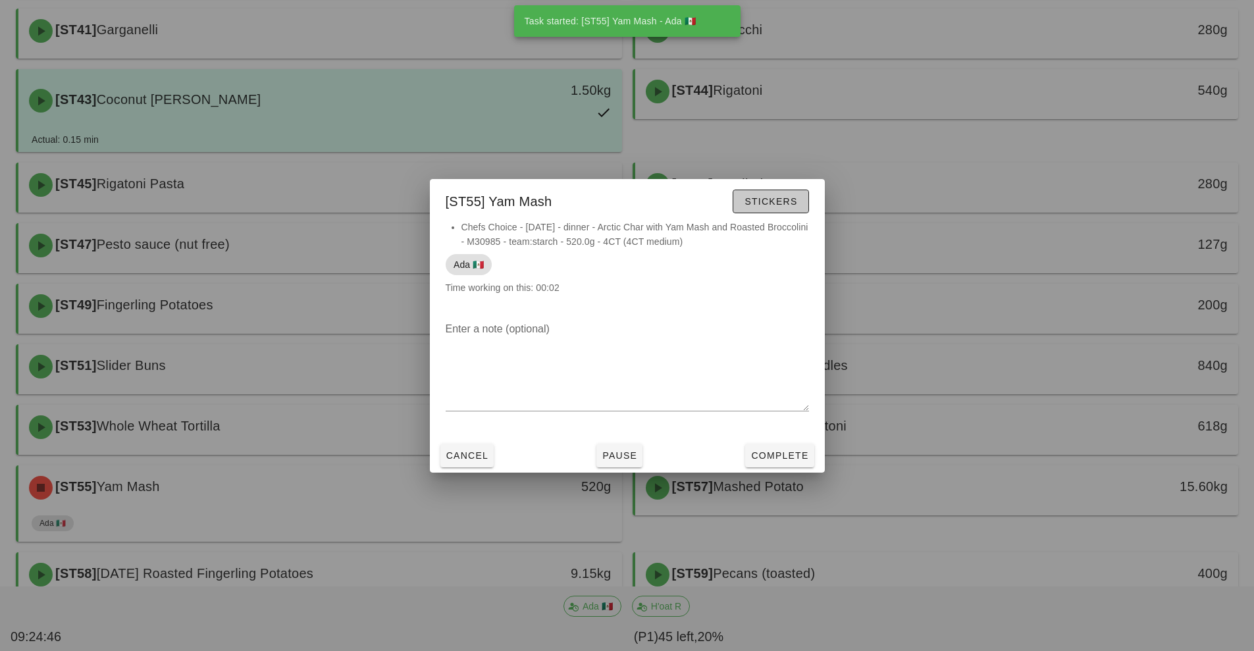
click at [777, 203] on span "Stickers" at bounding box center [770, 201] width 53 height 11
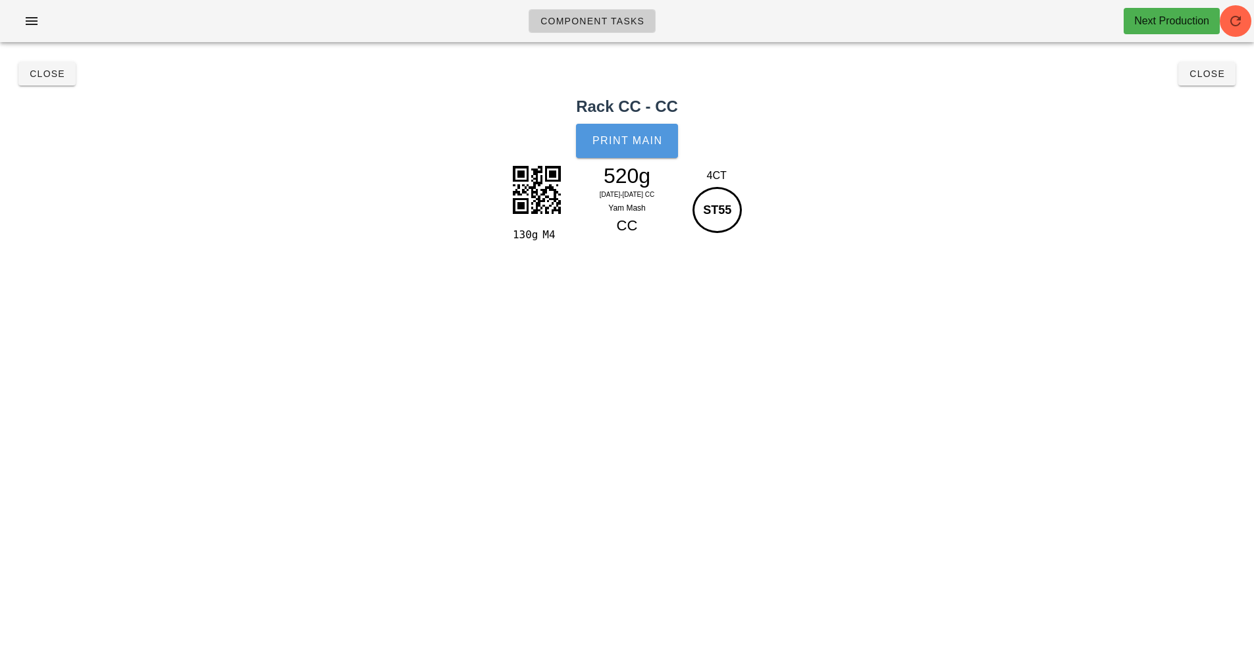
click at [630, 146] on span "Print Main" at bounding box center [627, 141] width 71 height 12
click at [1210, 84] on button "Close" at bounding box center [1207, 74] width 57 height 24
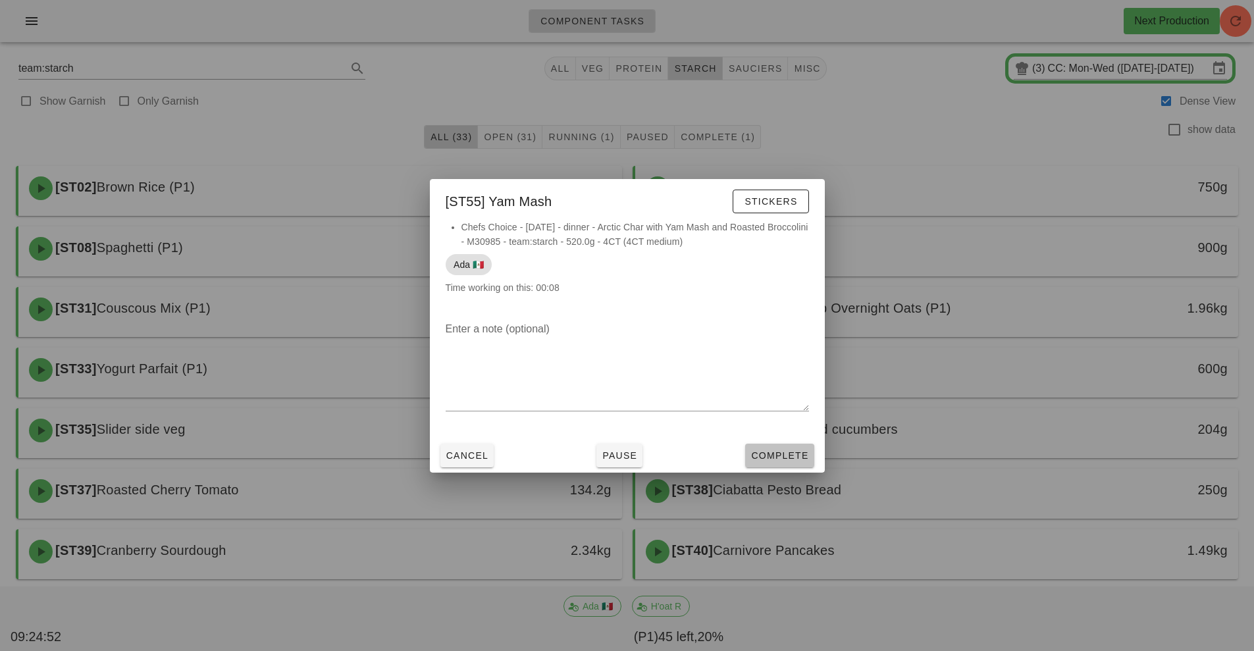
click at [788, 460] on span "Complete" at bounding box center [780, 455] width 58 height 11
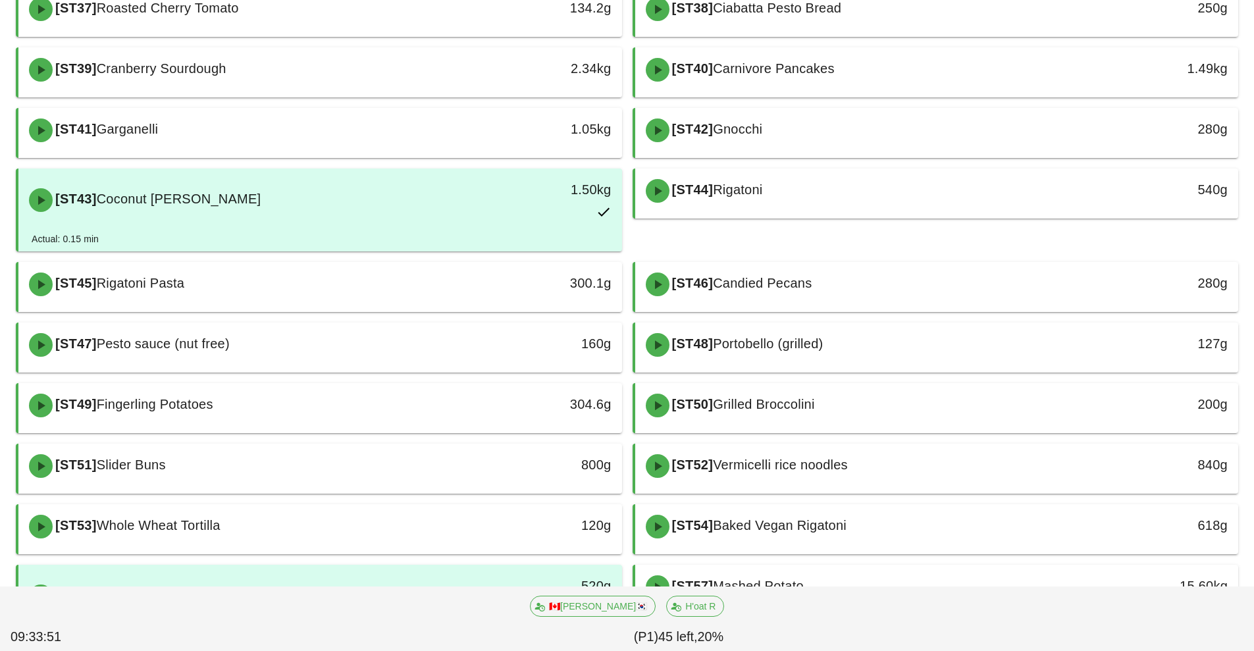
scroll to position [681, 0]
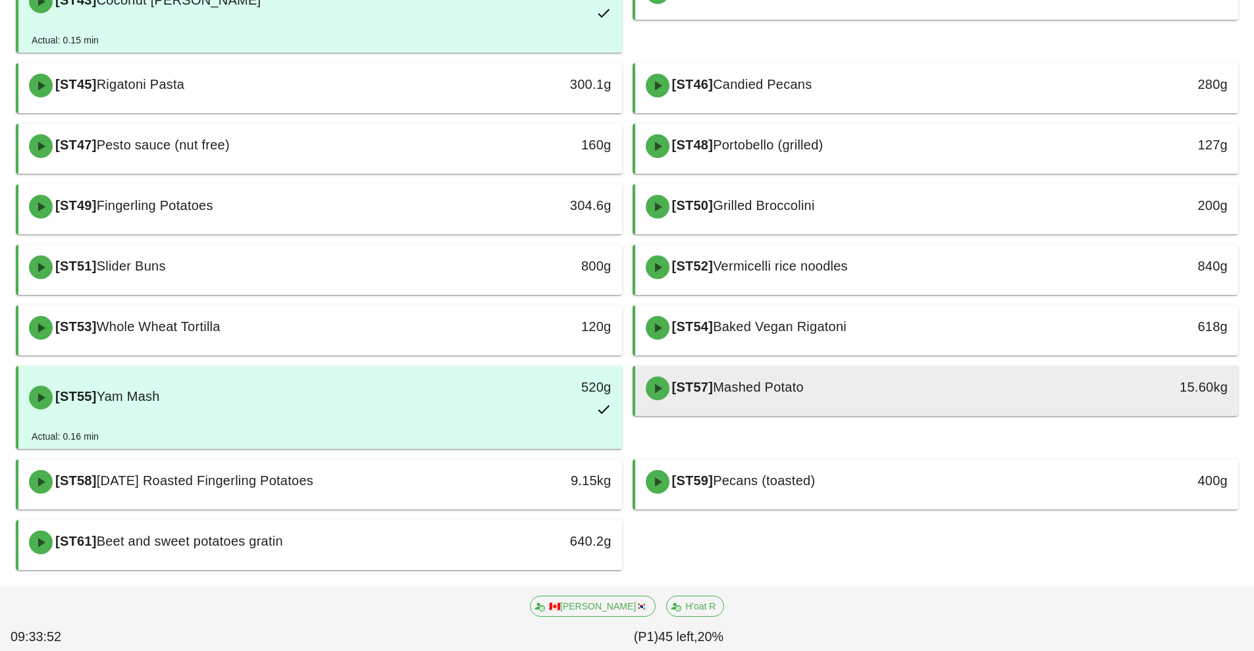
click at [817, 389] on div "[ST57] Mashed Potato" at bounding box center [862, 389] width 448 height 40
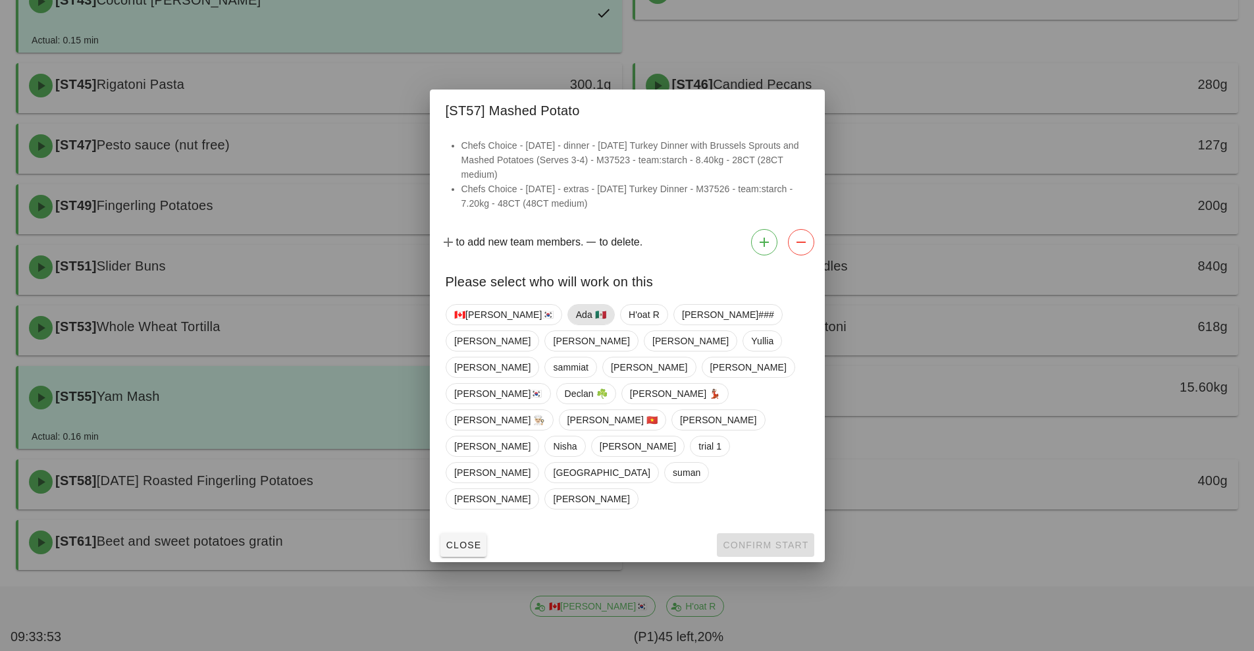
click at [576, 325] on span "Ada 🇲🇽" at bounding box center [591, 315] width 30 height 20
click at [768, 540] on span "Confirm Start" at bounding box center [765, 545] width 86 height 11
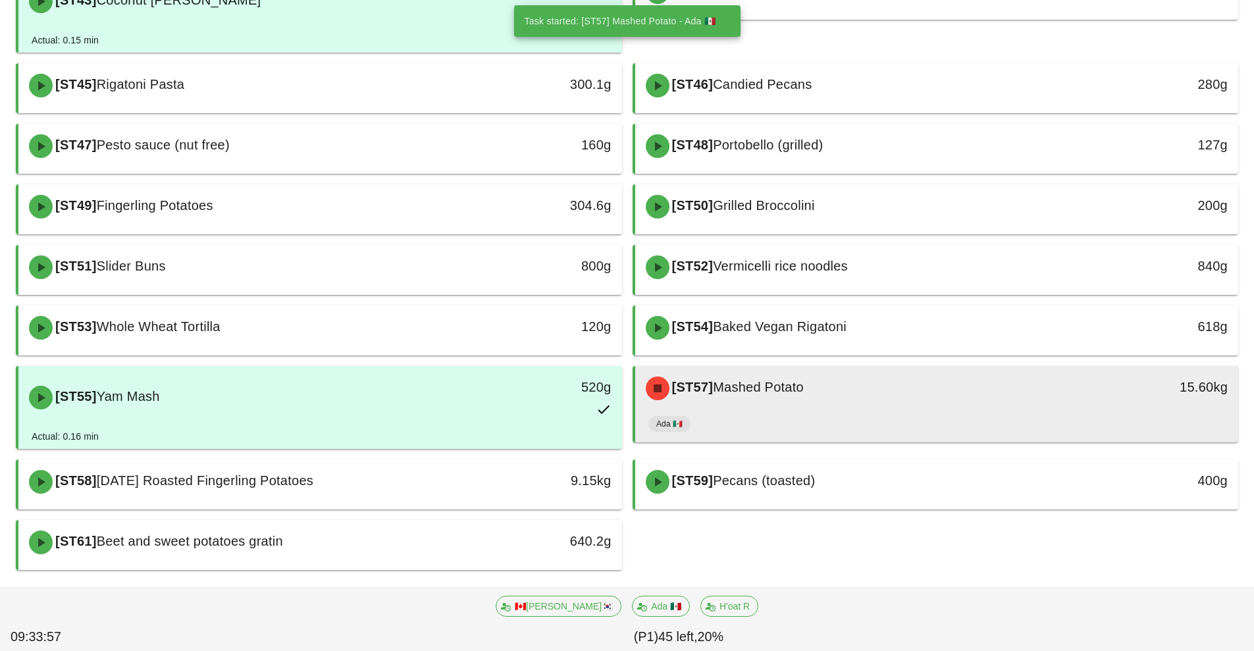
click at [878, 414] on div "Ada 🇲🇽" at bounding box center [937, 427] width 577 height 32
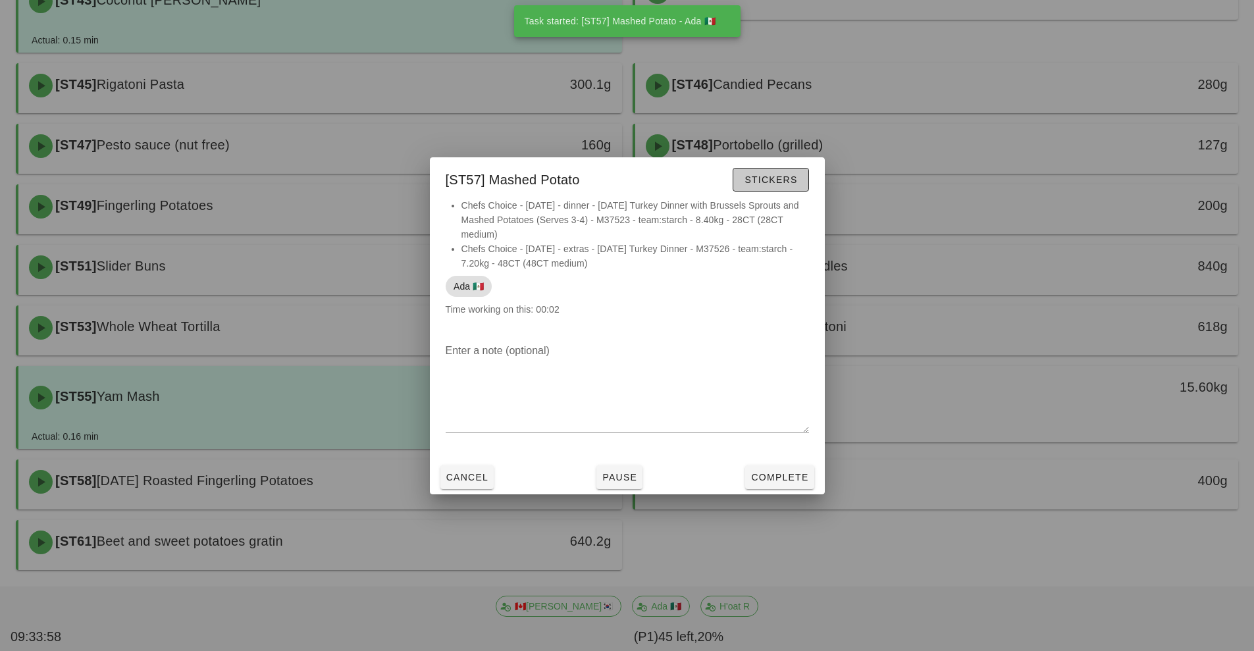
click at [779, 175] on span "Stickers" at bounding box center [770, 180] width 53 height 11
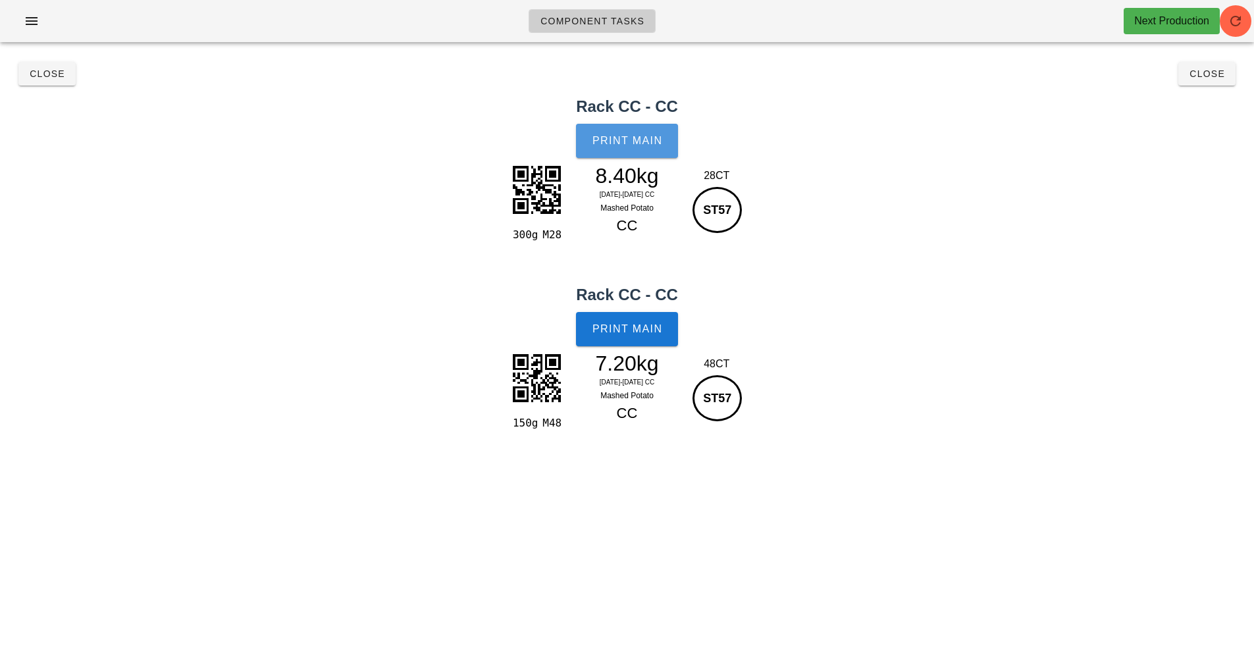
click at [630, 132] on button "Print Main" at bounding box center [626, 141] width 101 height 34
click at [638, 336] on button "Print Main" at bounding box center [626, 329] width 101 height 34
click at [1220, 76] on span "Close" at bounding box center [1207, 73] width 36 height 11
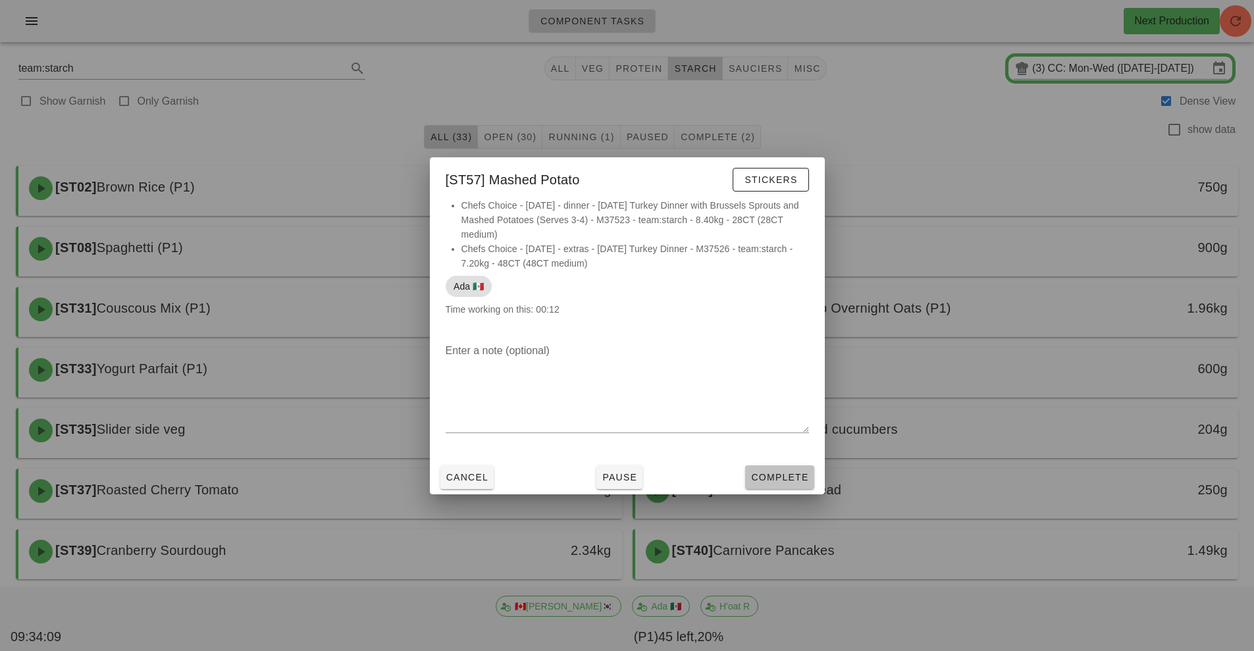
click at [793, 477] on span "Complete" at bounding box center [780, 477] width 58 height 11
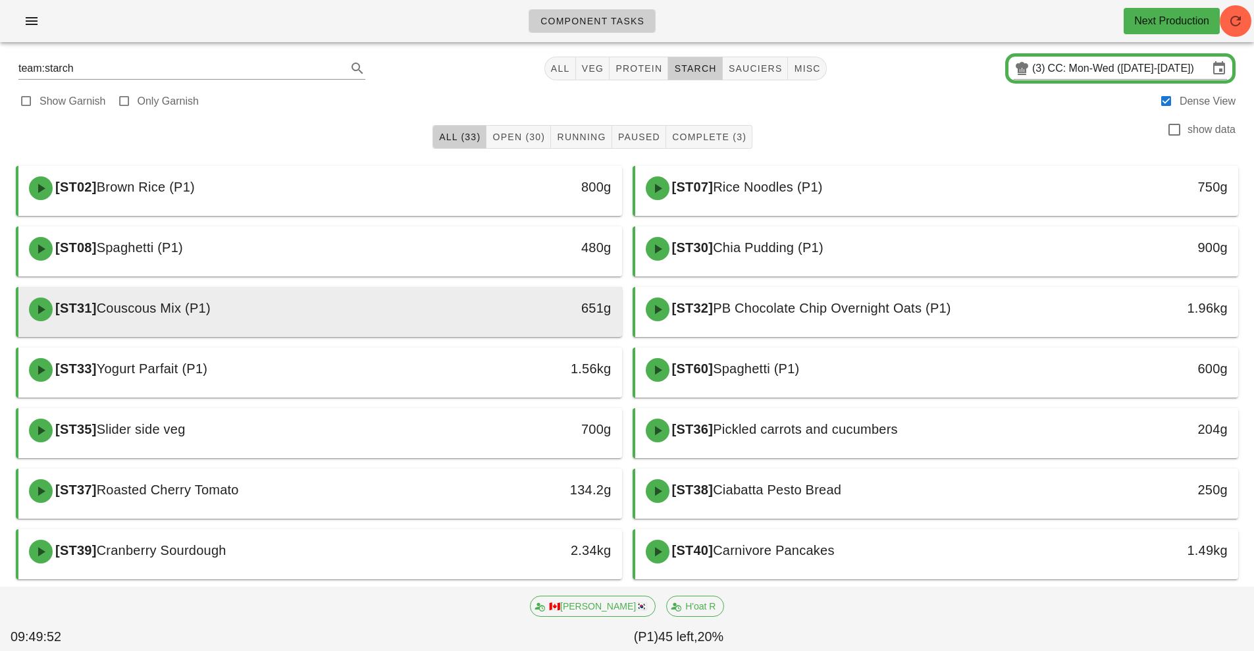
click at [437, 326] on div "[ST31] Couscous Mix (P1)" at bounding box center [245, 310] width 448 height 40
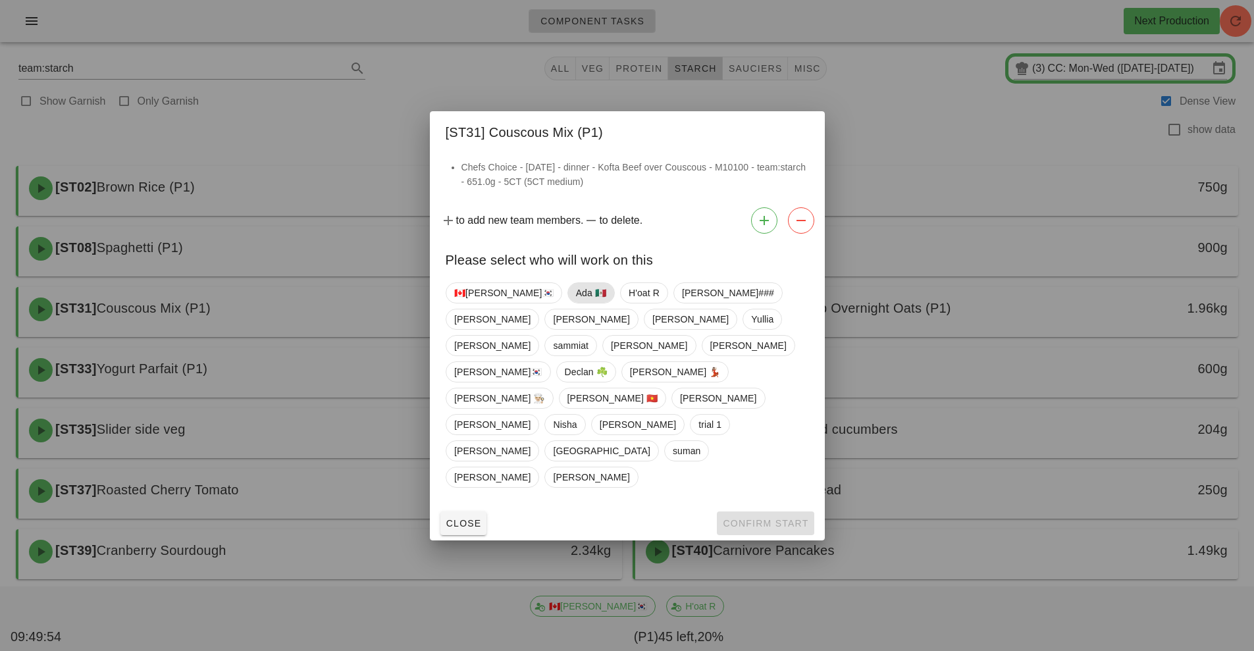
click at [576, 303] on span "Ada 🇲🇽" at bounding box center [591, 293] width 30 height 20
click at [746, 512] on button "Confirm Start" at bounding box center [765, 524] width 97 height 24
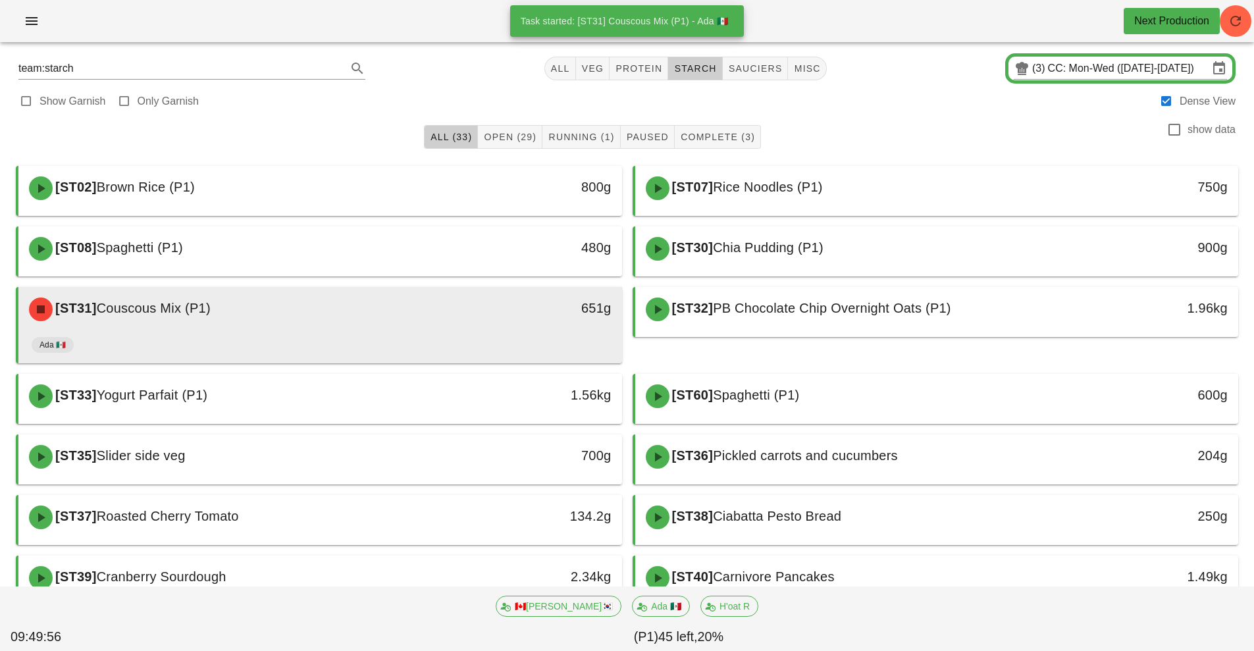
click at [507, 327] on div "651g" at bounding box center [544, 310] width 149 height 40
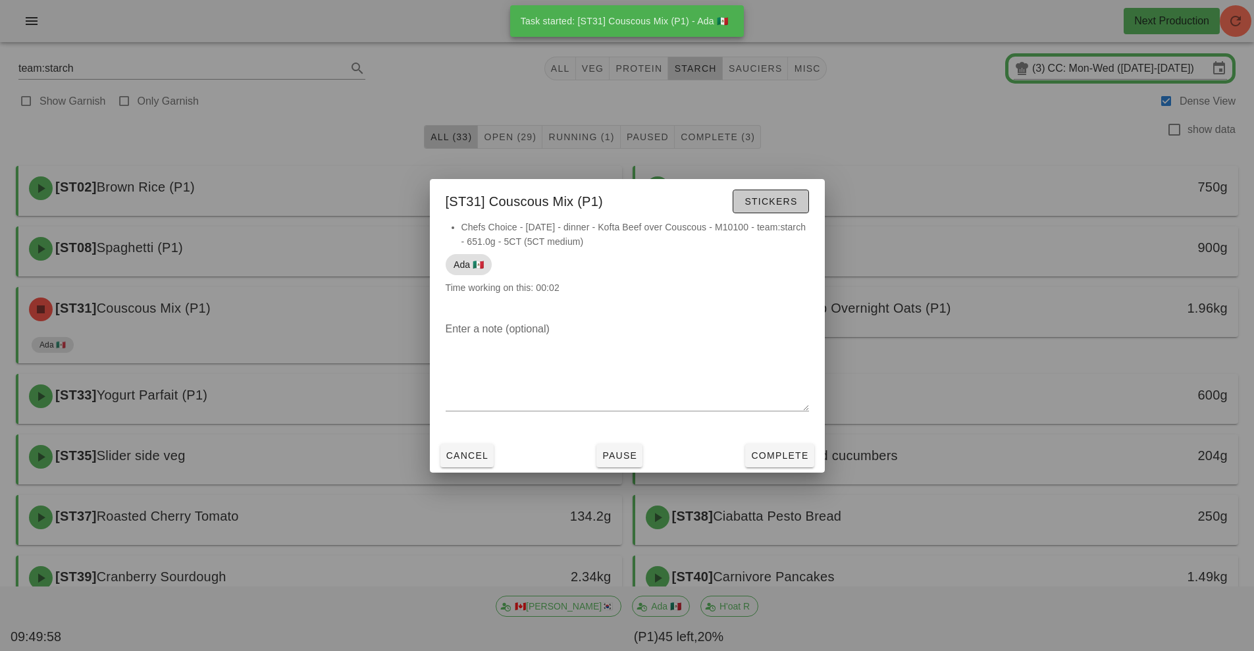
click at [770, 211] on button "Stickers" at bounding box center [771, 202] width 76 height 24
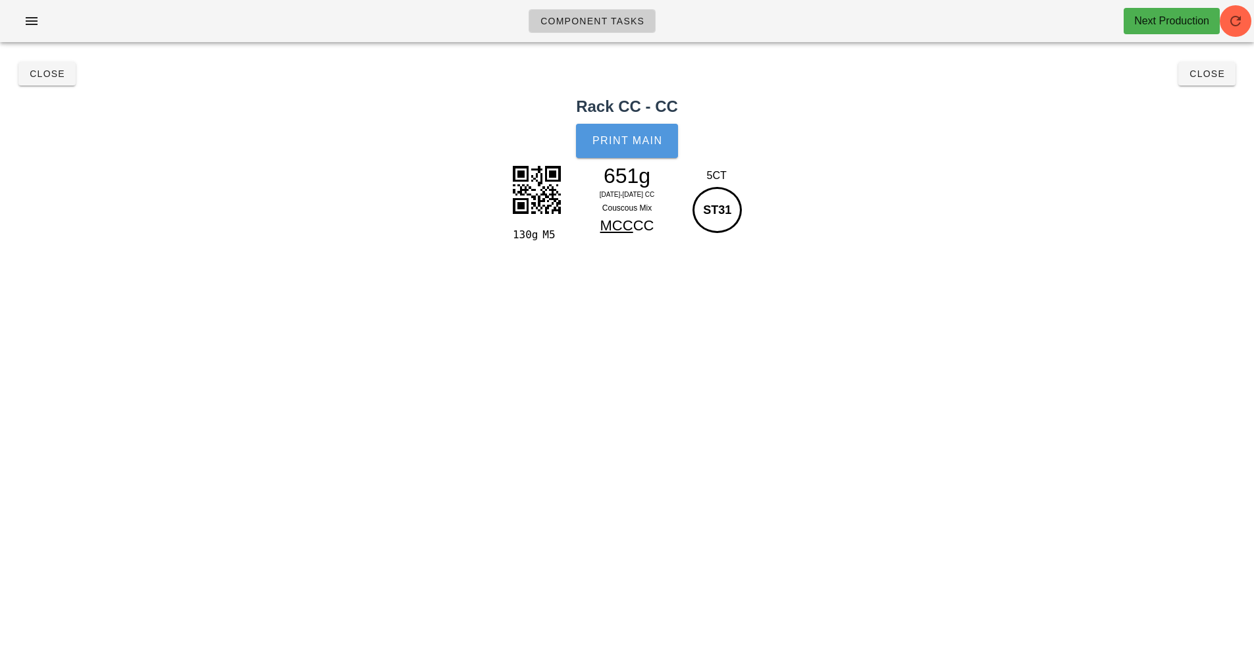
click at [644, 146] on span "Print Main" at bounding box center [627, 141] width 71 height 12
click at [1195, 70] on span "Close" at bounding box center [1207, 73] width 36 height 11
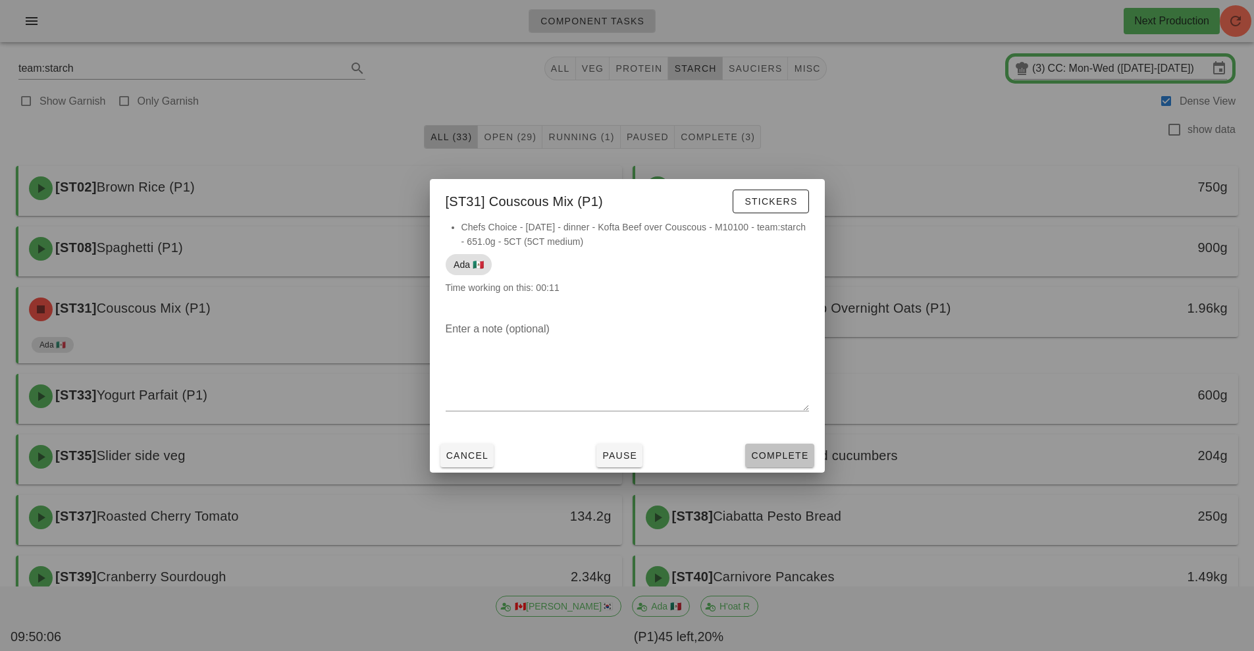
click at [774, 460] on span "Complete" at bounding box center [780, 455] width 58 height 11
